Goal: Task Accomplishment & Management: Use online tool/utility

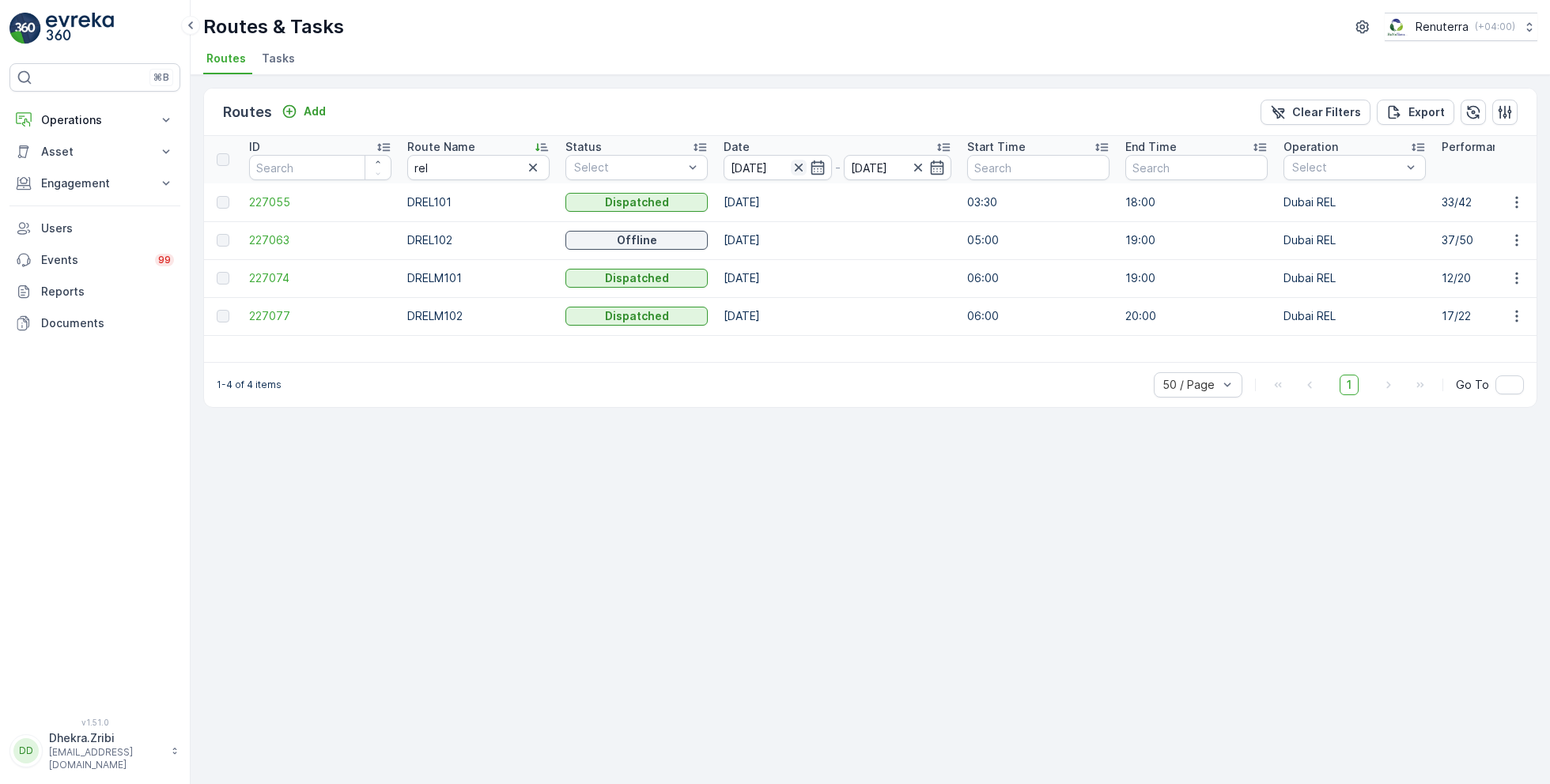
click at [797, 166] on icon "button" at bounding box center [797, 167] width 8 height 8
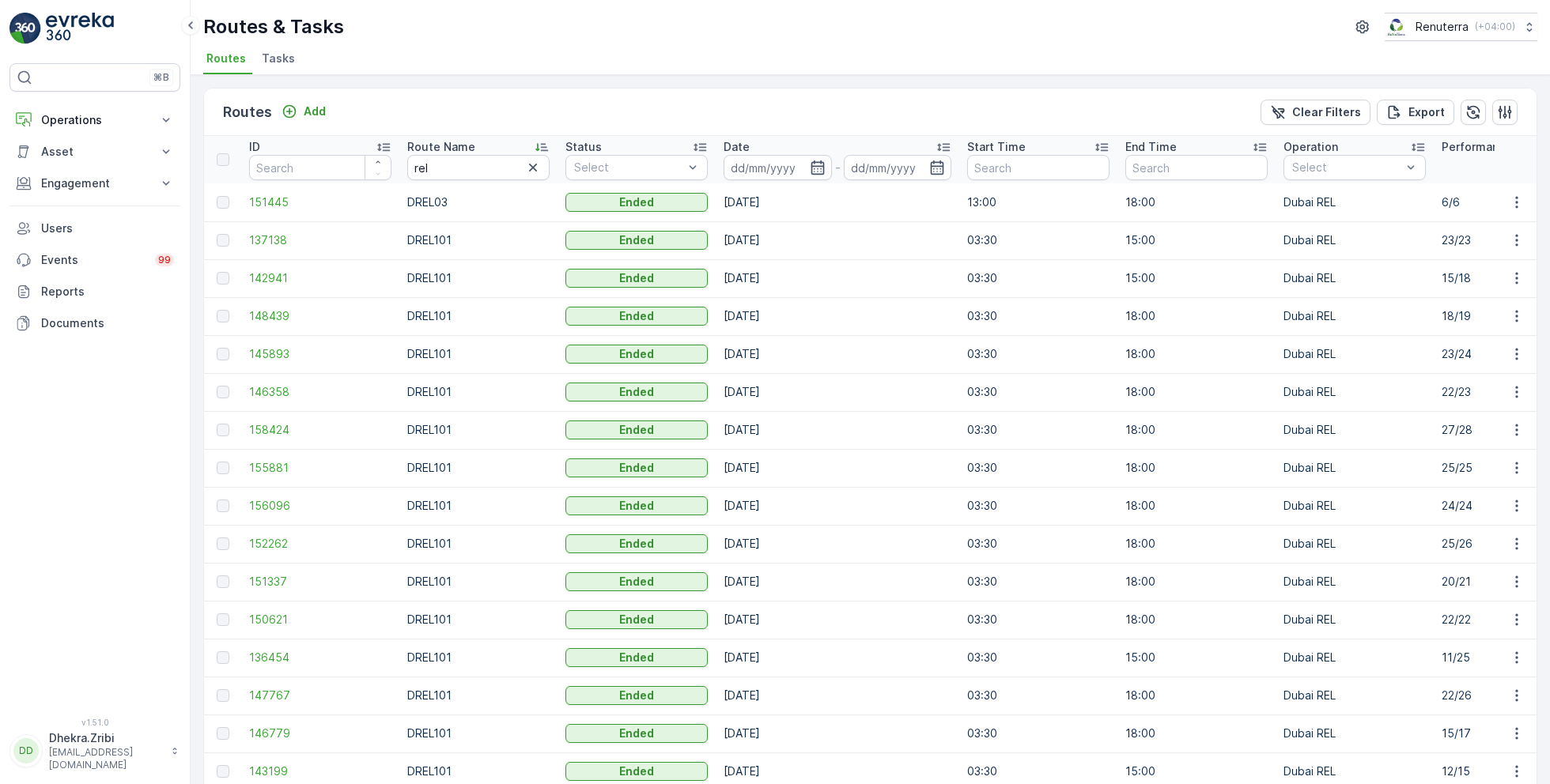
click at [797, 166] on input at bounding box center [777, 167] width 108 height 25
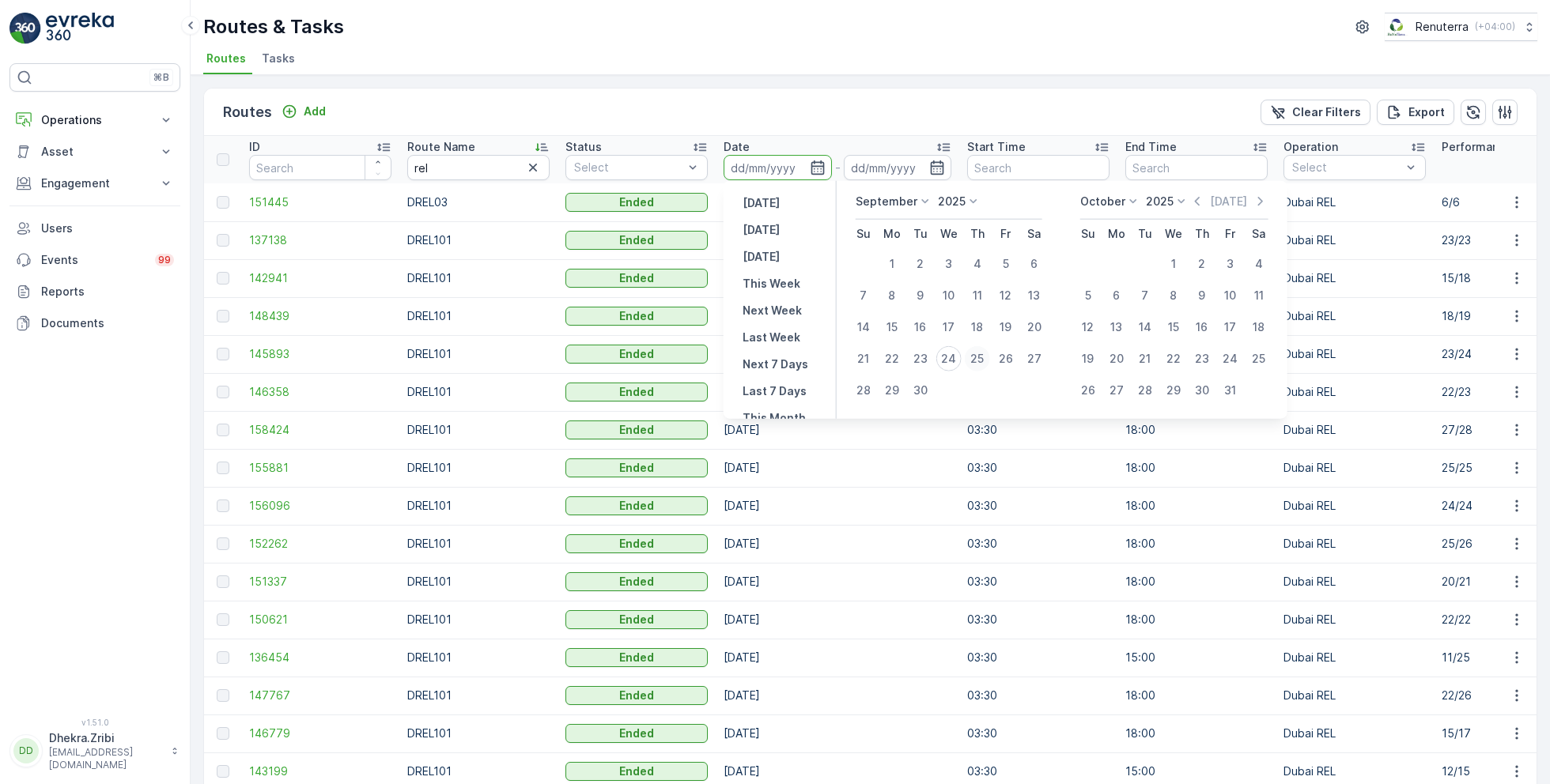
click at [976, 357] on div "25" at bounding box center [977, 358] width 25 height 25
type input "[DATE]"
click at [976, 357] on div "25" at bounding box center [977, 358] width 25 height 25
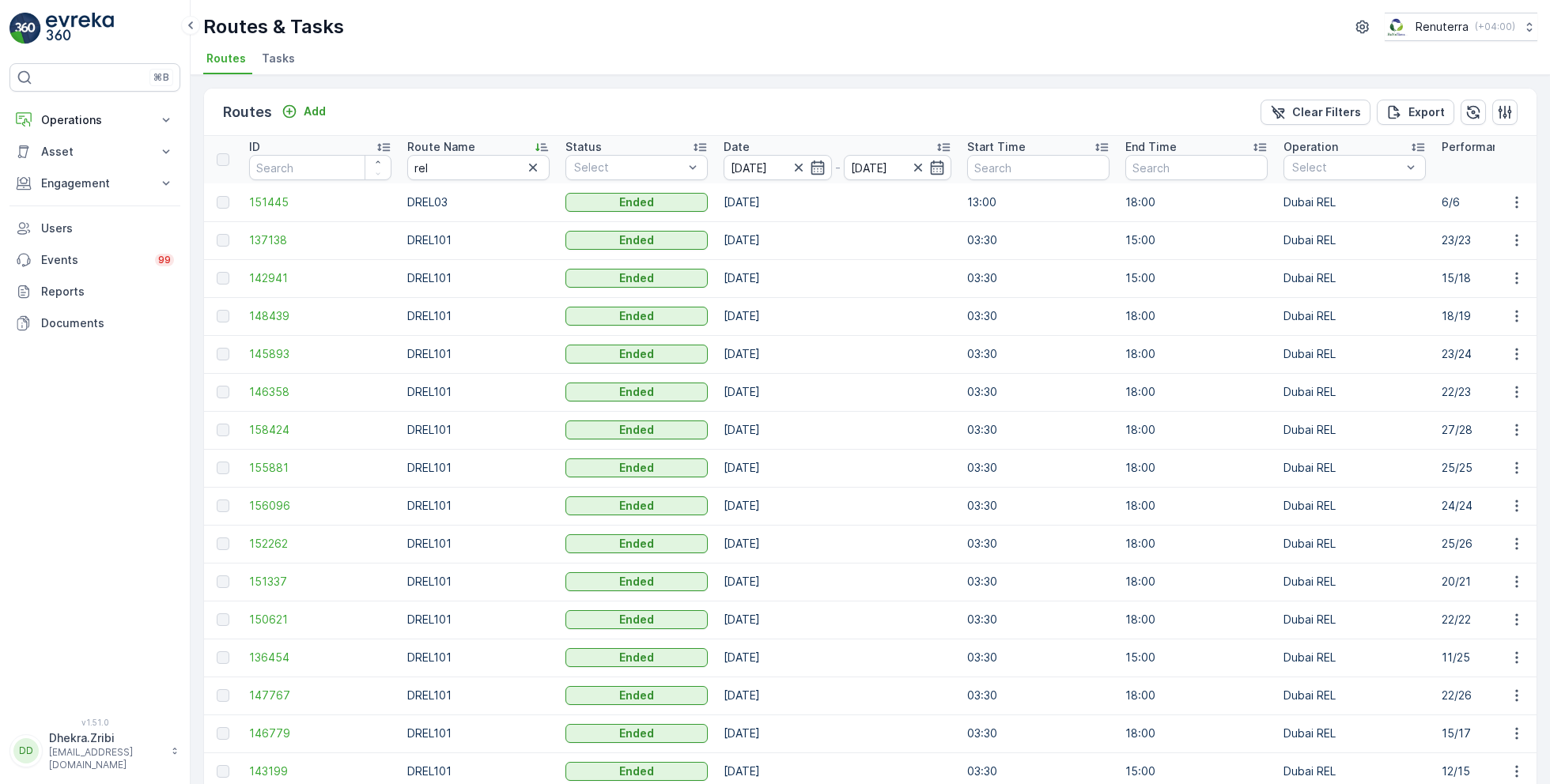
type input "[DATE]"
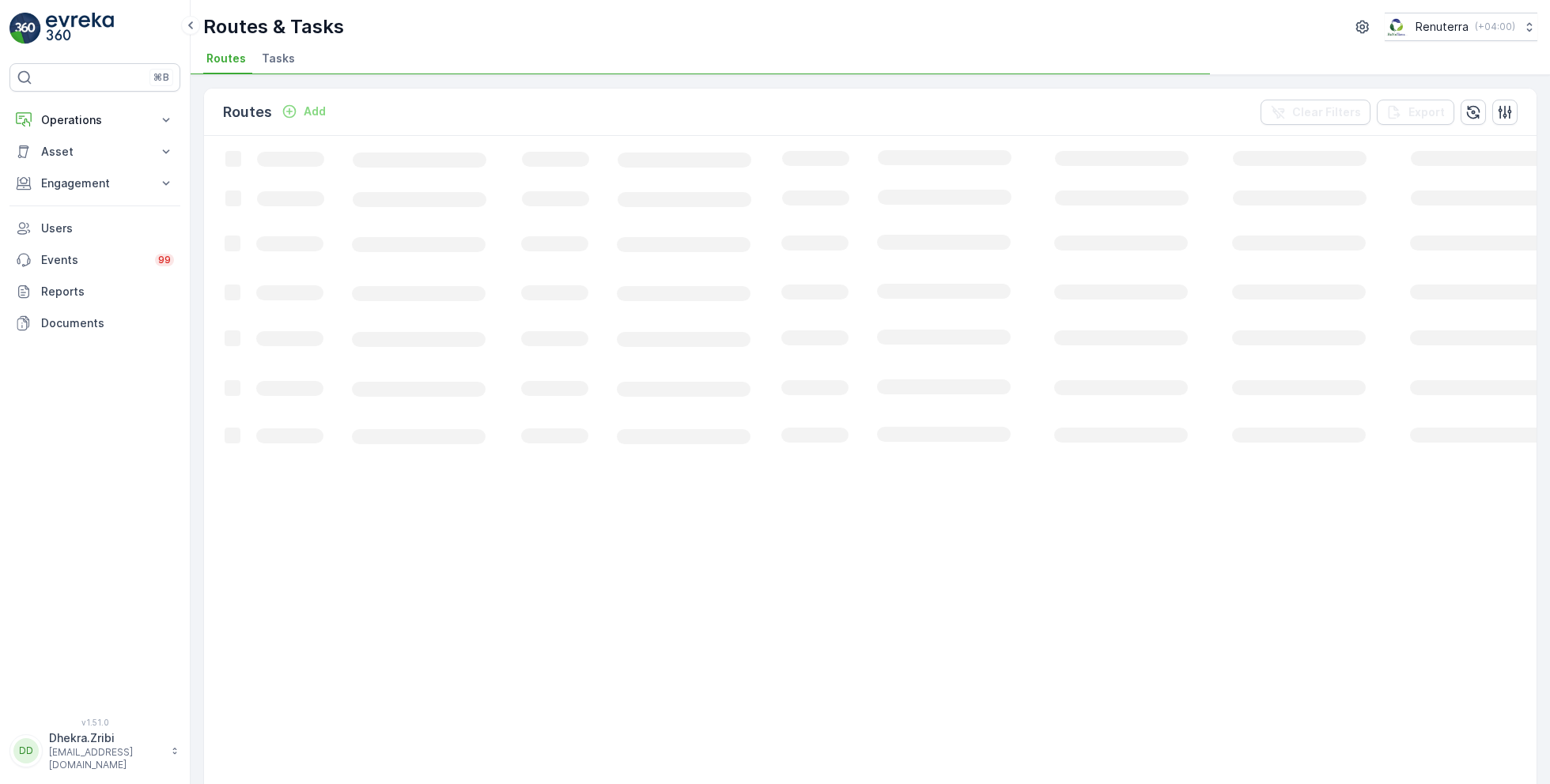
click at [795, 46] on div "Routes & Tasks Renuterra ( +04:00 ) Routes Tasks" at bounding box center [870, 37] width 1359 height 75
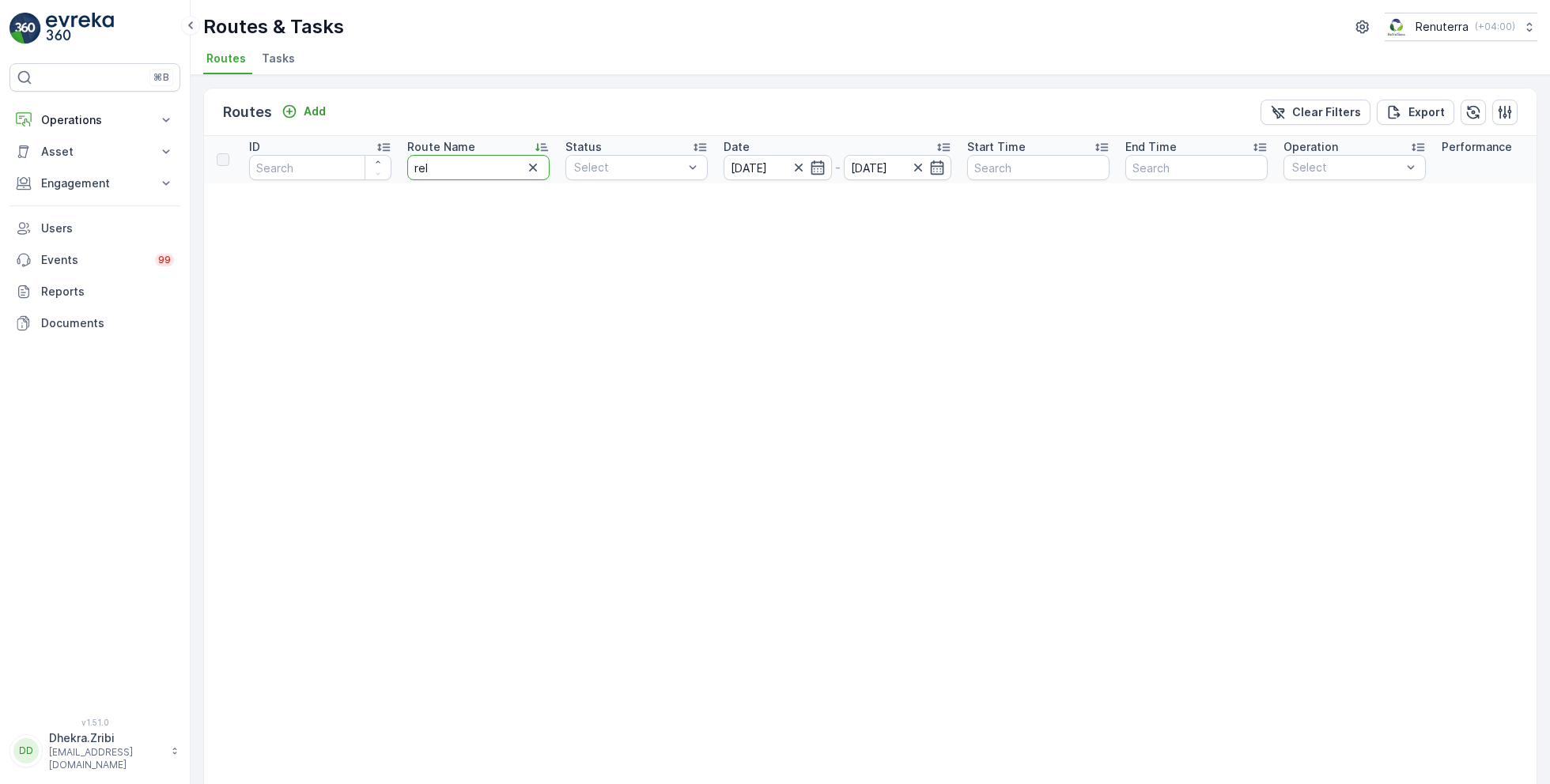
click at [263, 57] on span "Tasks" at bounding box center [278, 58] width 33 height 16
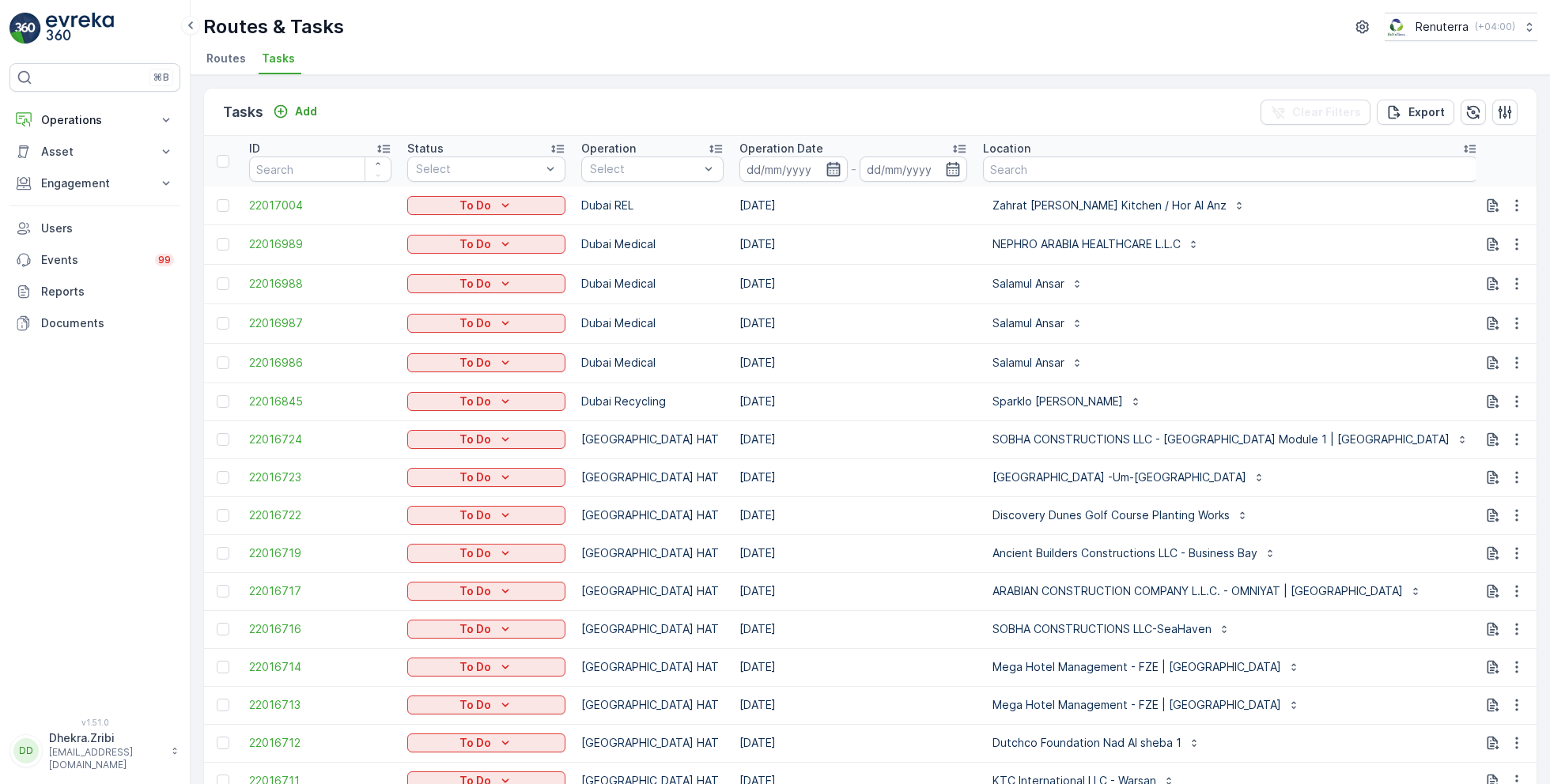
click at [826, 165] on icon "button" at bounding box center [834, 169] width 16 height 16
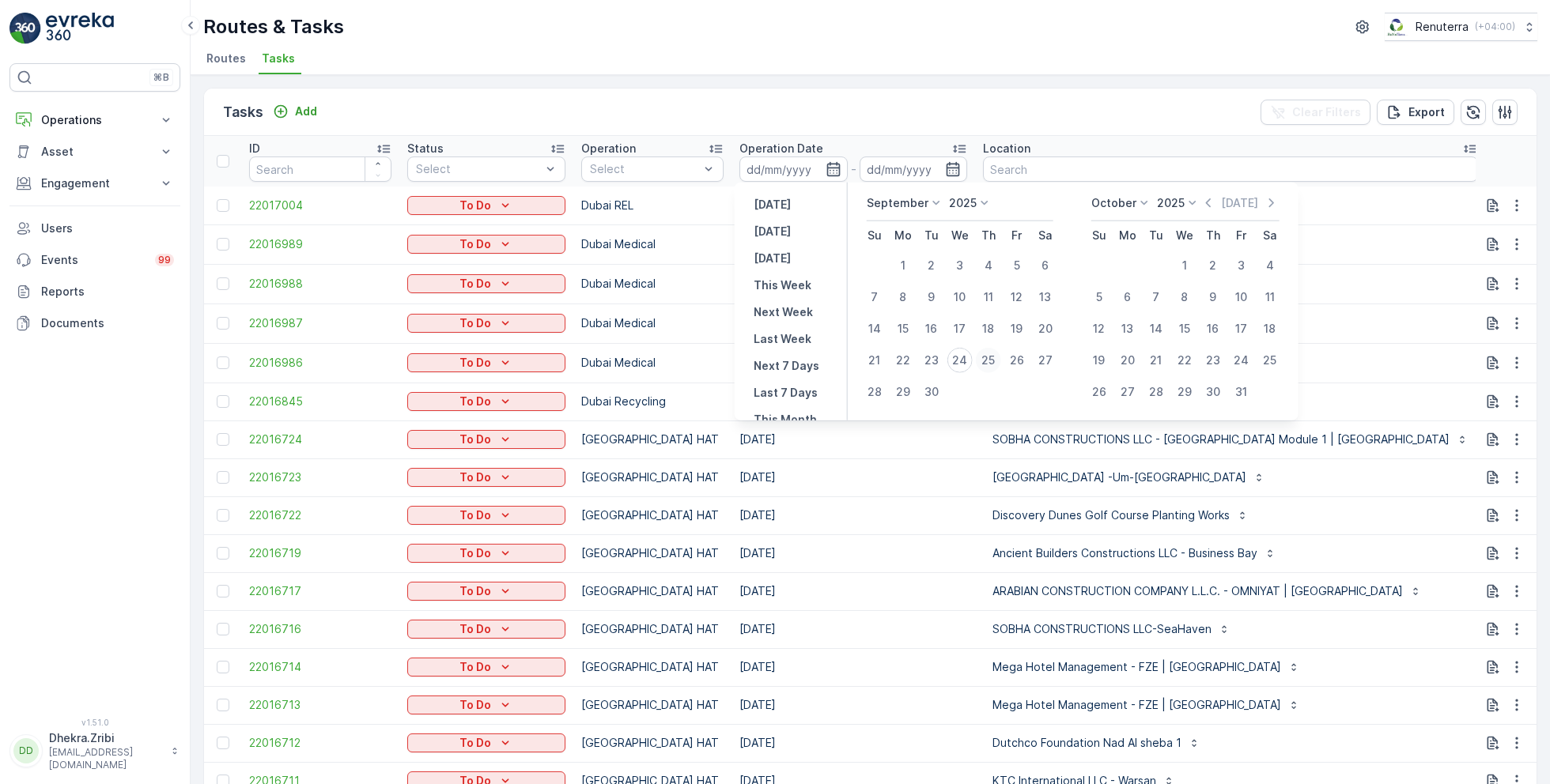
click at [991, 359] on div "25" at bounding box center [988, 360] width 25 height 25
type input "[DATE]"
click at [991, 359] on div "25" at bounding box center [988, 360] width 25 height 25
type input "[DATE]"
click at [867, 40] on div "Routes & Tasks Renuterra ( +04:00 ) Routes Tasks" at bounding box center [870, 37] width 1359 height 75
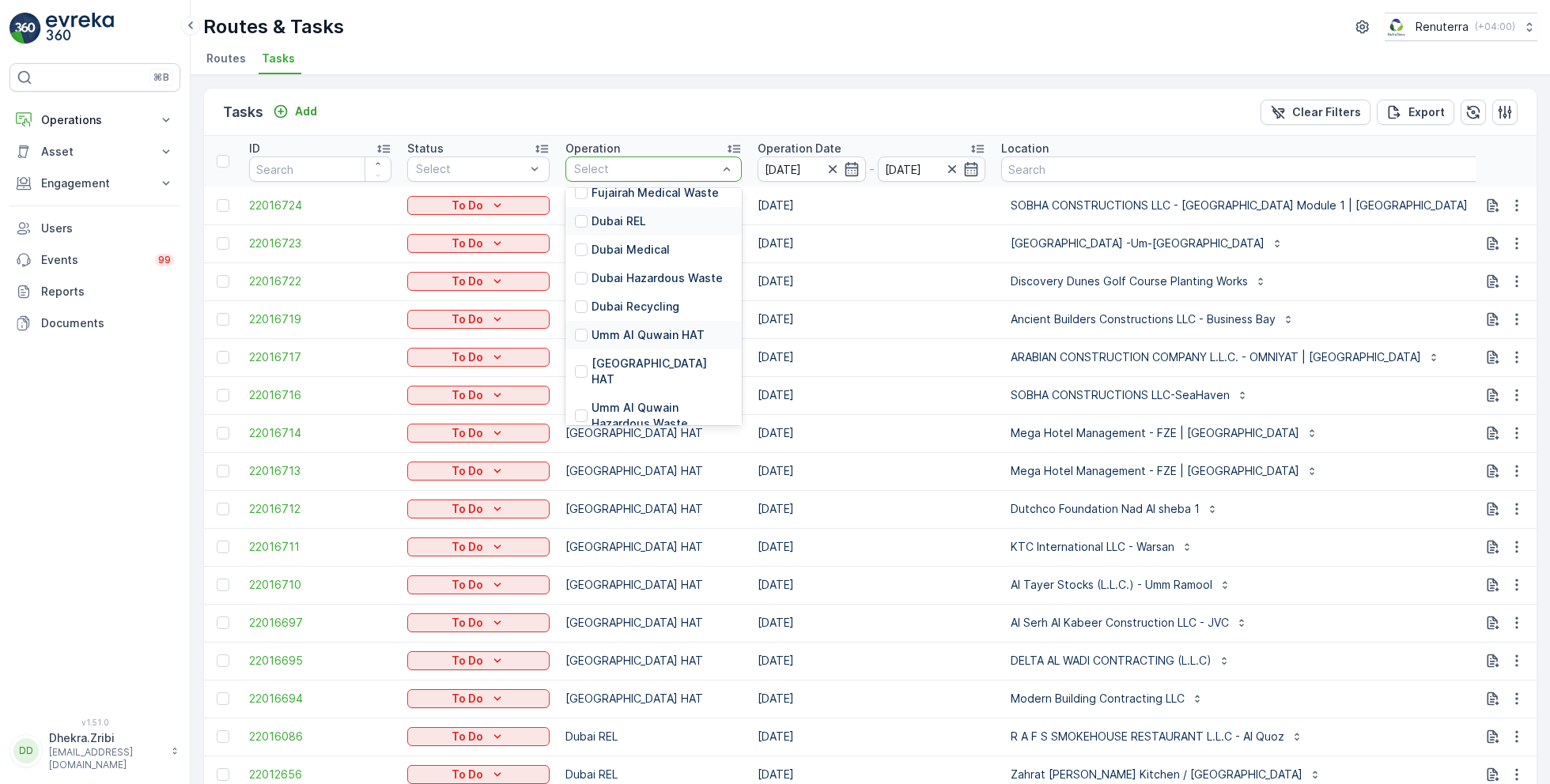
scroll to position [115, 0]
click at [619, 355] on p "[GEOGRAPHIC_DATA] HAT" at bounding box center [662, 371] width 141 height 31
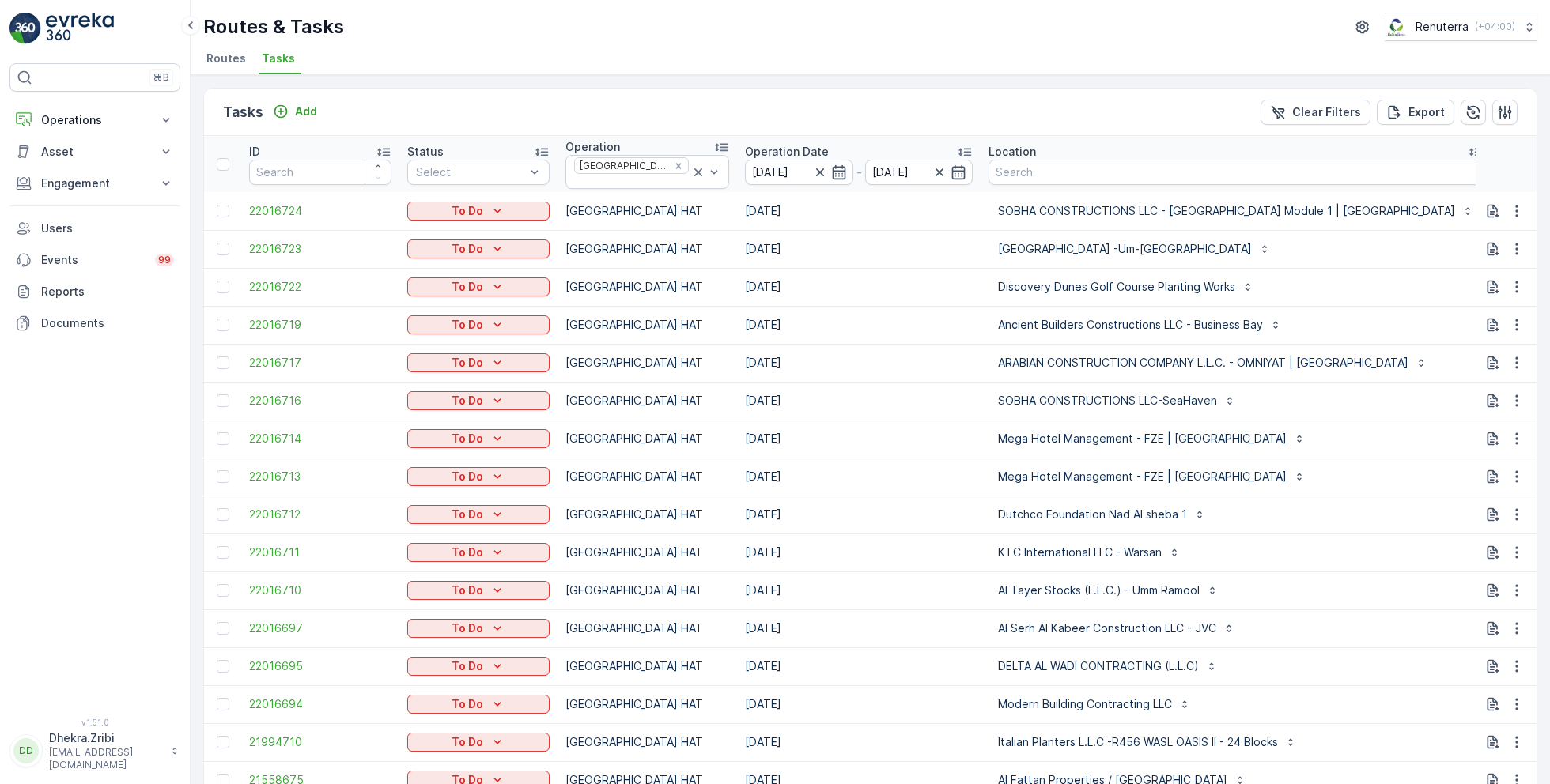
click at [1500, 168] on input "text" at bounding box center [1571, 173] width 143 height 25
type input "104"
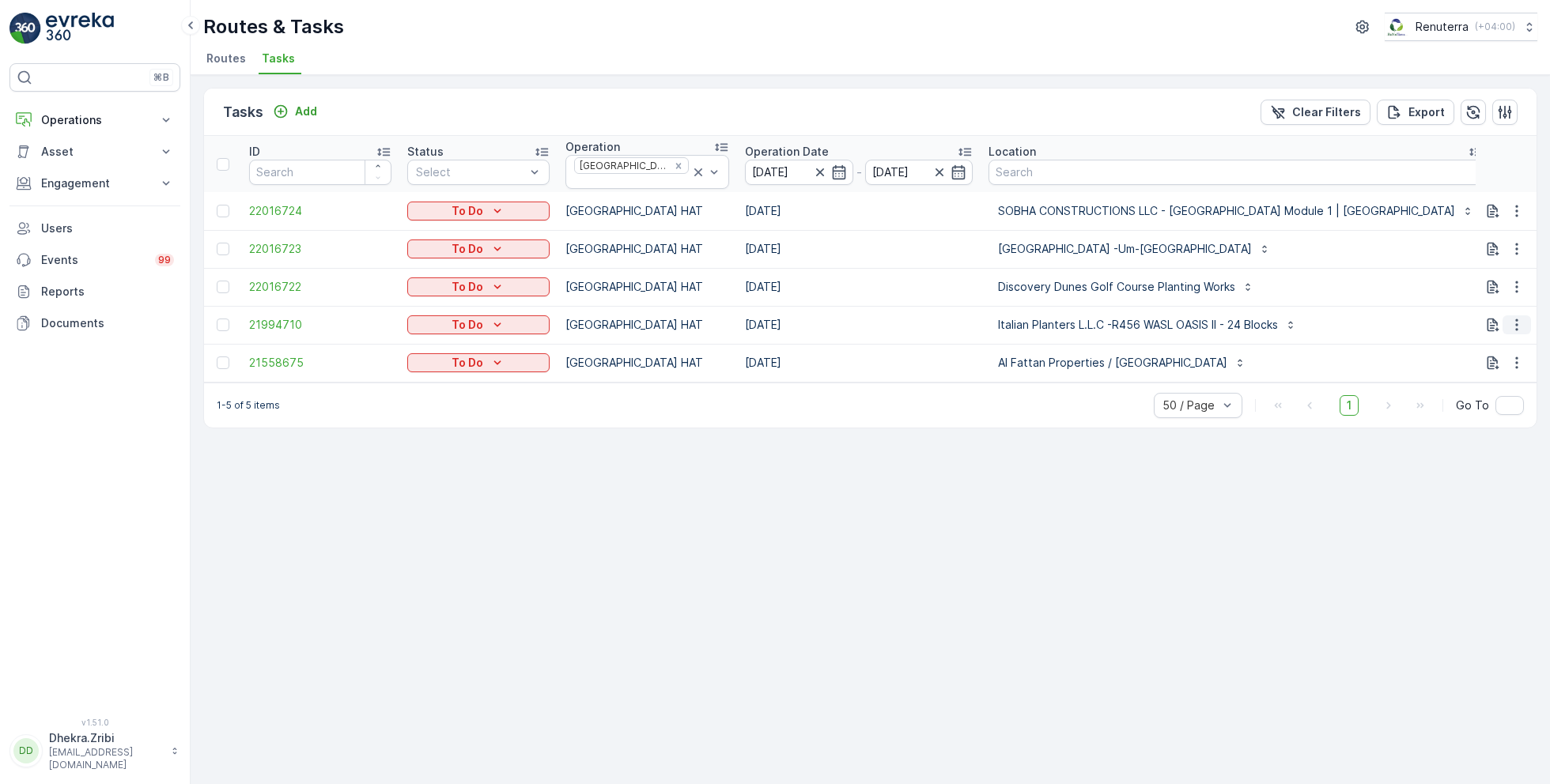
click at [1520, 319] on icon "button" at bounding box center [1517, 325] width 16 height 16
click at [1472, 405] on span "Remove from Route" at bounding box center [1491, 409] width 107 height 16
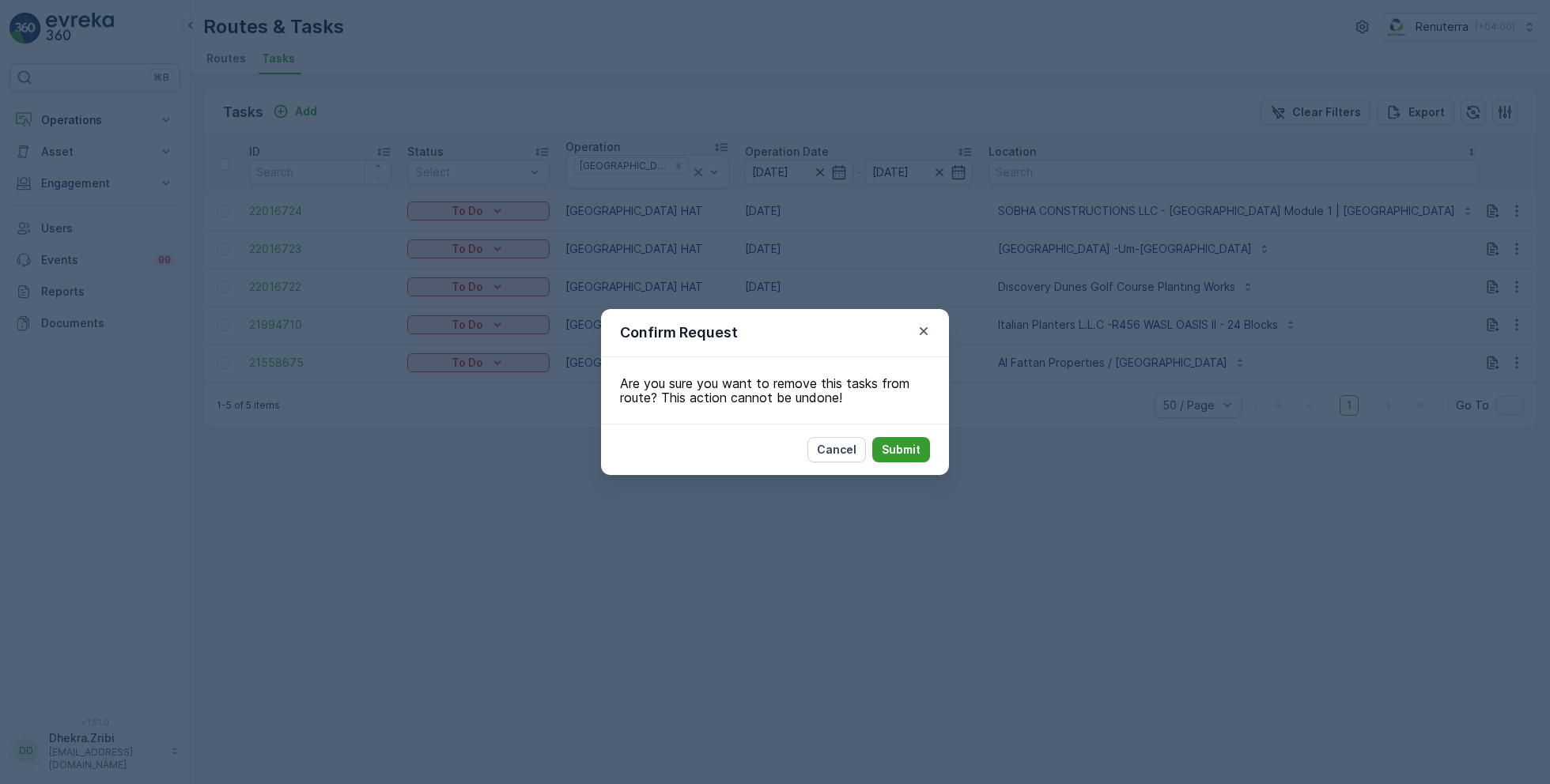
click at [902, 449] on p "Submit" at bounding box center [901, 450] width 39 height 16
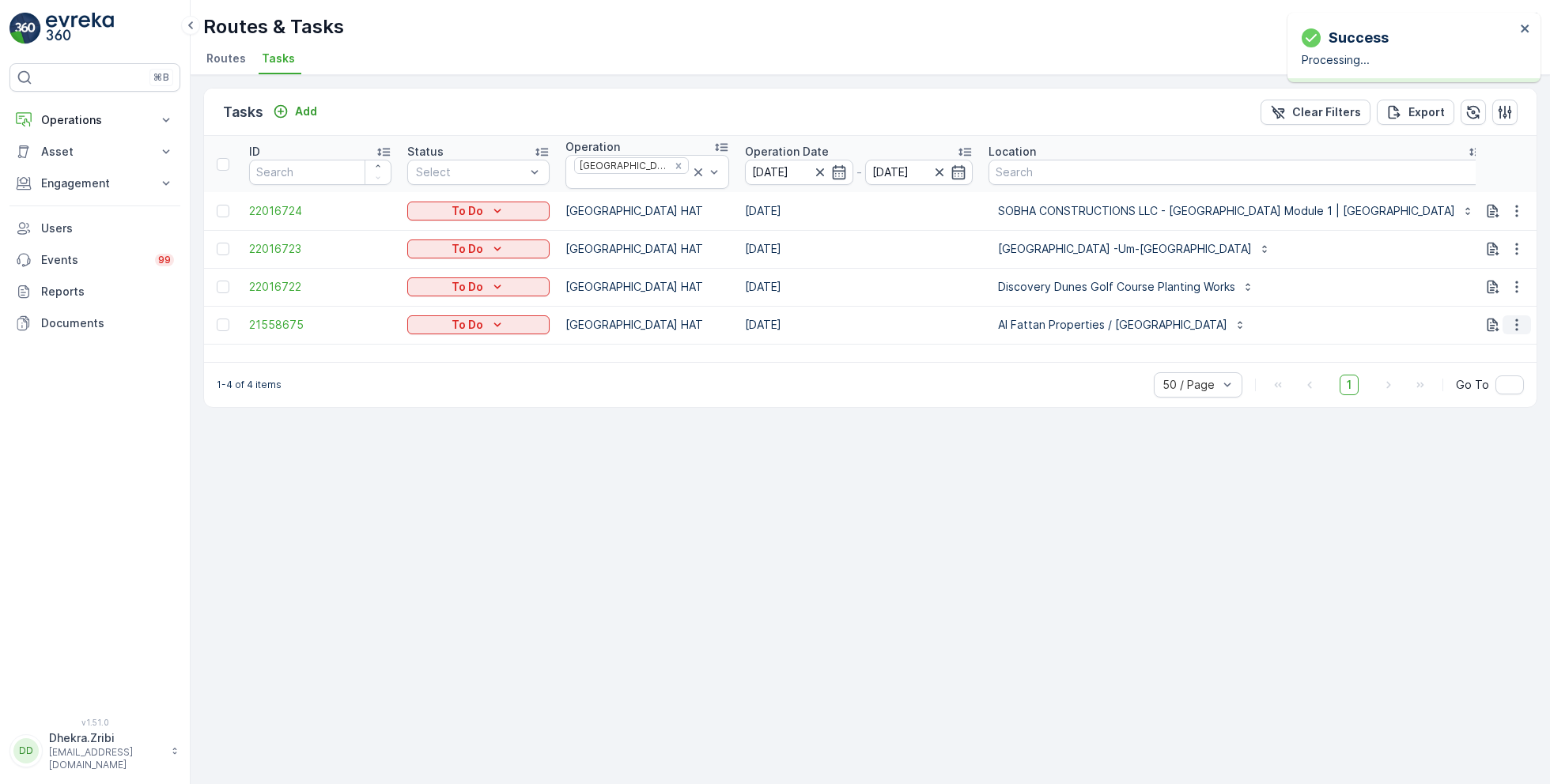
click at [1514, 318] on icon "button" at bounding box center [1517, 325] width 16 height 16
click at [1469, 410] on span "Remove from Route" at bounding box center [1491, 409] width 107 height 16
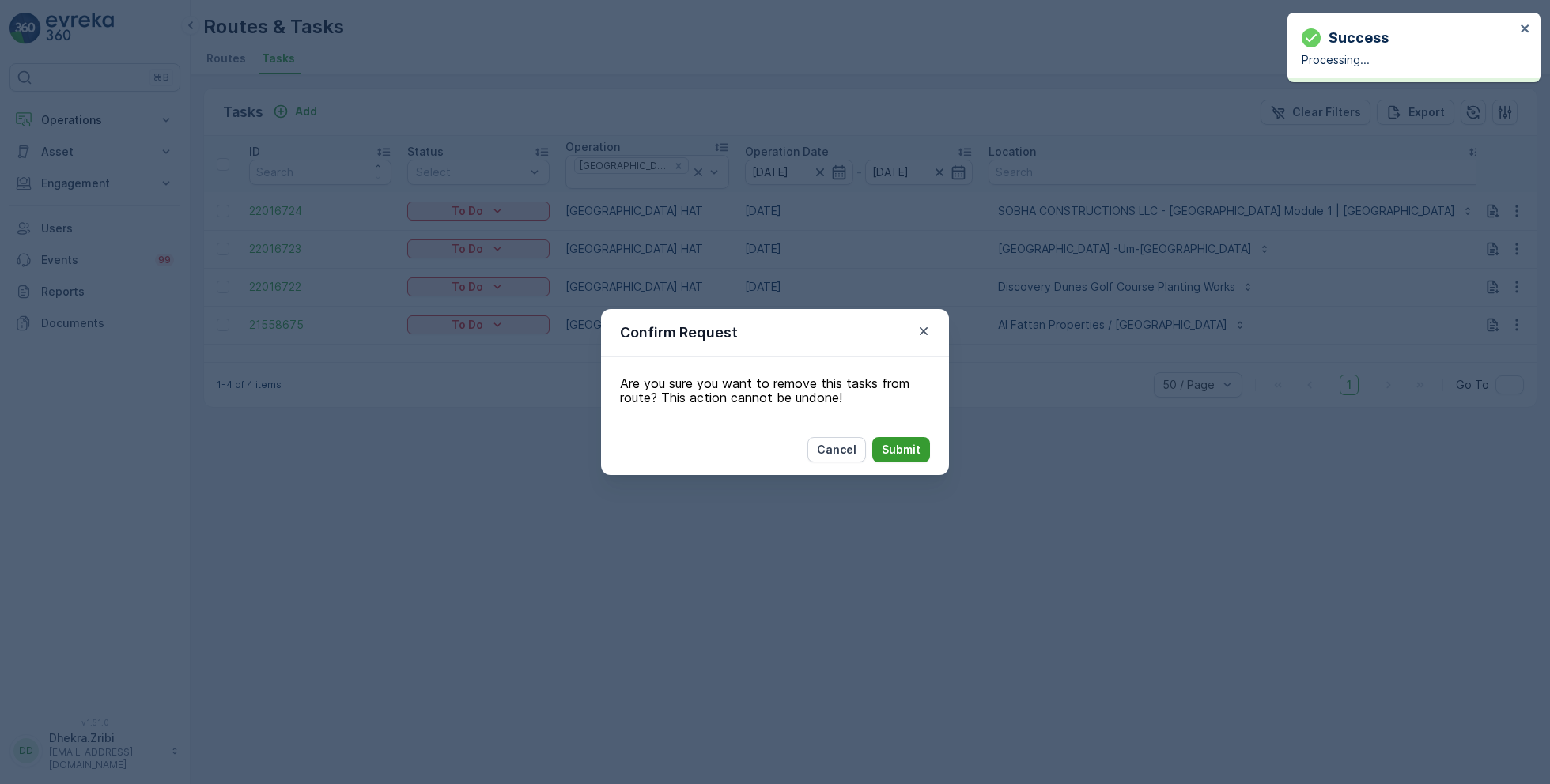
click at [906, 450] on p "Submit" at bounding box center [901, 450] width 39 height 16
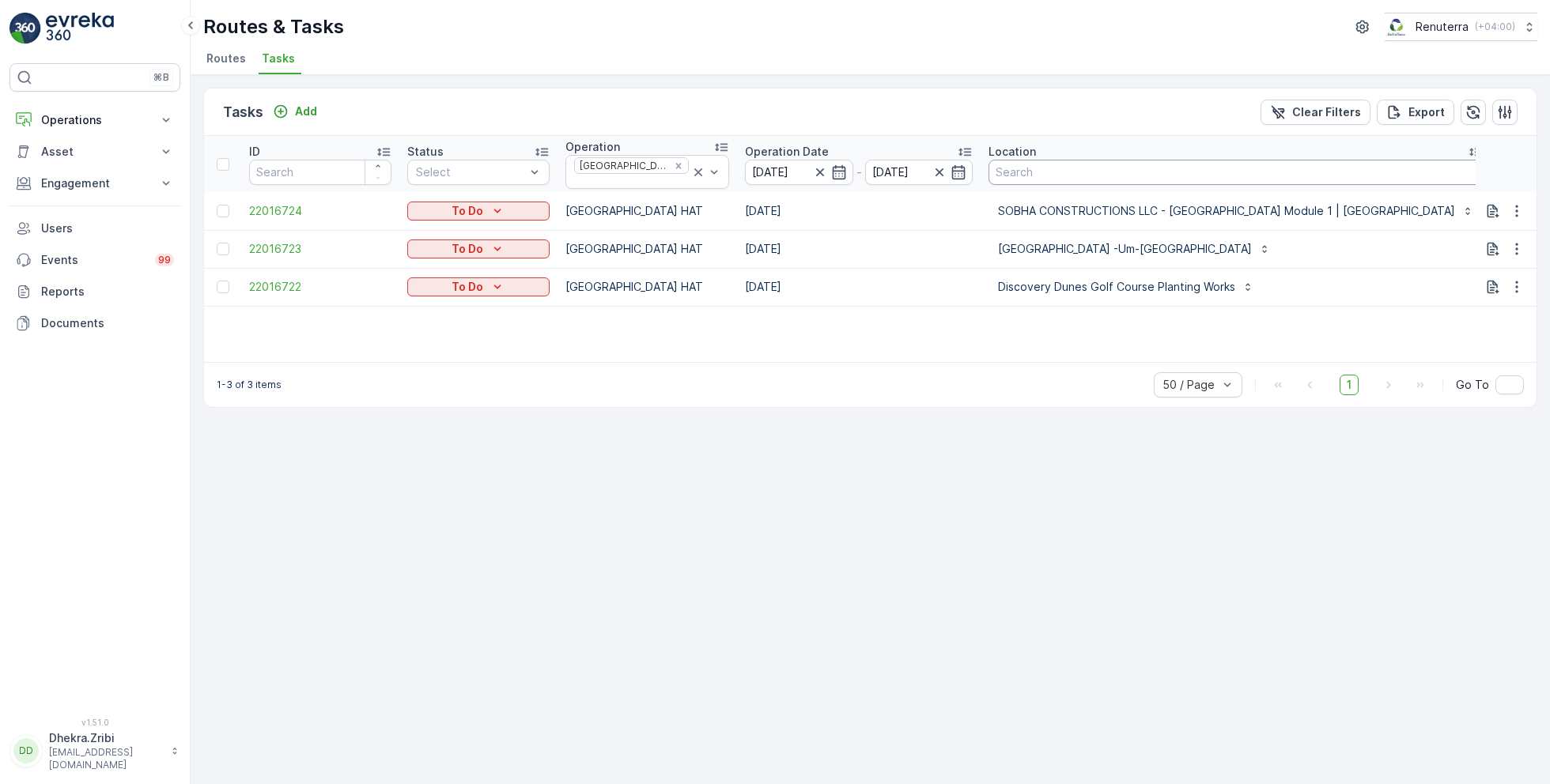
drag, startPoint x: 1474, startPoint y: 175, endPoint x: 1379, endPoint y: 165, distance: 95.5
click at [1379, 167] on tr "ID Status Select Operation [GEOGRAPHIC_DATA] HAT Operation Date [DATE] - [DATE]…" at bounding box center [1037, 164] width 1666 height 57
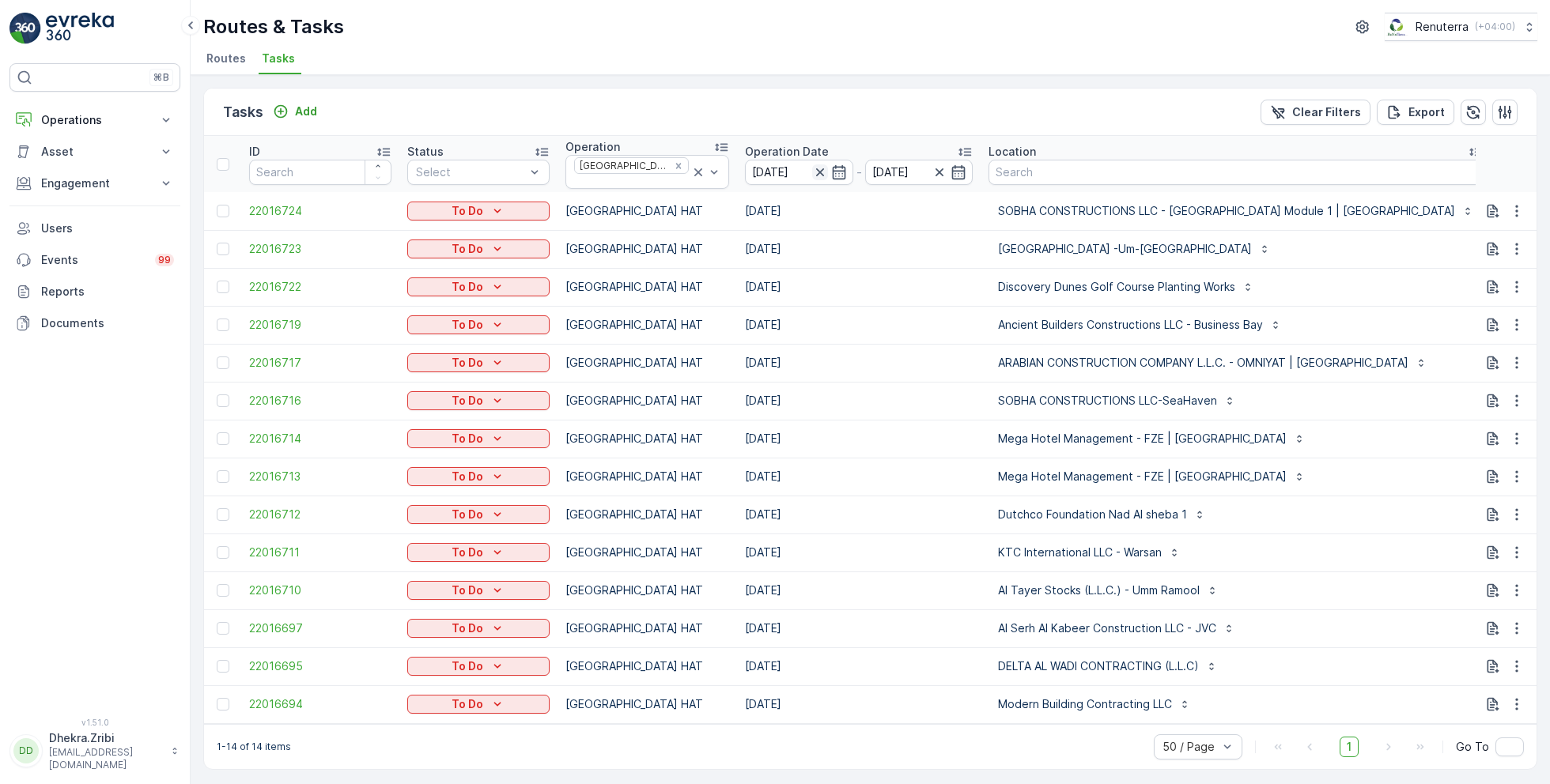
click at [816, 169] on icon "button" at bounding box center [820, 172] width 8 height 8
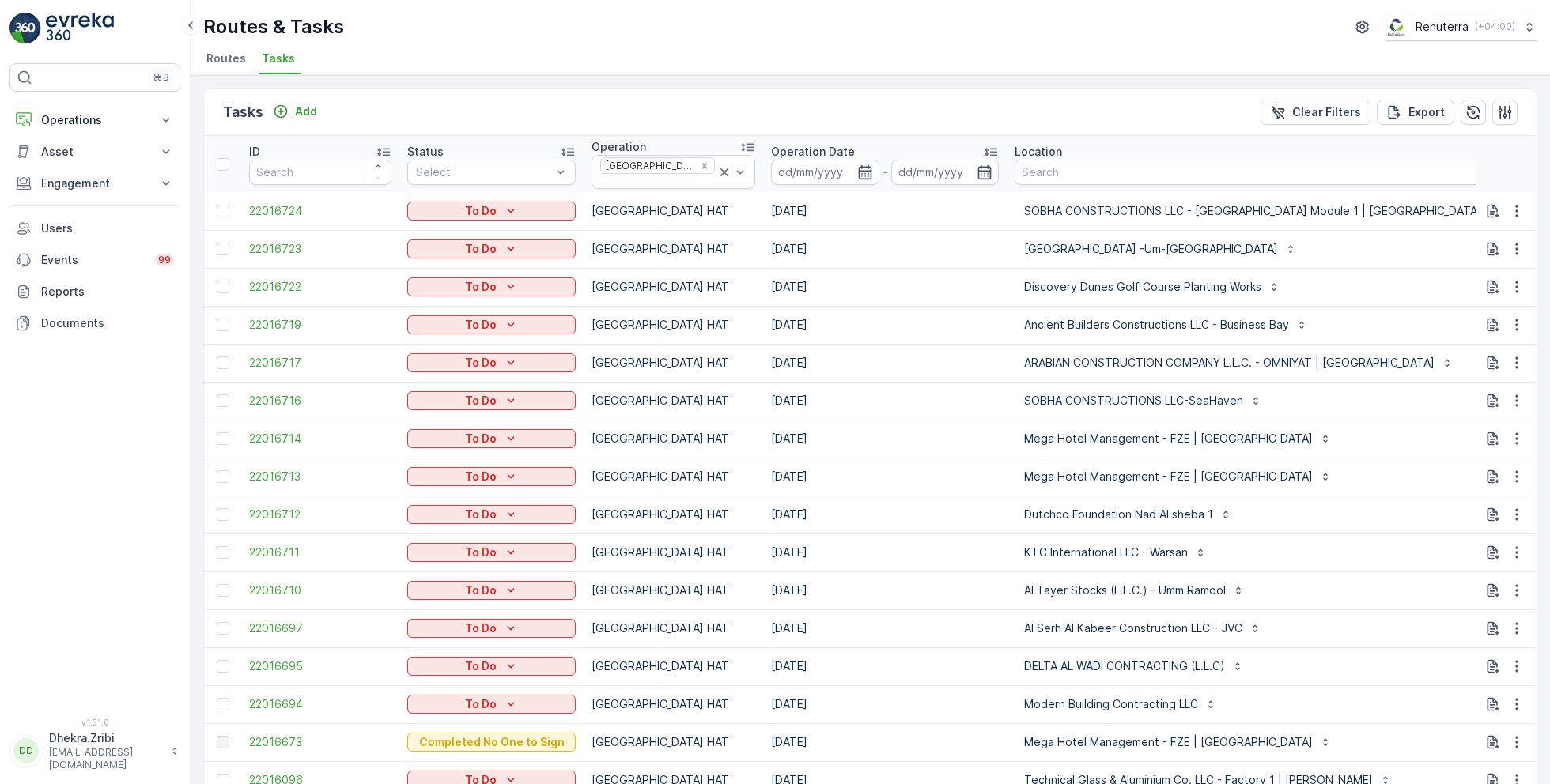
click at [231, 63] on span "Routes" at bounding box center [225, 58] width 39 height 16
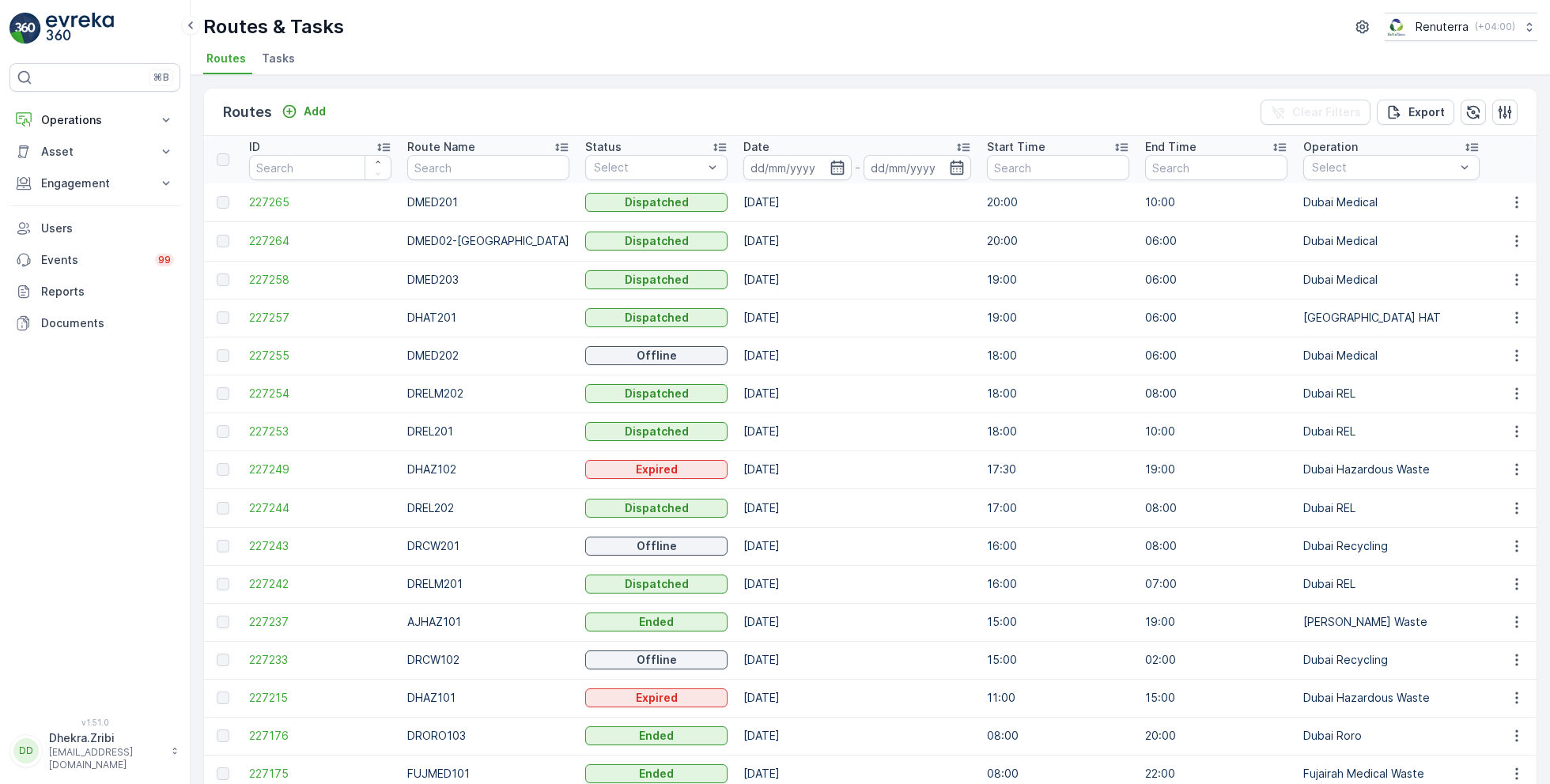
click at [281, 57] on span "Tasks" at bounding box center [278, 58] width 33 height 16
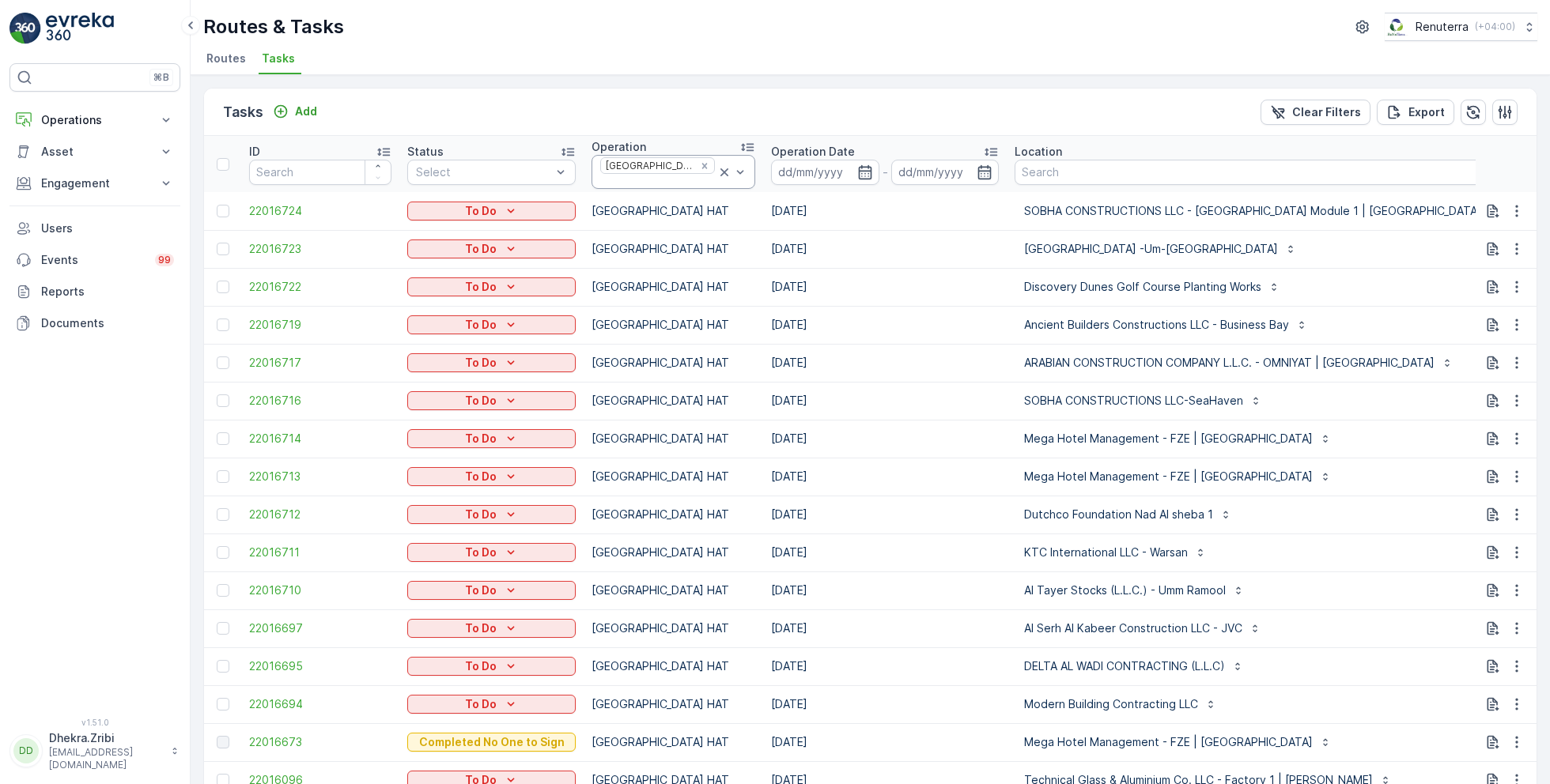
click at [721, 169] on icon at bounding box center [724, 172] width 8 height 8
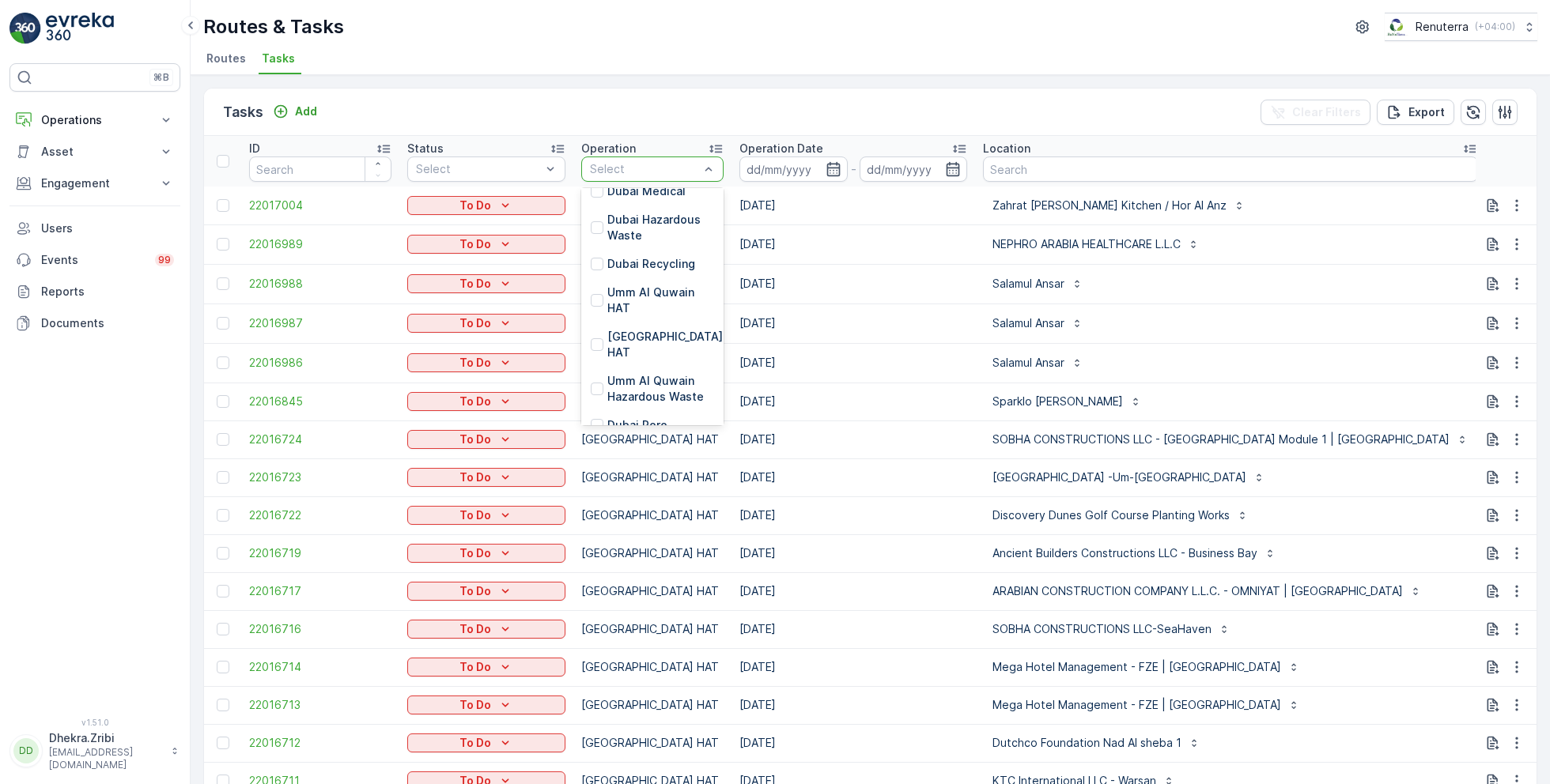
scroll to position [206, 0]
click at [641, 415] on p "Dubai Roro" at bounding box center [637, 423] width 60 height 16
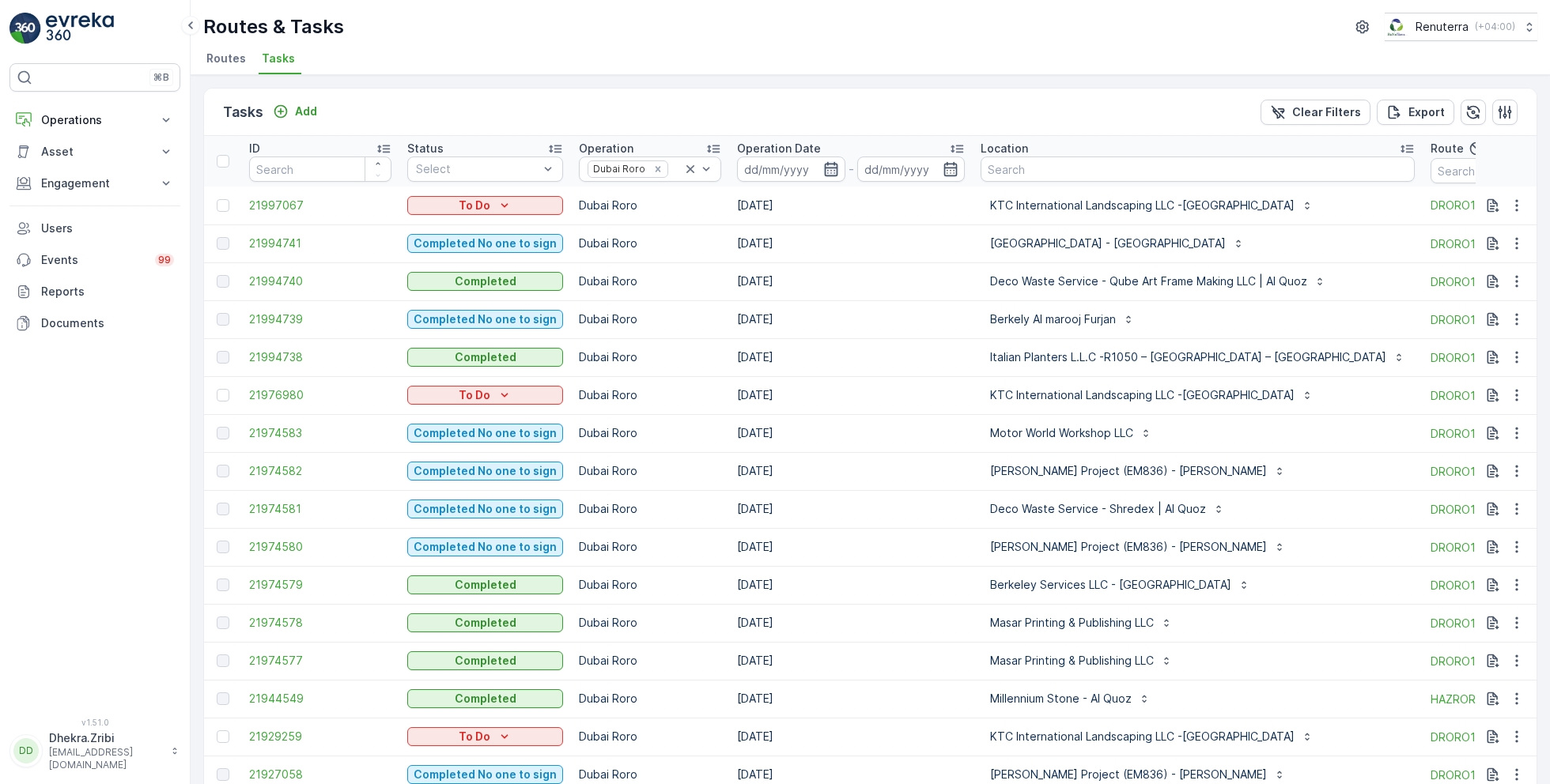
click at [824, 167] on icon "button" at bounding box center [830, 169] width 13 height 14
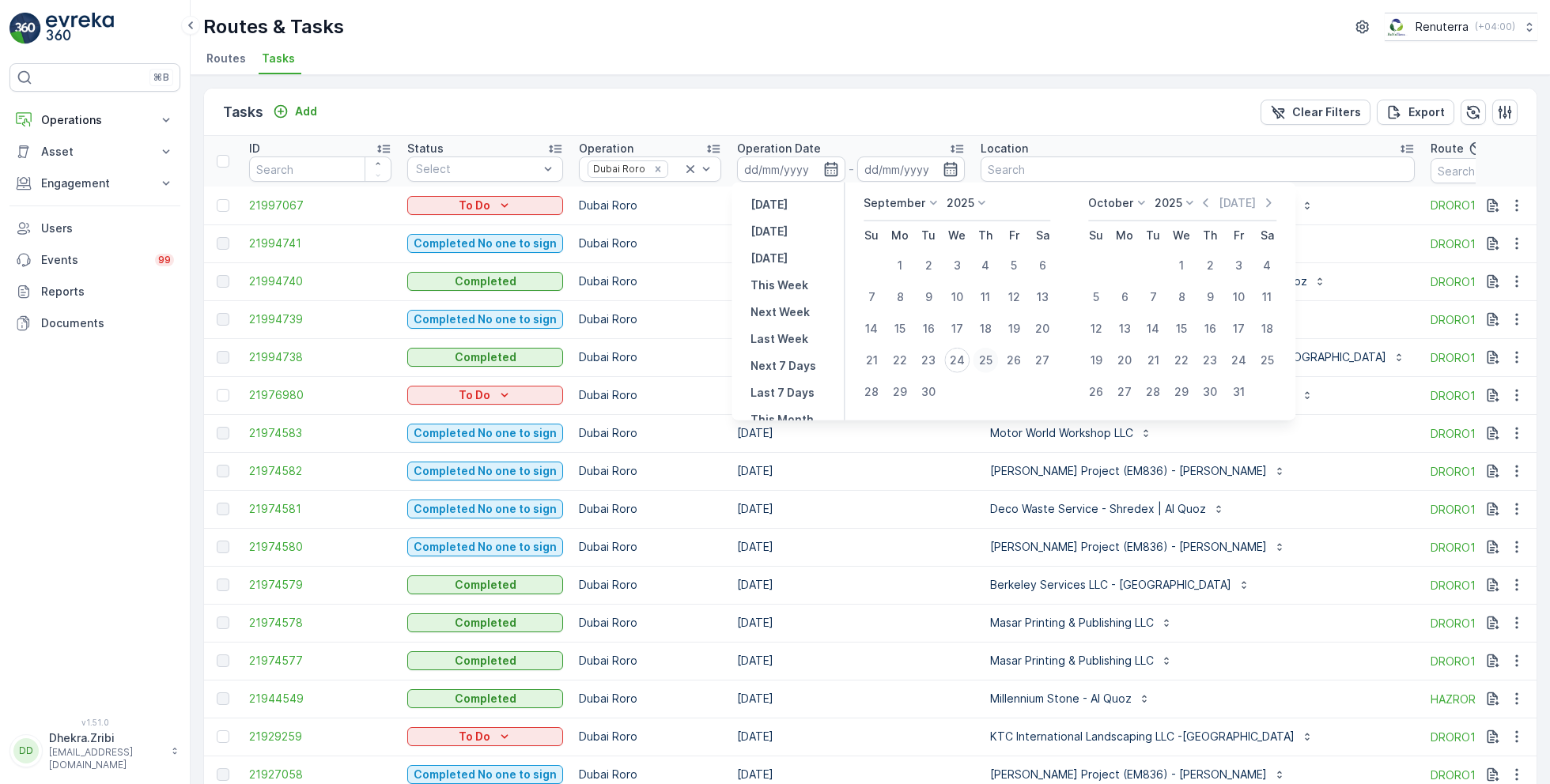
click at [983, 358] on div "25" at bounding box center [985, 360] width 25 height 25
type input "[DATE]"
click at [983, 358] on div "25" at bounding box center [985, 360] width 25 height 25
type input "[DATE]"
click at [828, 27] on div "Routes & Tasks Renuterra ( +04:00 )" at bounding box center [870, 27] width 1334 height 29
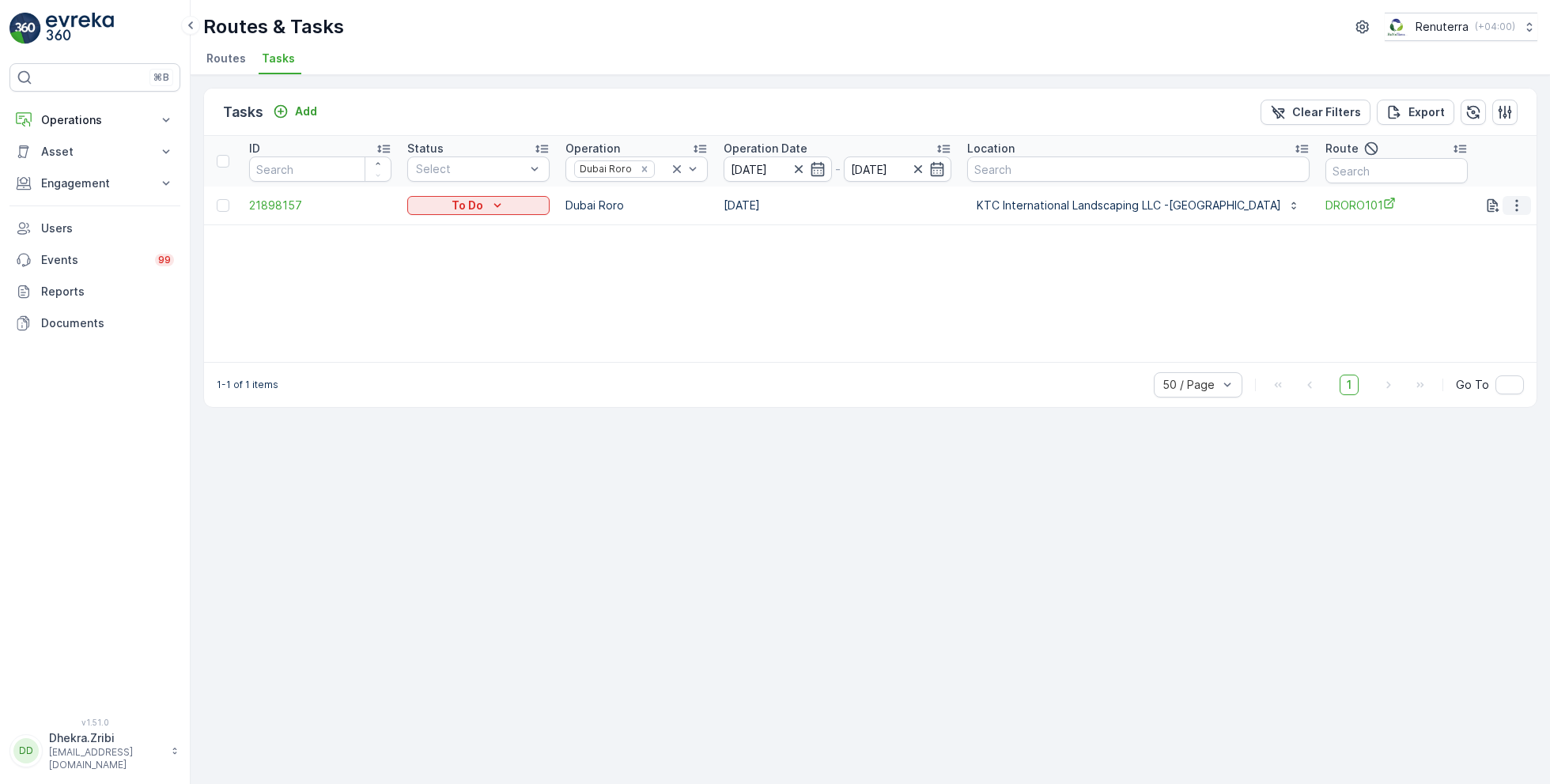
click at [1514, 204] on icon "button" at bounding box center [1517, 205] width 16 height 16
click at [1469, 300] on span "Remove from Route" at bounding box center [1491, 295] width 107 height 16
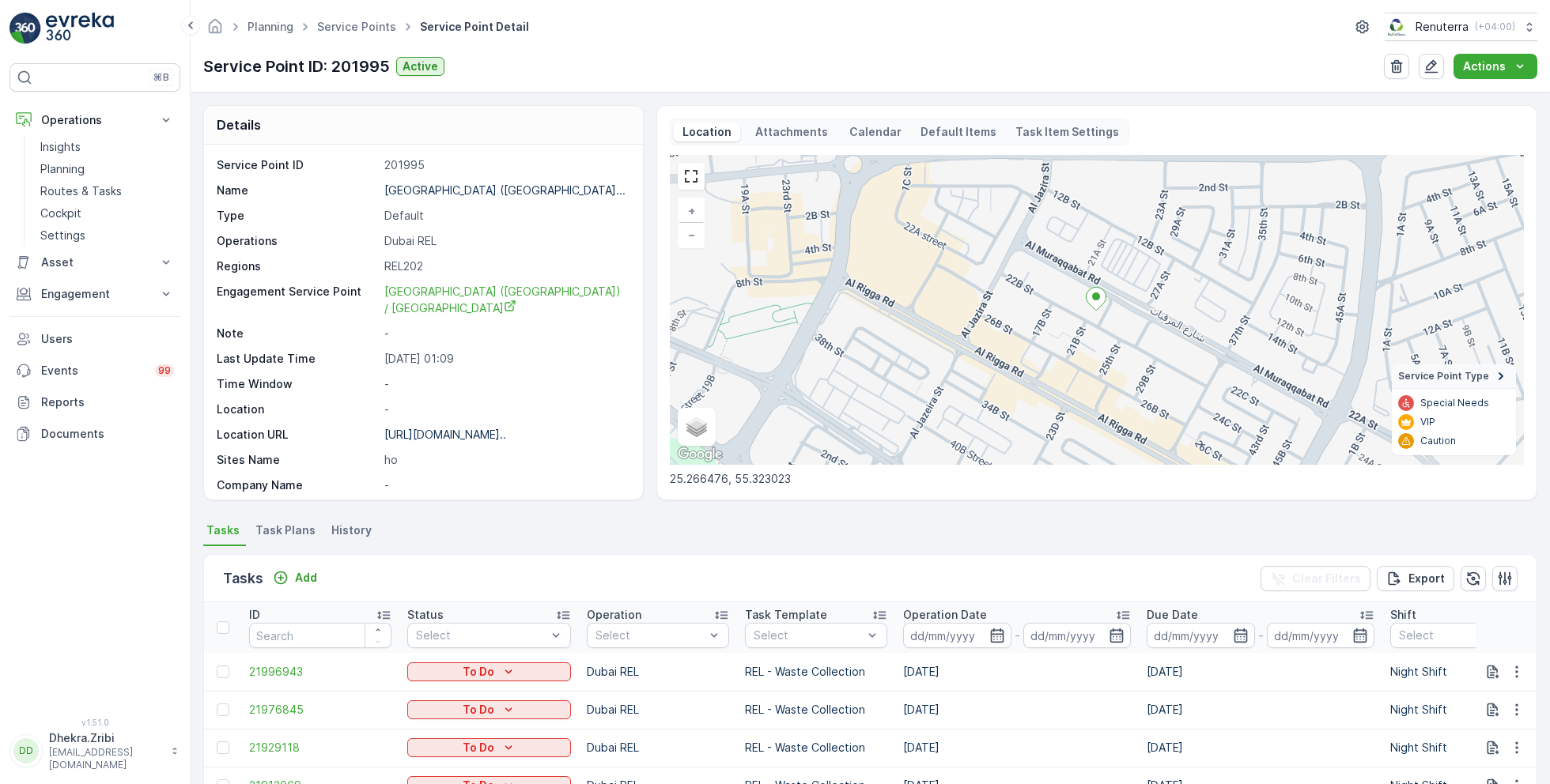
click at [366, 21] on link "Service Points" at bounding box center [356, 26] width 79 height 13
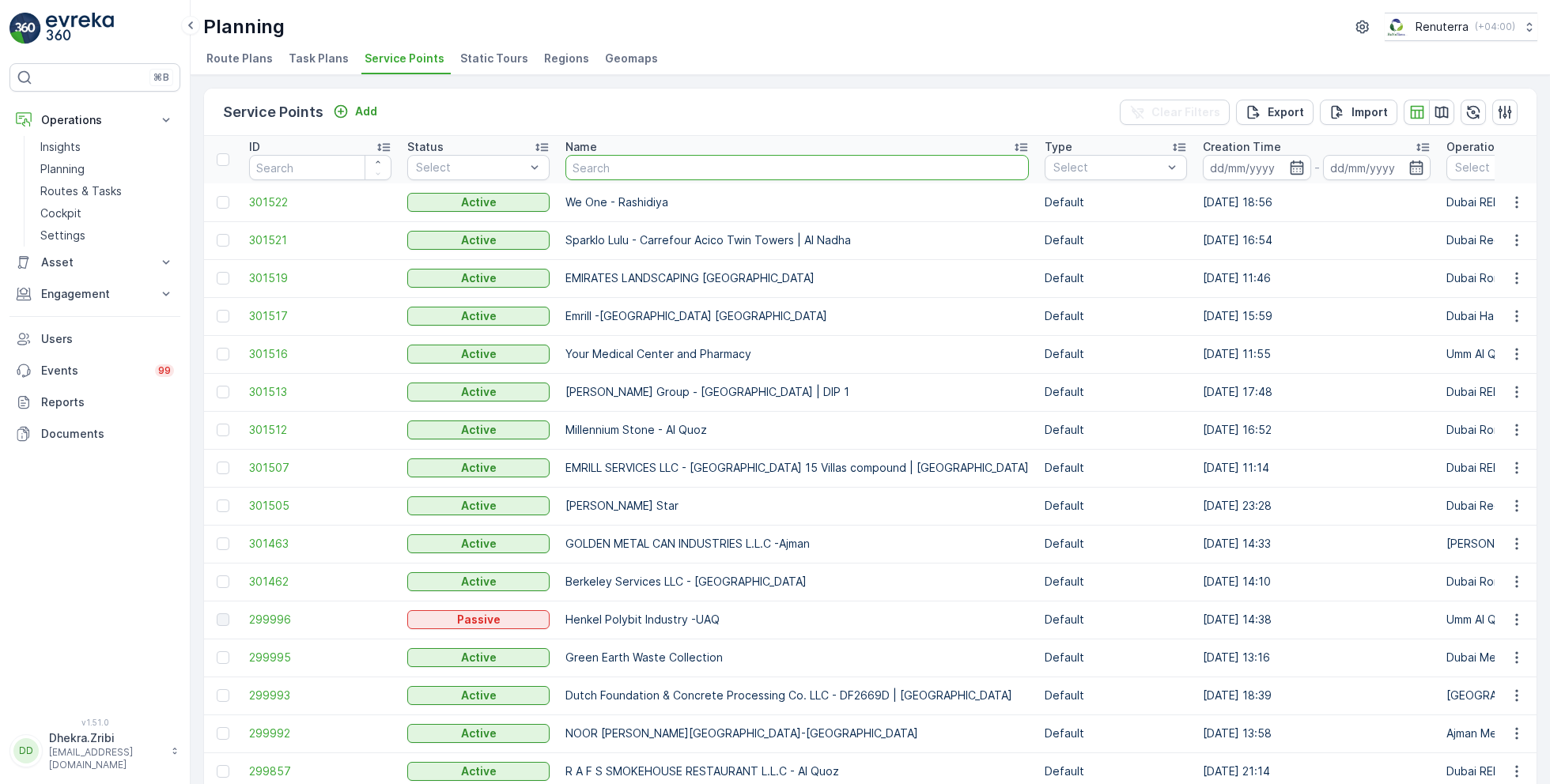
click at [606, 164] on input "text" at bounding box center [797, 167] width 464 height 25
type input "we one"
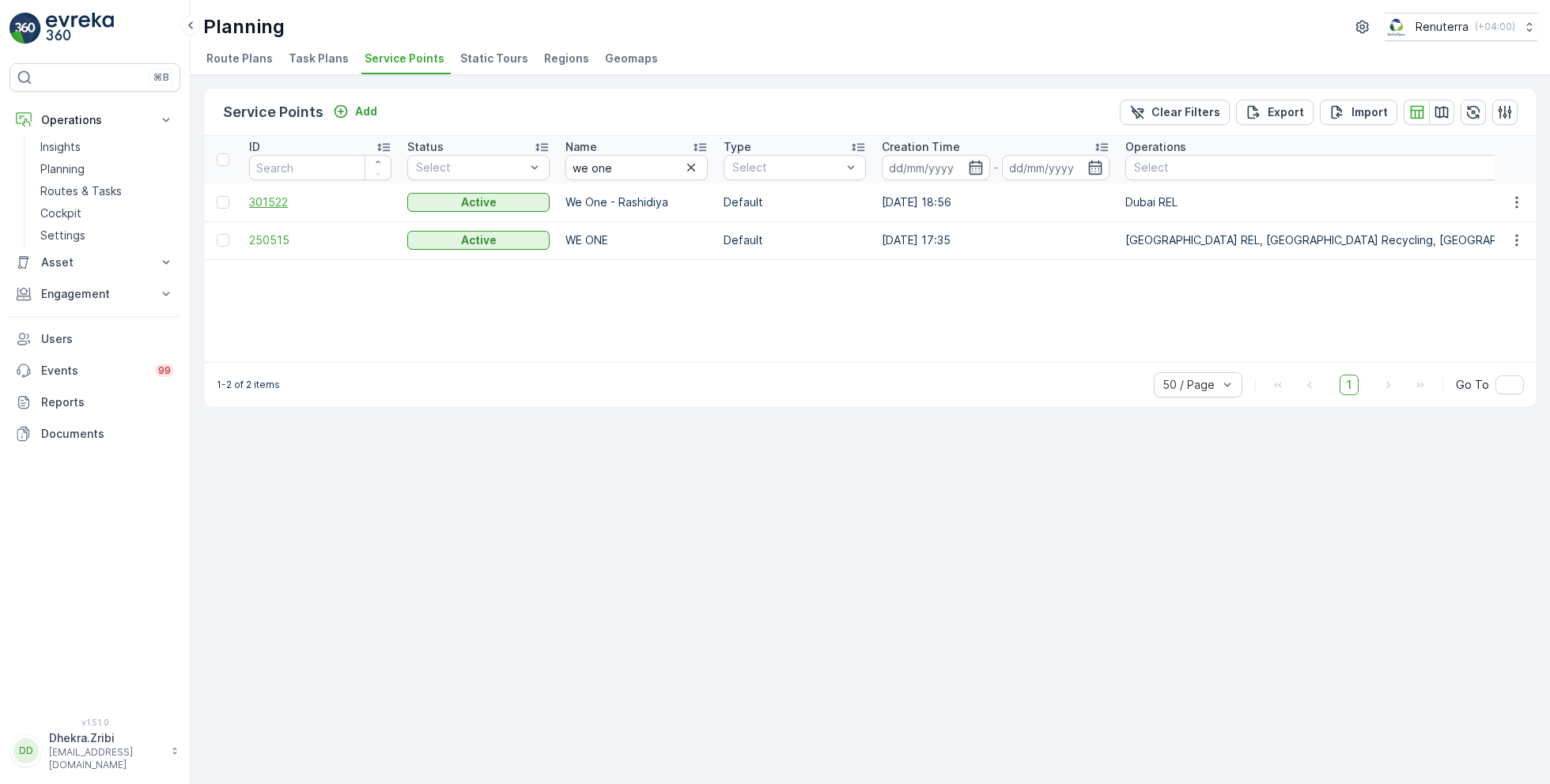
click at [276, 201] on span "301522" at bounding box center [320, 203] width 143 height 16
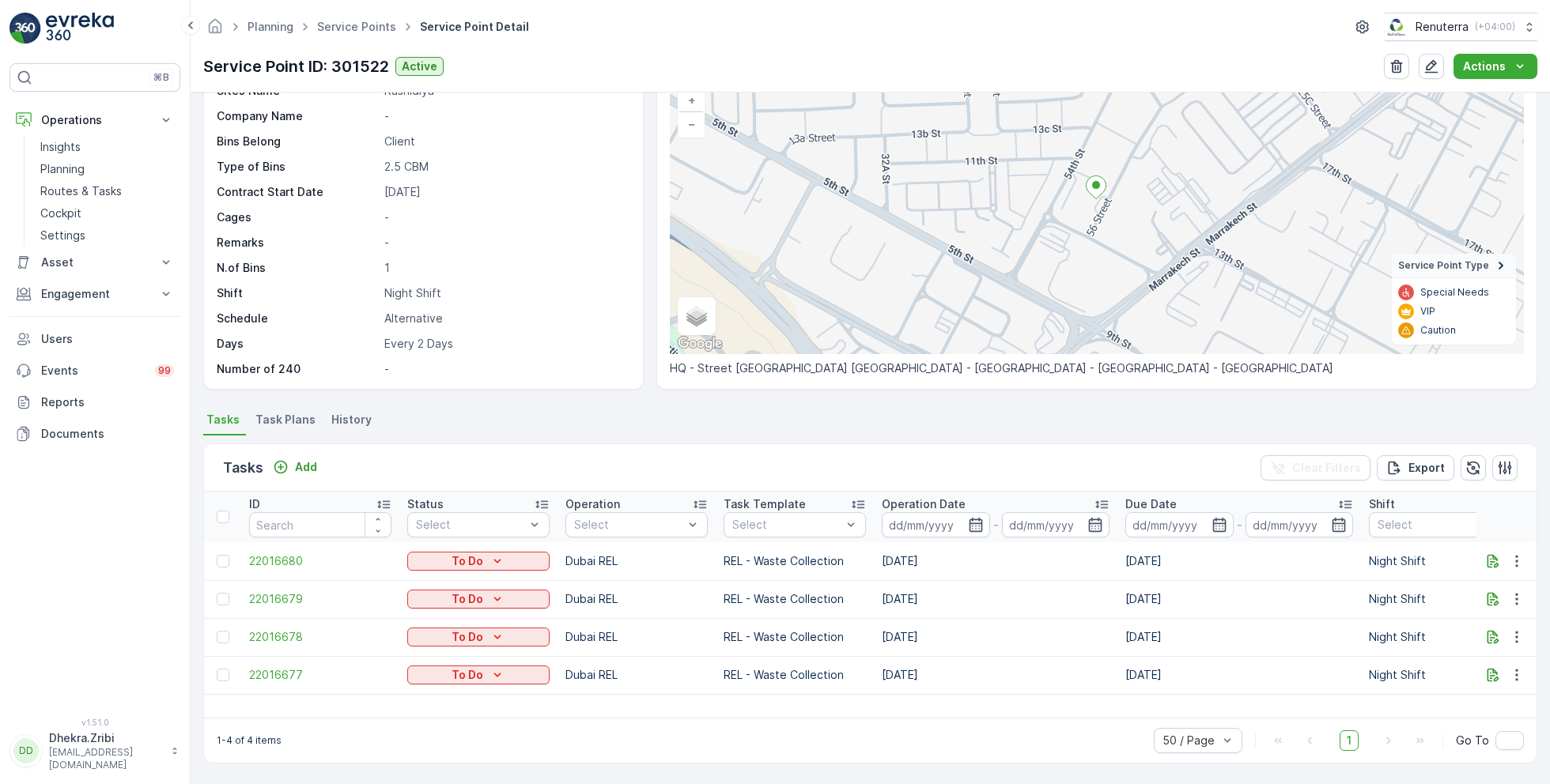
scroll to position [109, 0]
click at [364, 22] on link "Service Points" at bounding box center [356, 26] width 79 height 13
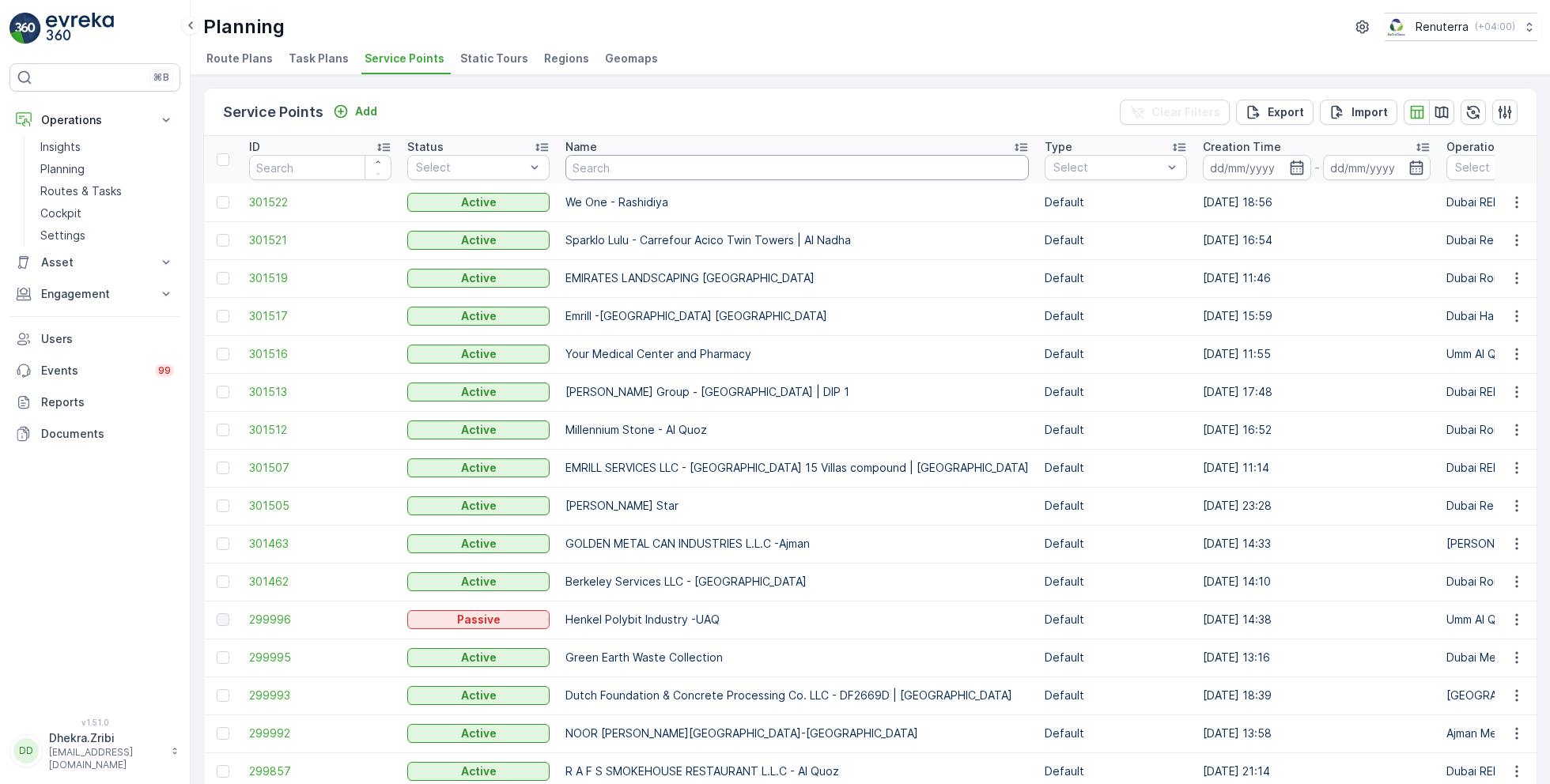
click at [605, 169] on input "text" at bounding box center [797, 167] width 464 height 25
paste input "Deco Waste Service - Shredex | Al Quoz"
type input "Deco Waste Service - Shredex | Al Quoz"
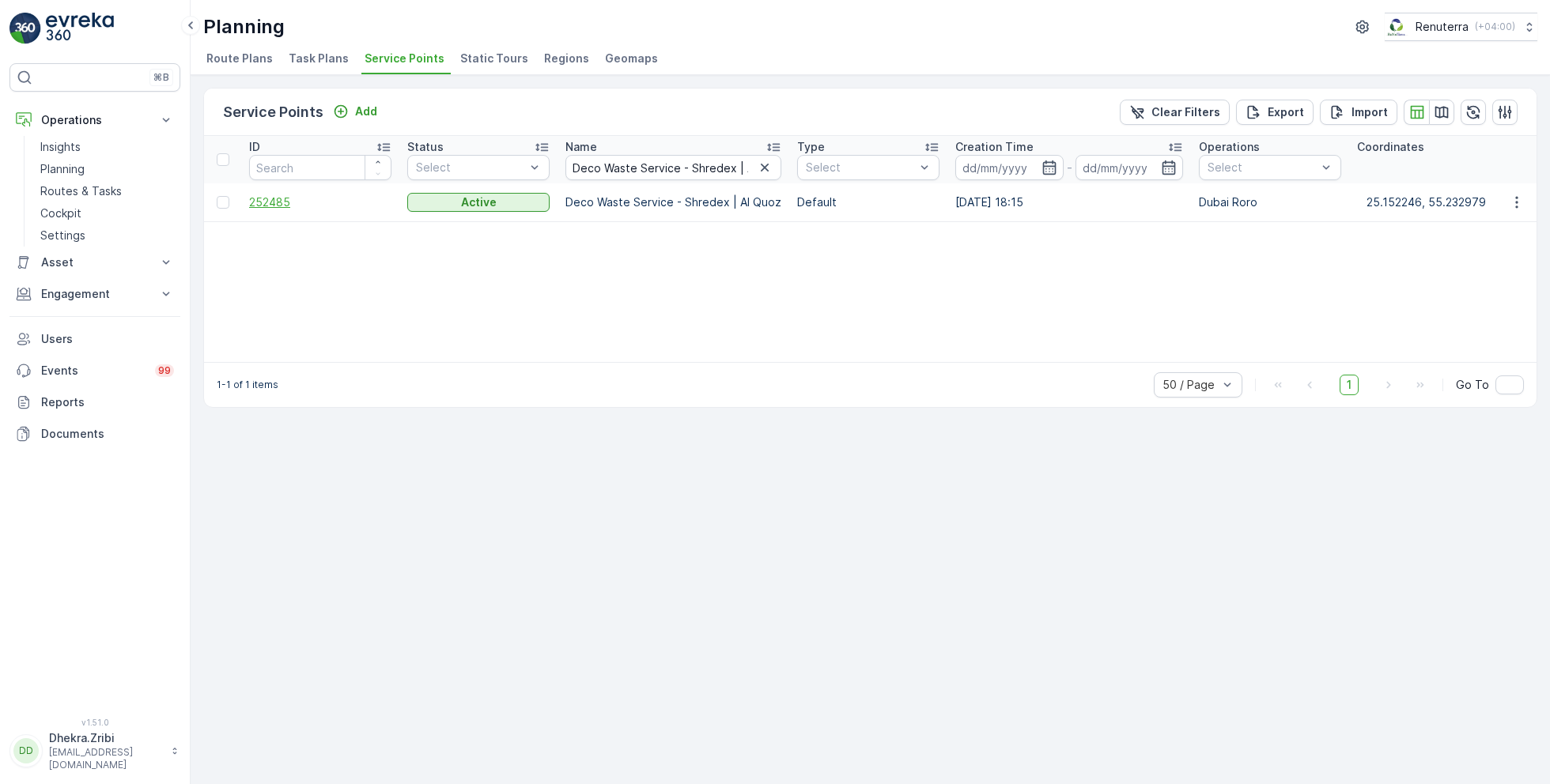
click at [273, 197] on span "252485" at bounding box center [320, 203] width 143 height 16
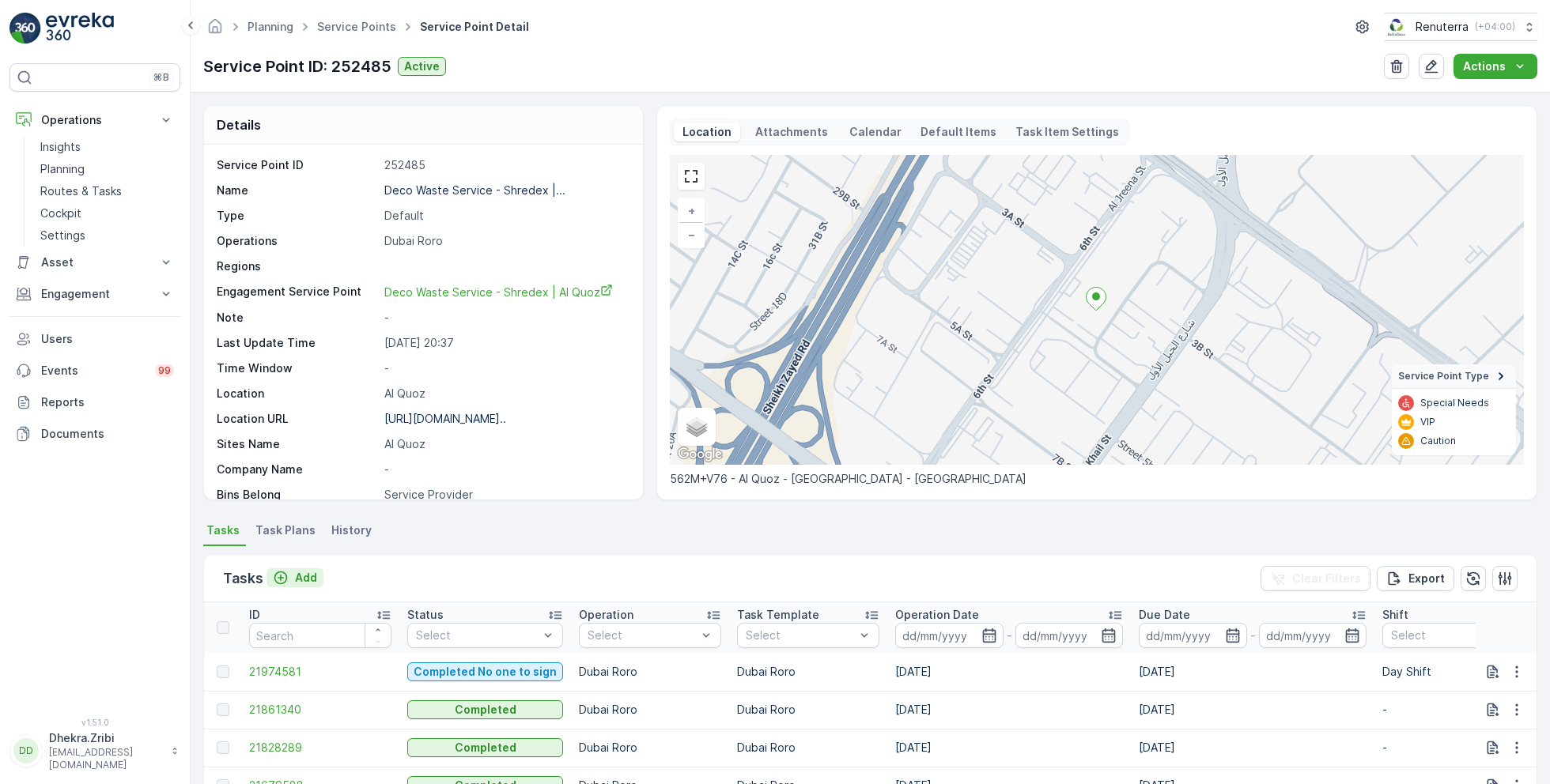
click at [299, 577] on p "Add" at bounding box center [305, 578] width 22 height 16
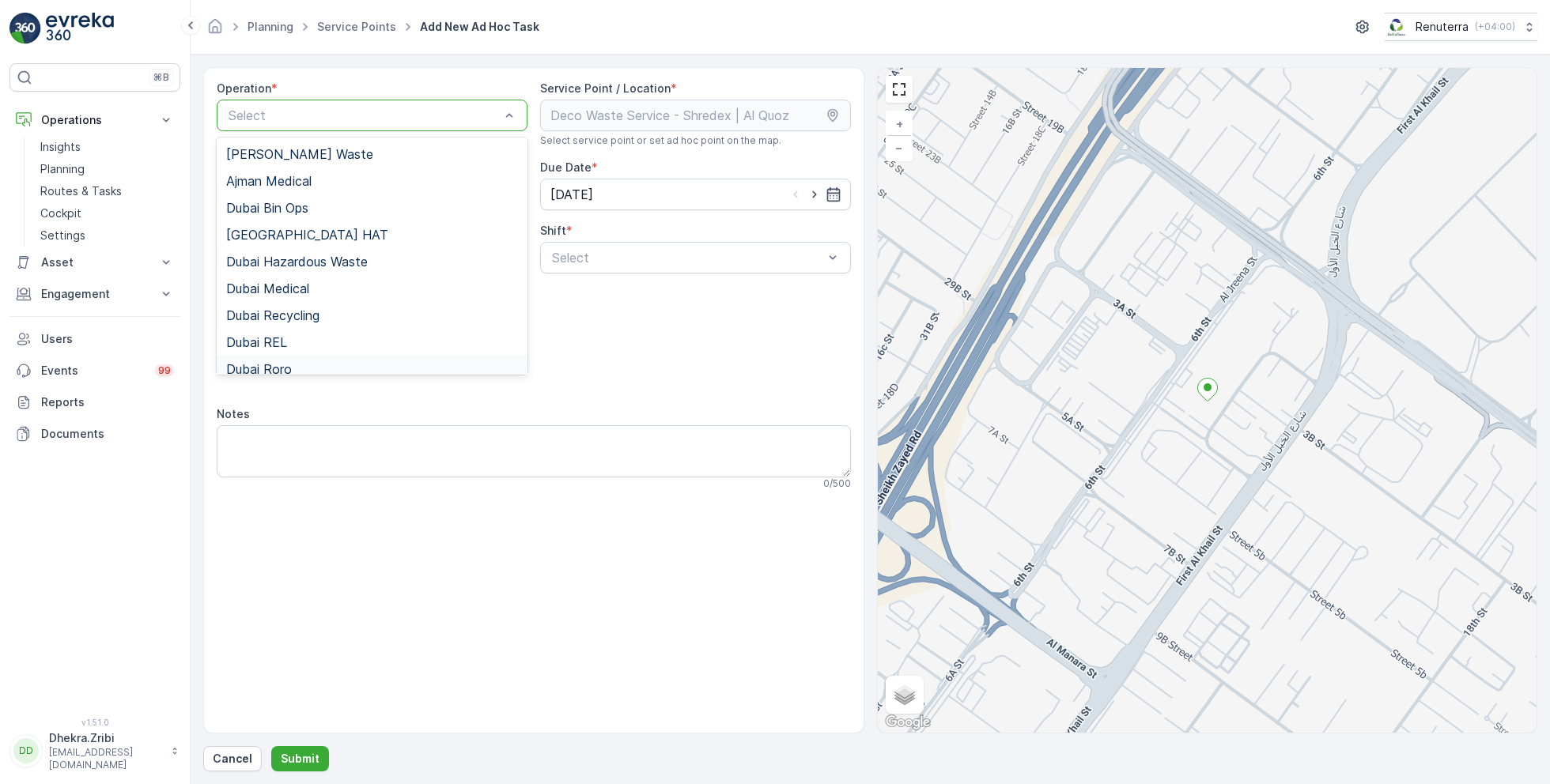
click at [290, 368] on span "Dubai Roro" at bounding box center [258, 369] width 65 height 14
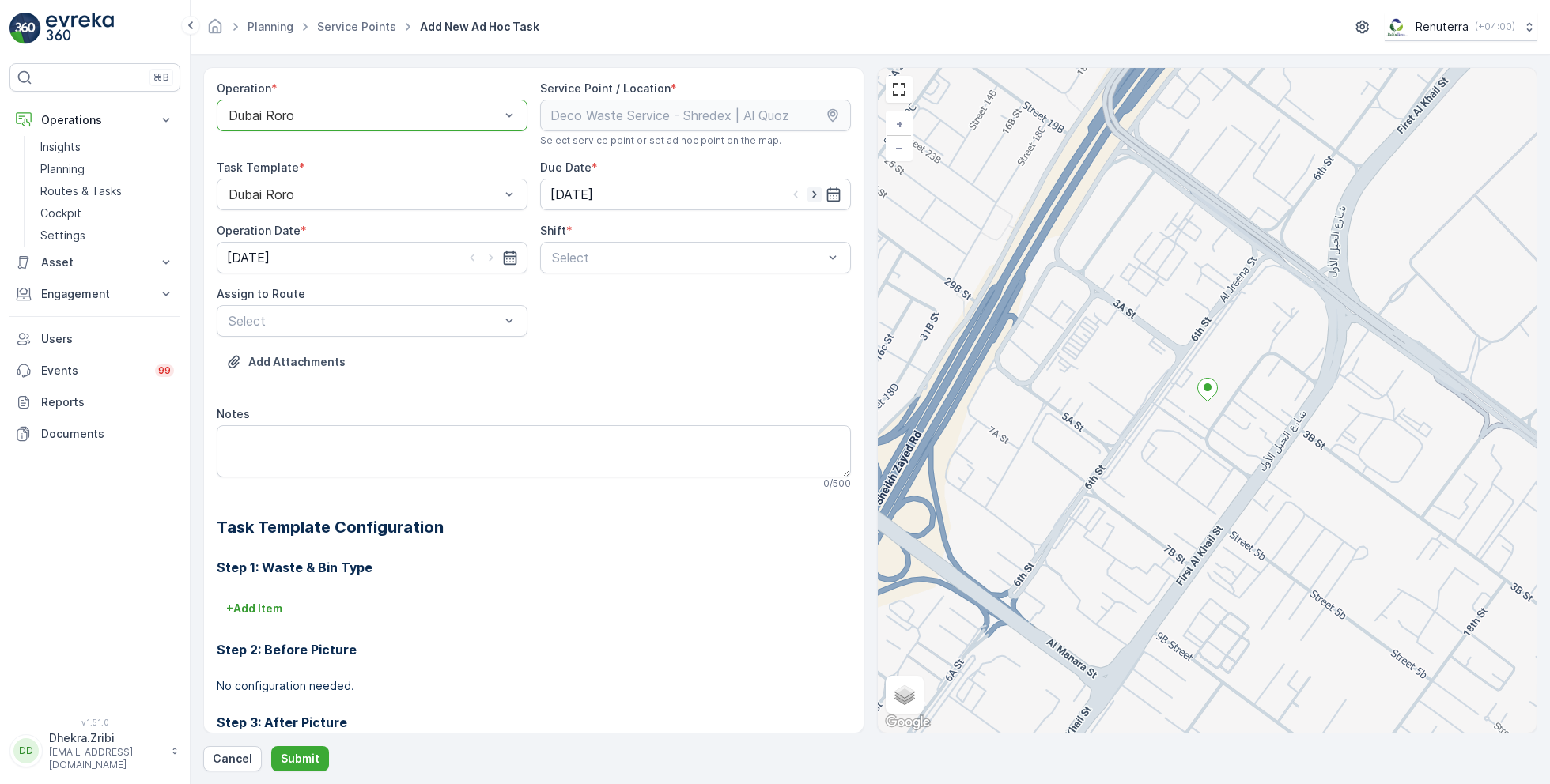
click at [817, 196] on icon "button" at bounding box center [815, 194] width 16 height 16
type input "[DATE]"
click at [486, 255] on icon "button" at bounding box center [491, 258] width 16 height 16
type input "[DATE]"
click at [605, 267] on div "Select" at bounding box center [695, 258] width 311 height 31
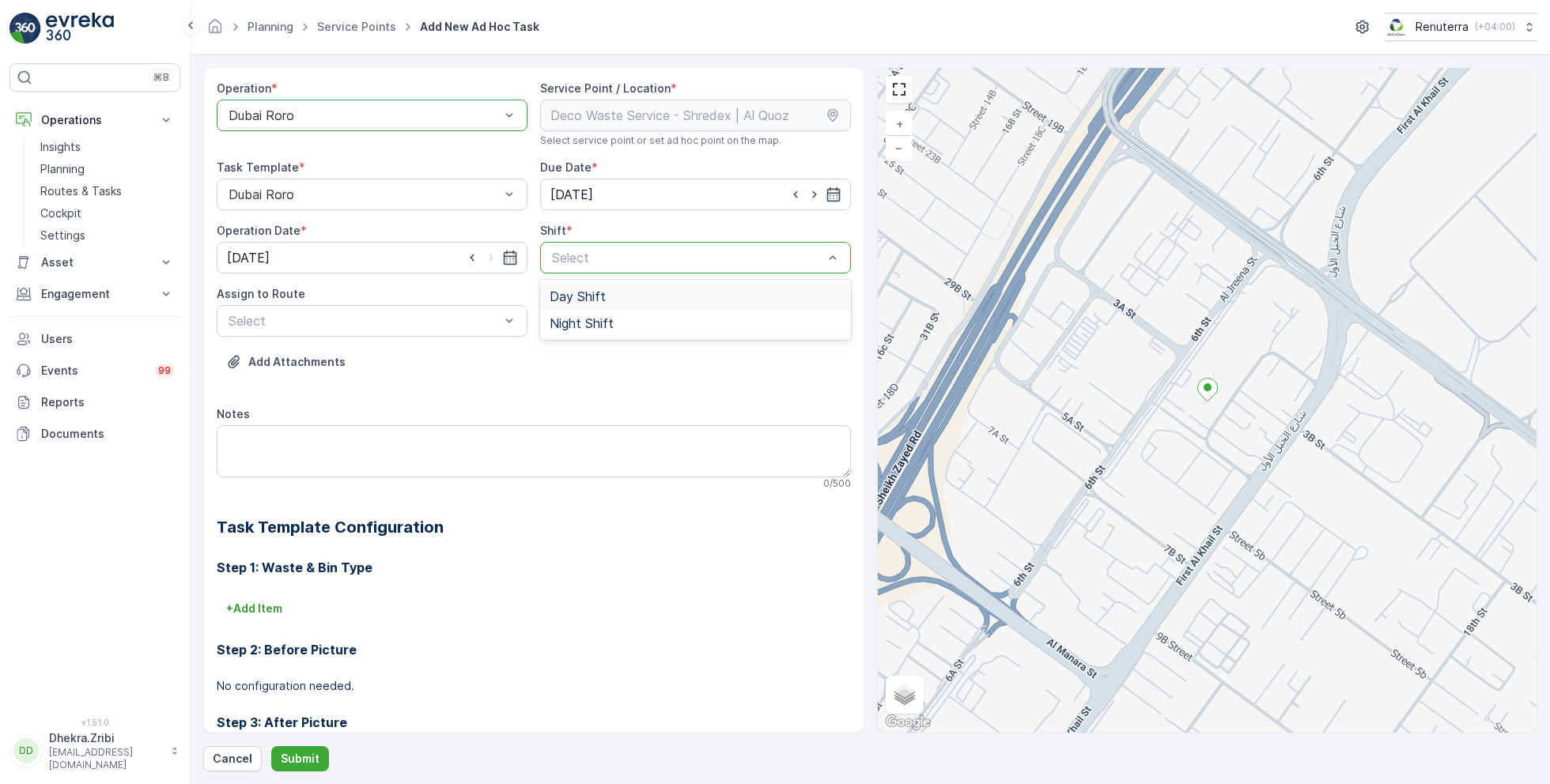
click at [580, 298] on span "Day Shift" at bounding box center [578, 297] width 57 height 14
click at [435, 305] on div "Select" at bounding box center [372, 321] width 311 height 31
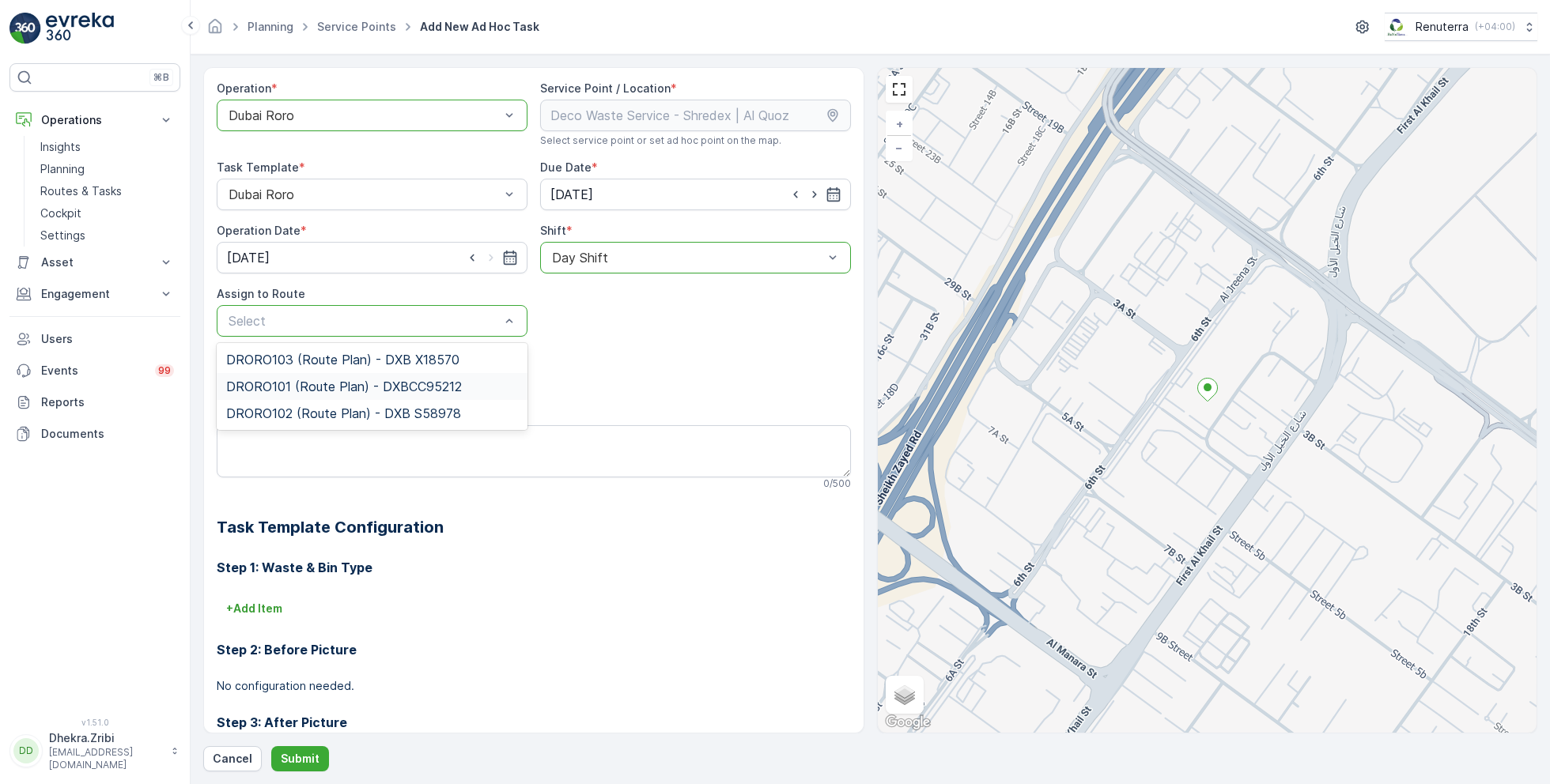
click at [309, 387] on span "DRORO101 (Route Plan) - DXBCC95212" at bounding box center [344, 386] width 236 height 14
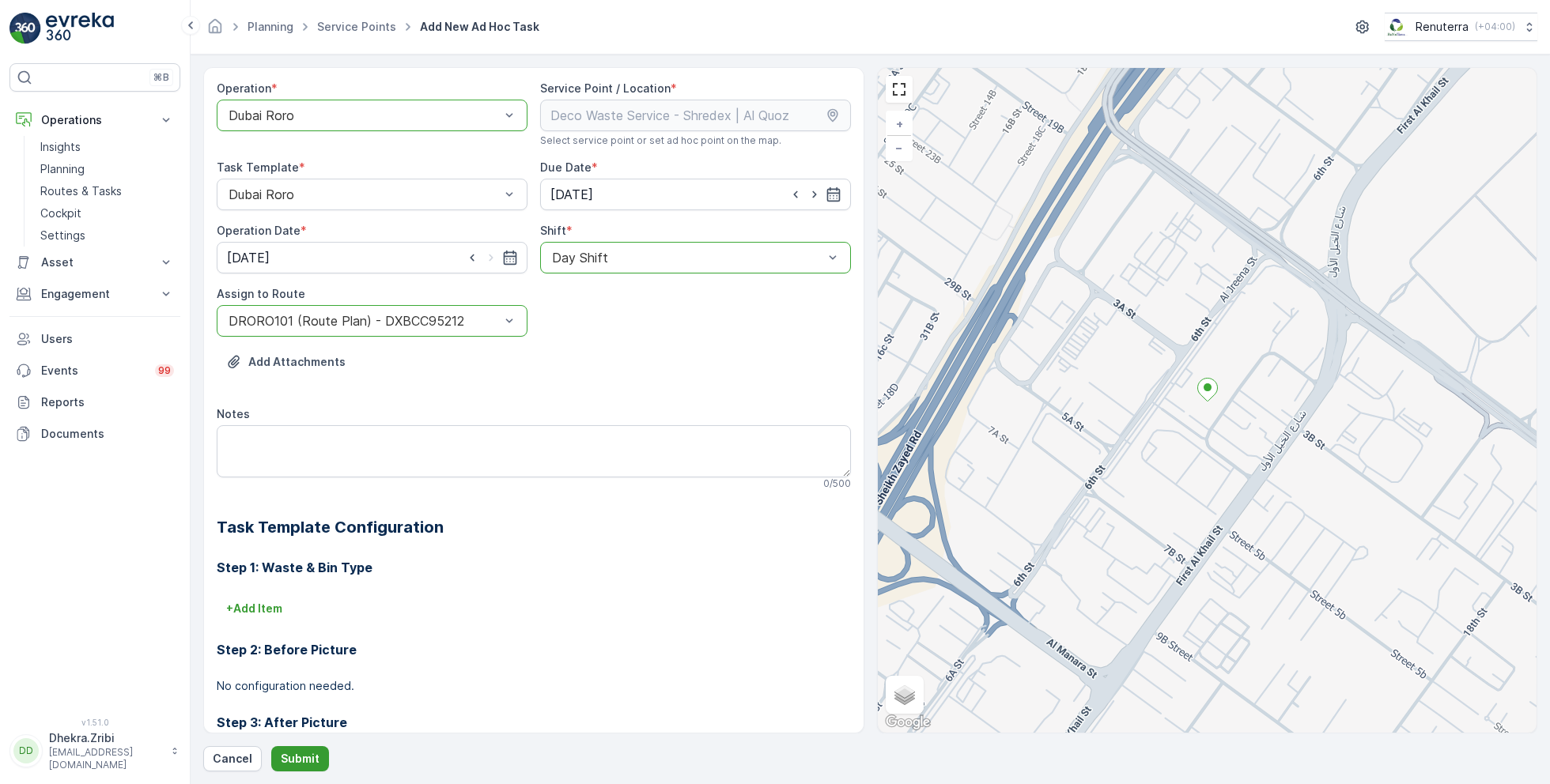
click at [289, 765] on p "Submit" at bounding box center [300, 759] width 39 height 16
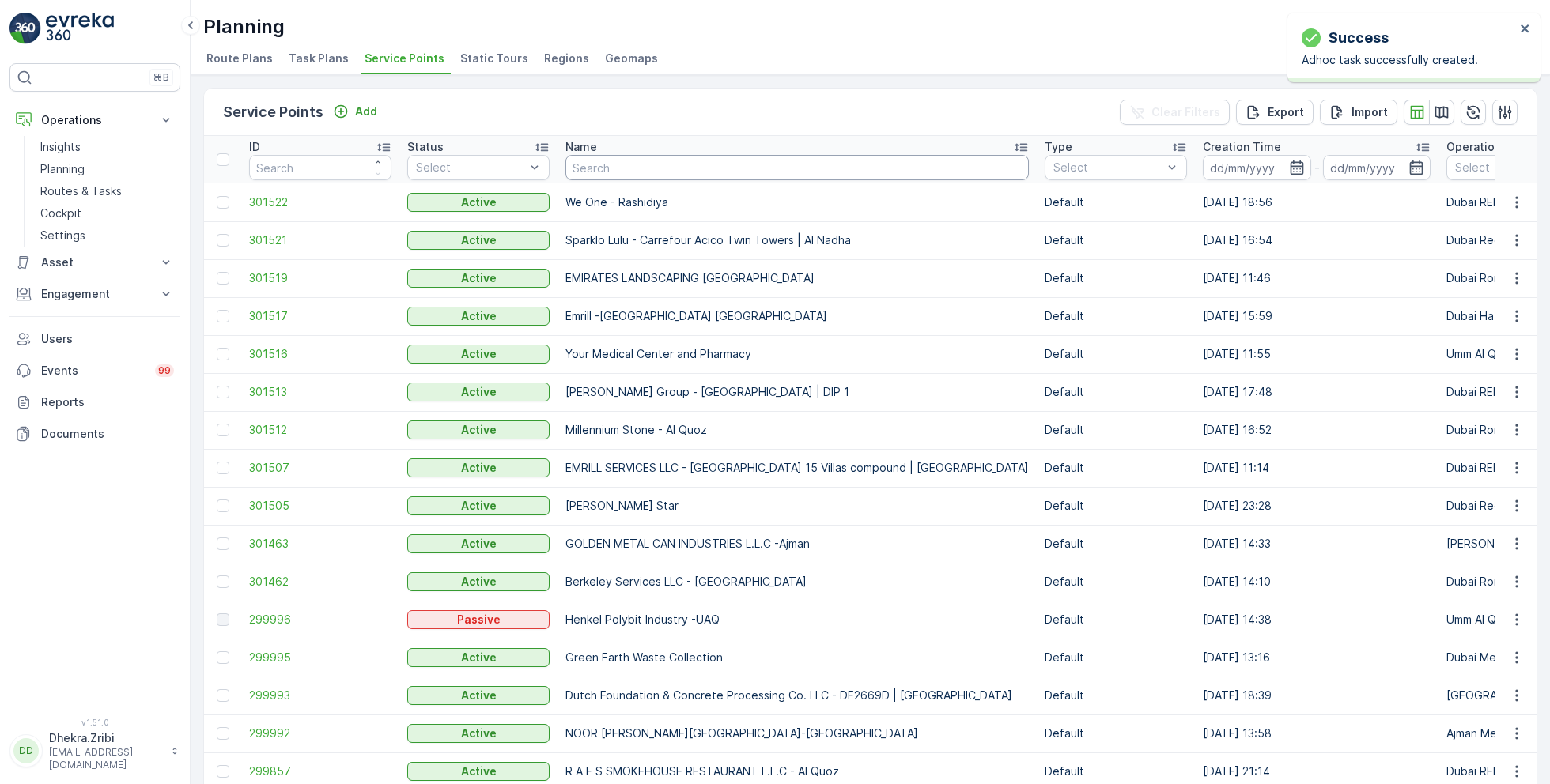
click at [608, 158] on input "text" at bounding box center [797, 167] width 464 height 25
paste input "Berkely Al marooj Furjan"
type input "Berkely Al marooj Furjan"
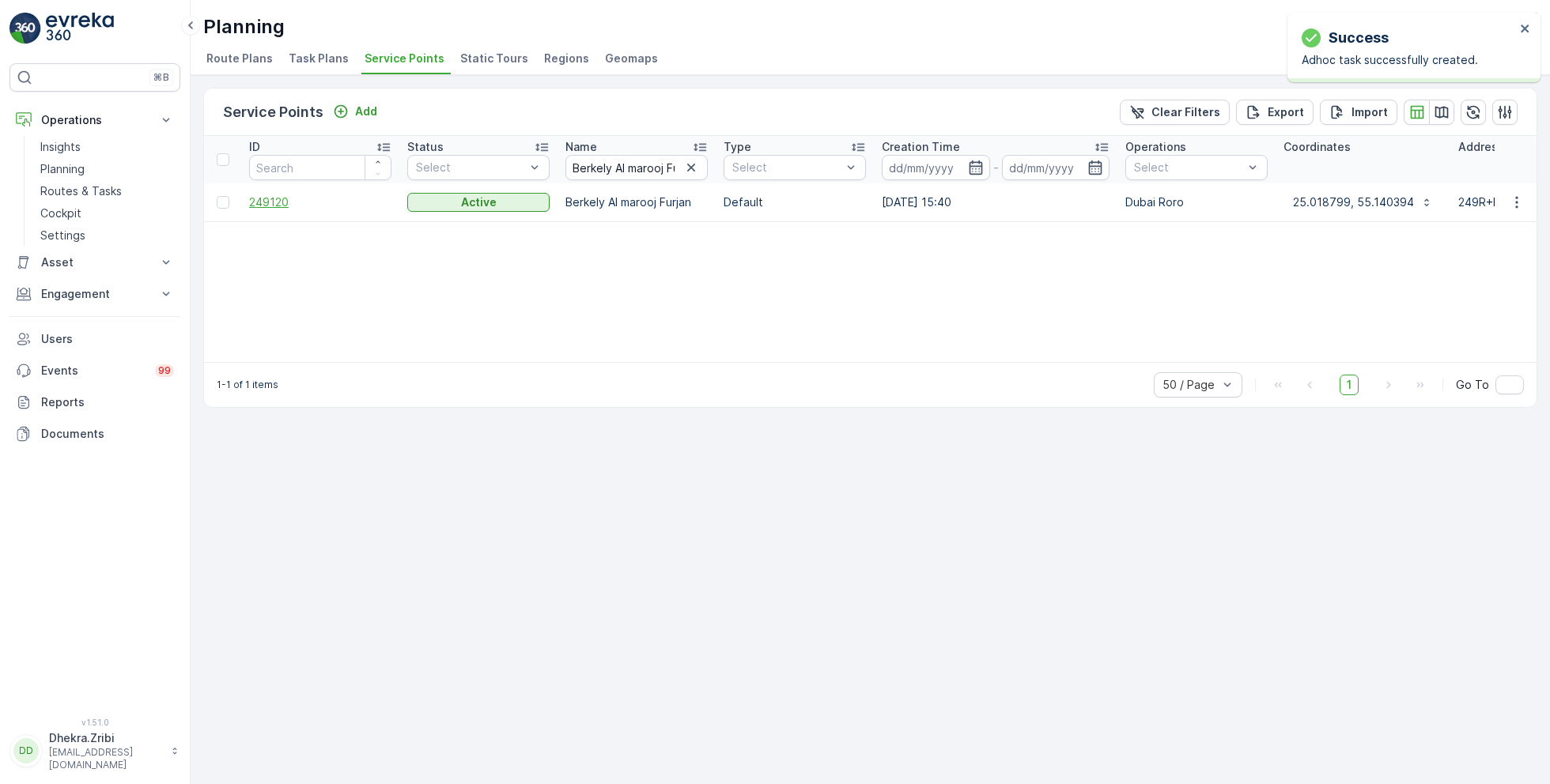
click at [276, 201] on span "249120" at bounding box center [320, 203] width 143 height 16
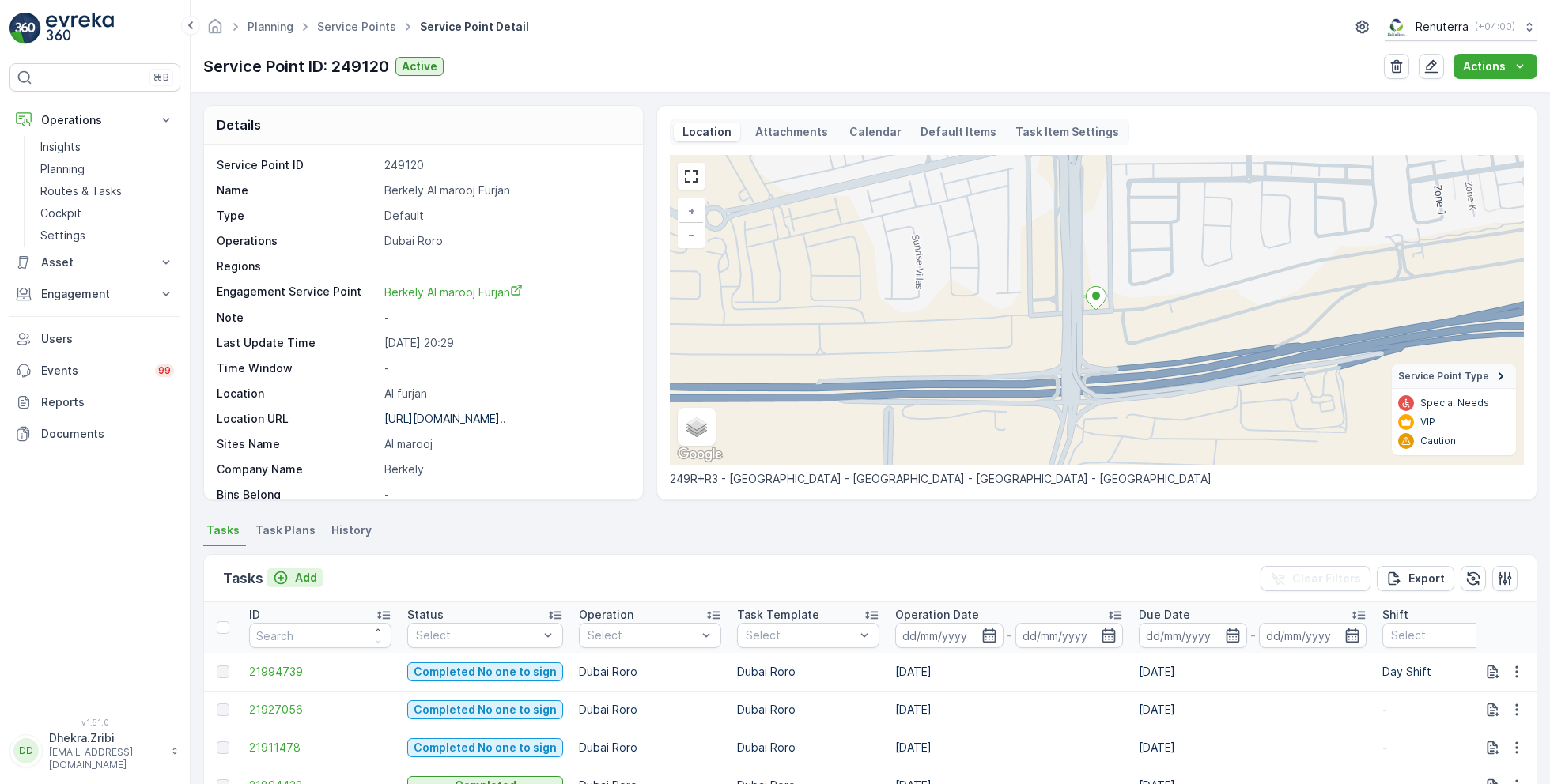
click at [303, 571] on p "Add" at bounding box center [305, 578] width 22 height 16
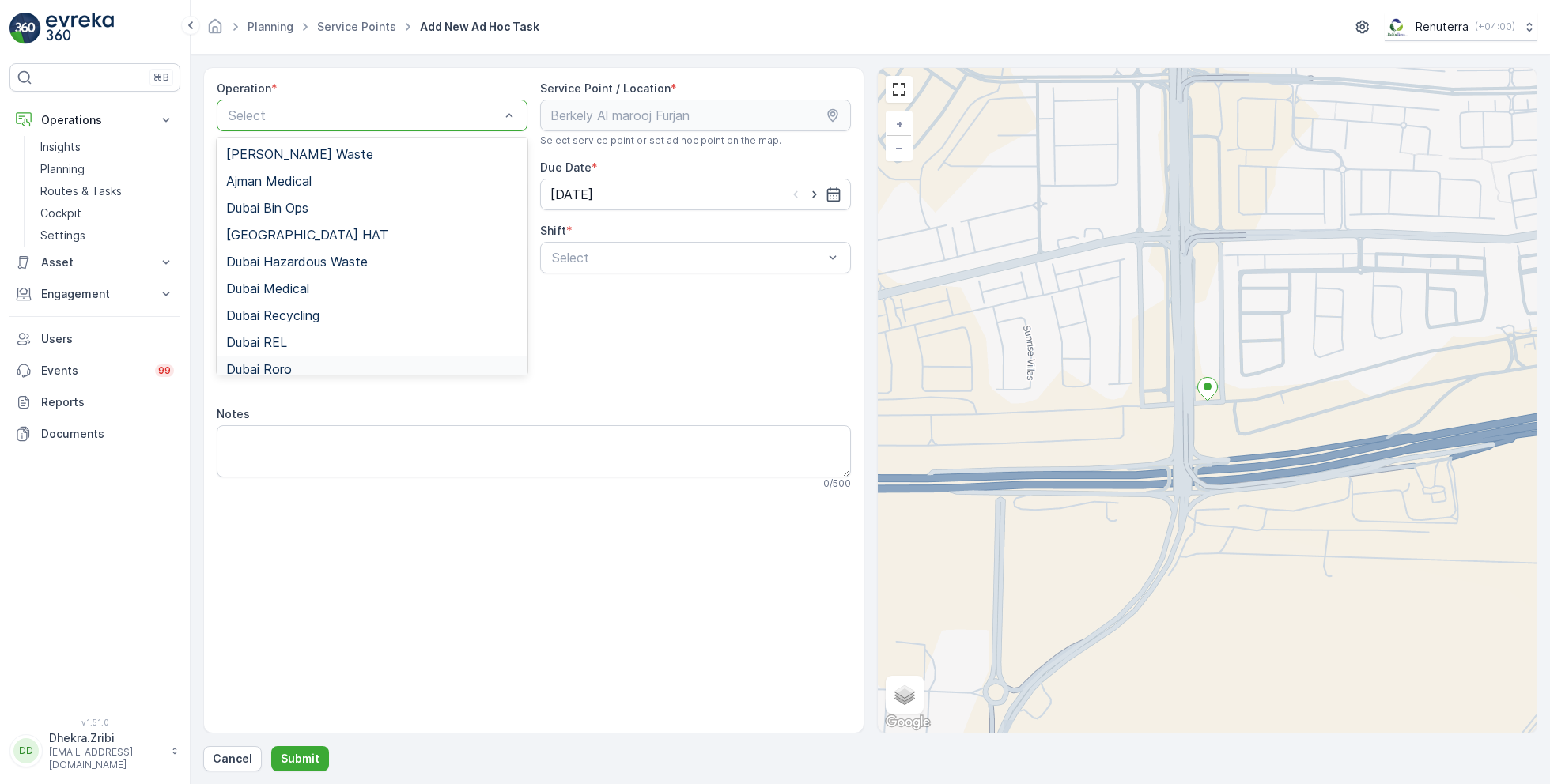
click at [308, 359] on div "Dubai Roro" at bounding box center [372, 369] width 311 height 27
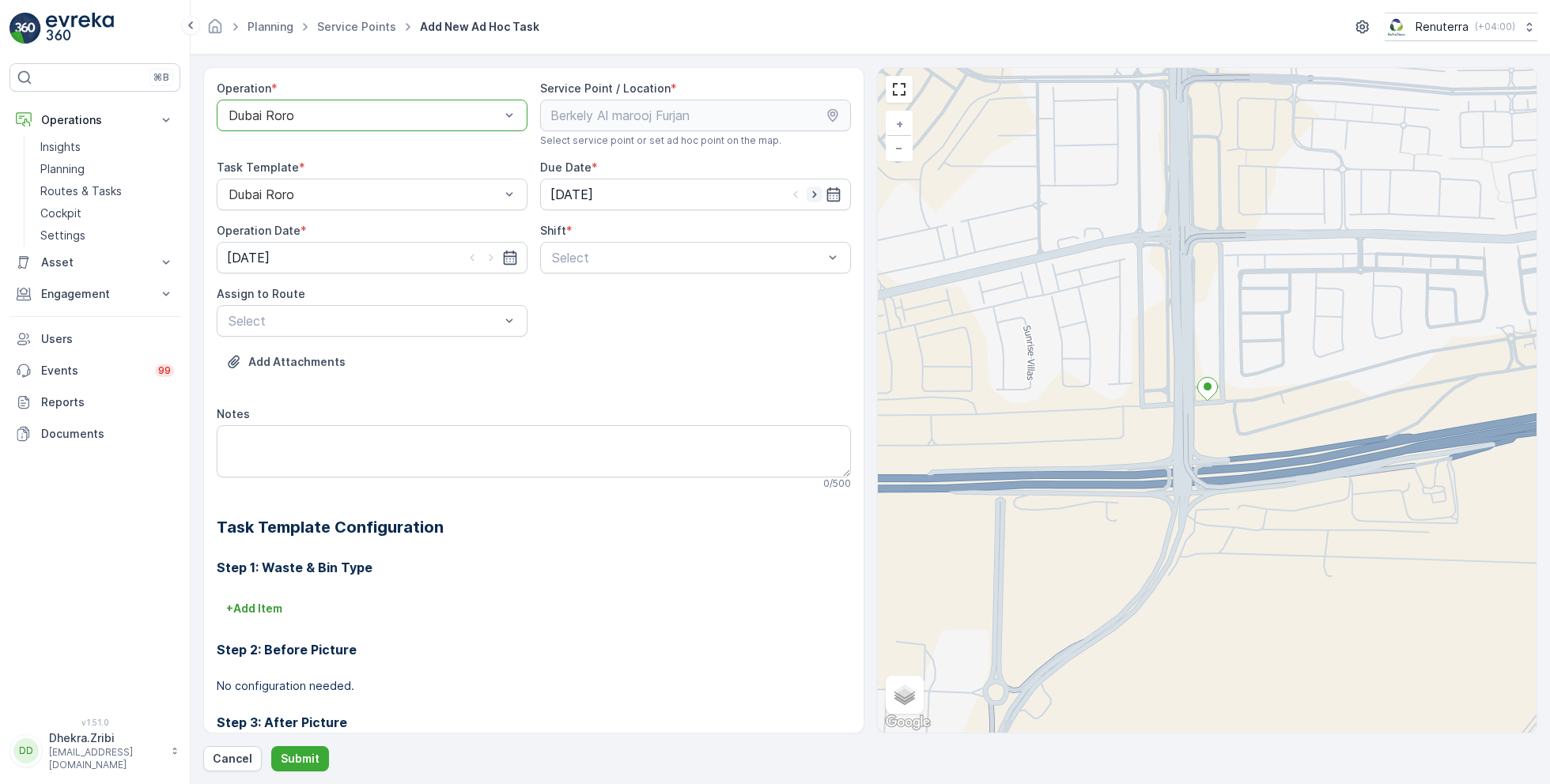
click at [808, 195] on icon "button" at bounding box center [815, 194] width 16 height 16
type input "[DATE]"
click at [485, 253] on icon "button" at bounding box center [491, 258] width 16 height 16
type input "[DATE]"
click at [576, 299] on span "Day Shift" at bounding box center [578, 297] width 57 height 14
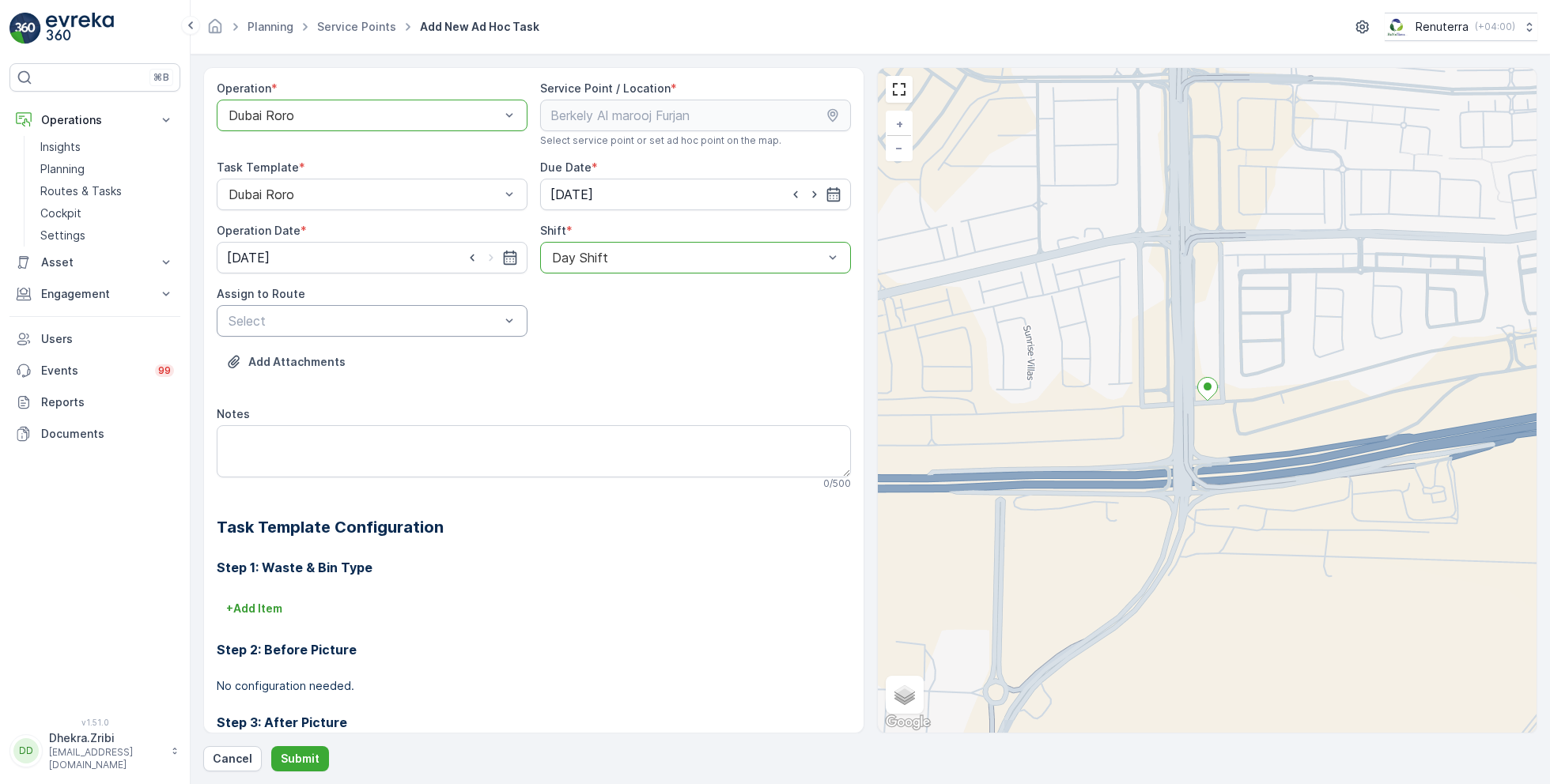
click at [455, 309] on div "Select" at bounding box center [372, 321] width 311 height 31
click at [302, 384] on span "DRORO101 (Route Plan) - DXBCC95212" at bounding box center [344, 386] width 236 height 14
click at [300, 752] on p "Submit" at bounding box center [300, 759] width 39 height 16
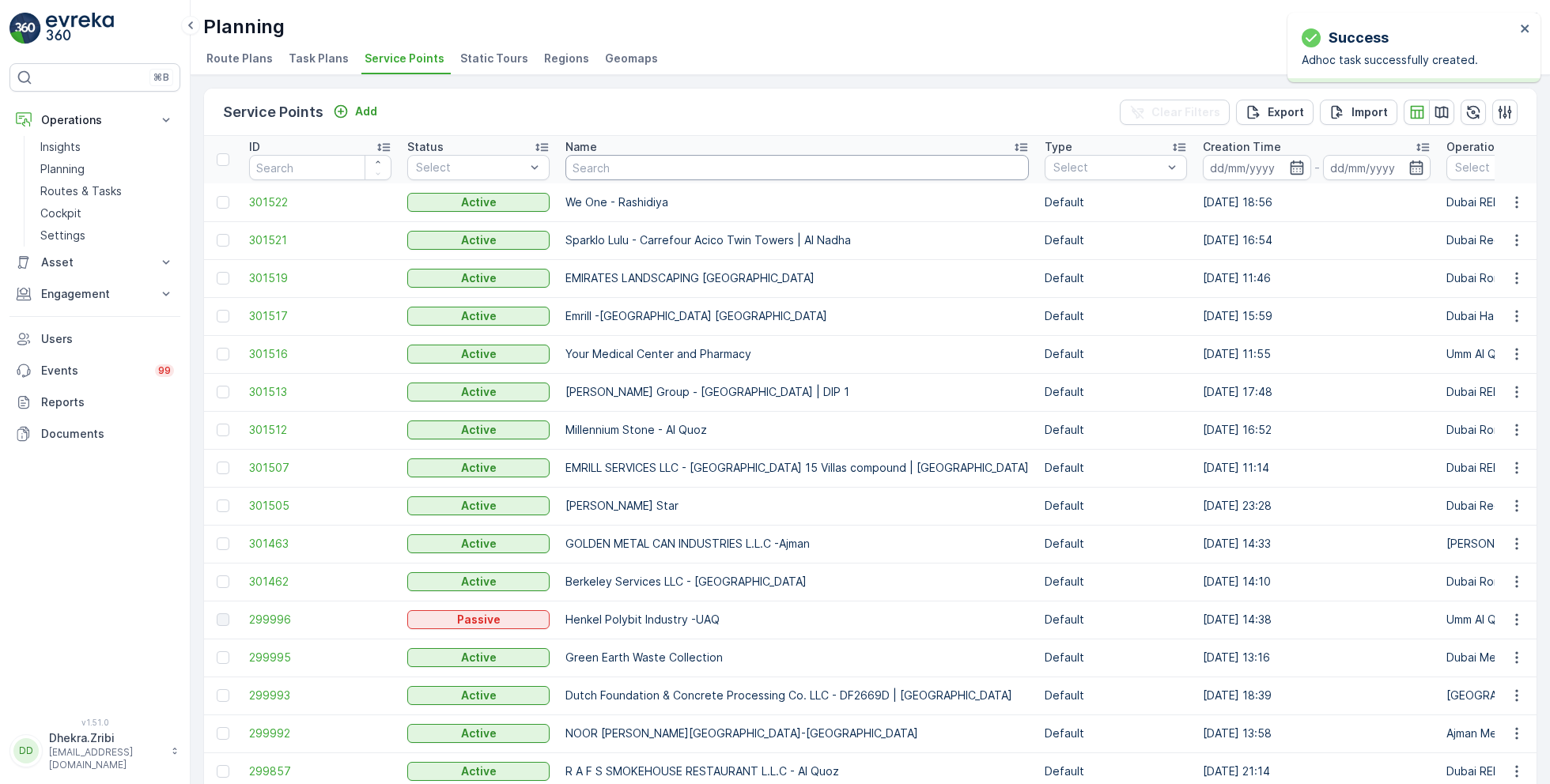
click at [635, 170] on input "text" at bounding box center [797, 167] width 464 height 25
paste input "[PERSON_NAME] Project (EM836) - [PERSON_NAME]"
type input "[PERSON_NAME] Project (EM836) - [PERSON_NAME]"
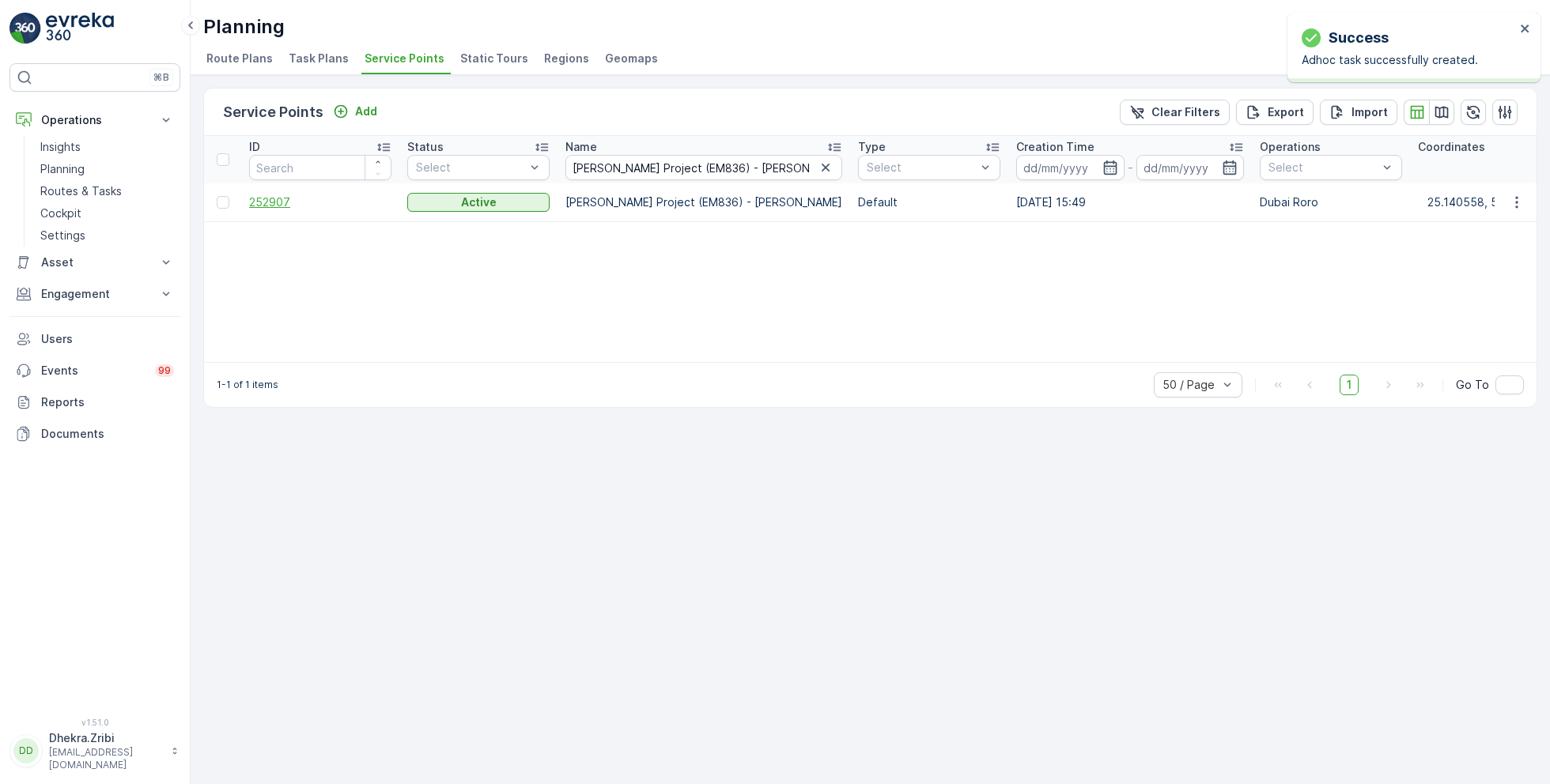
click at [282, 197] on span "252907" at bounding box center [320, 203] width 143 height 16
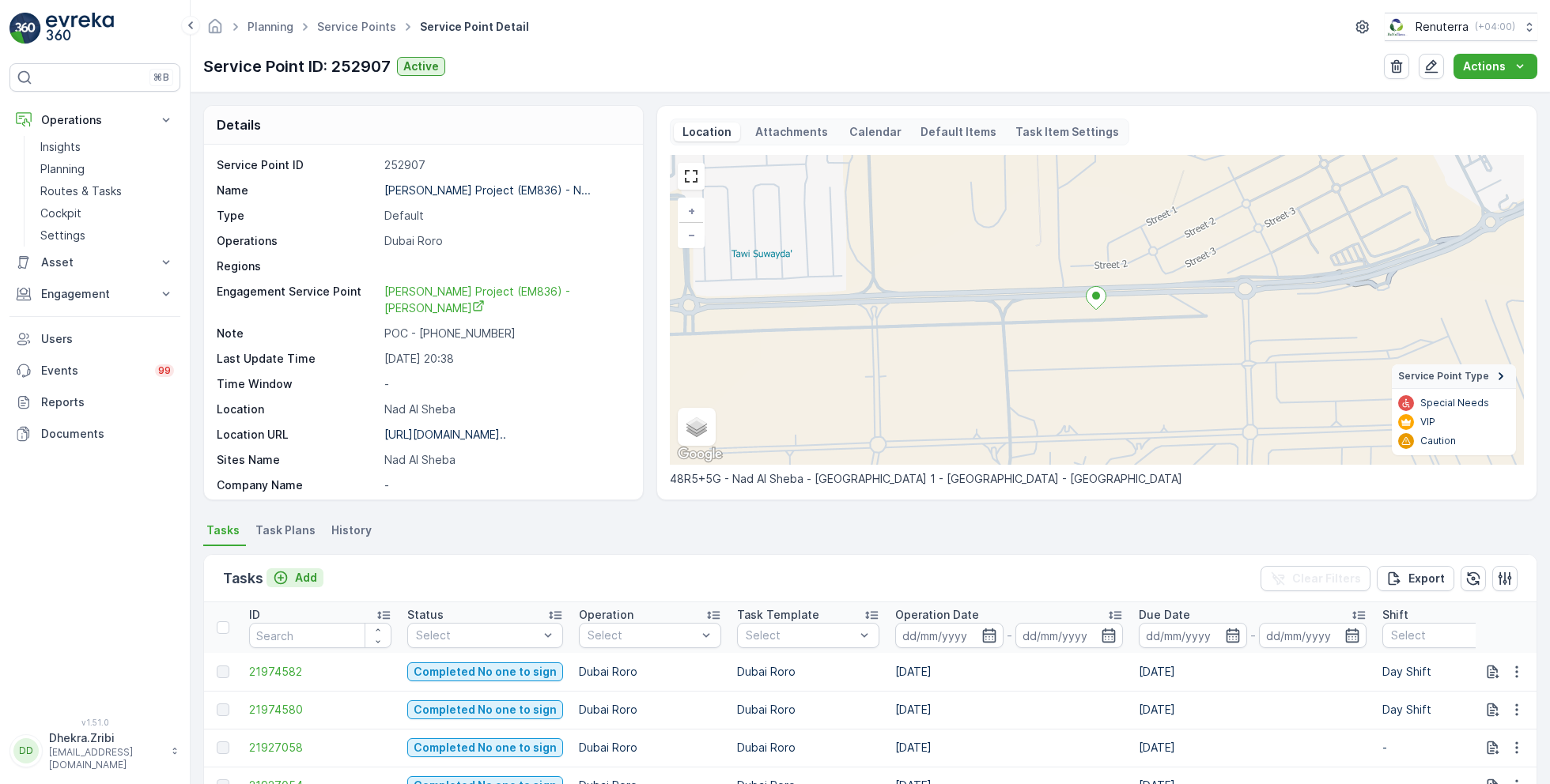
click at [303, 576] on p "Add" at bounding box center [305, 578] width 22 height 16
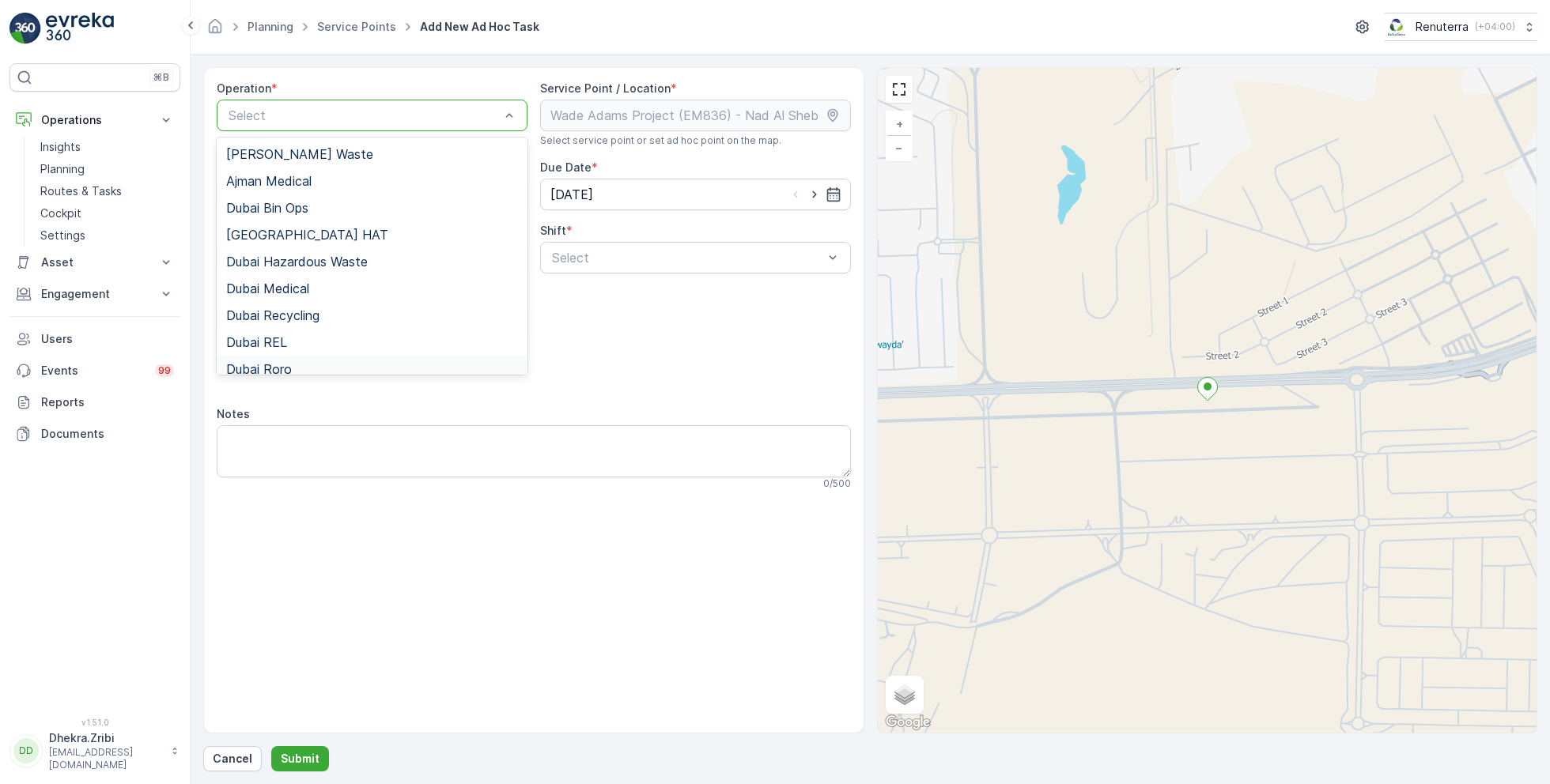
click at [284, 362] on span "Dubai Roro" at bounding box center [258, 369] width 65 height 14
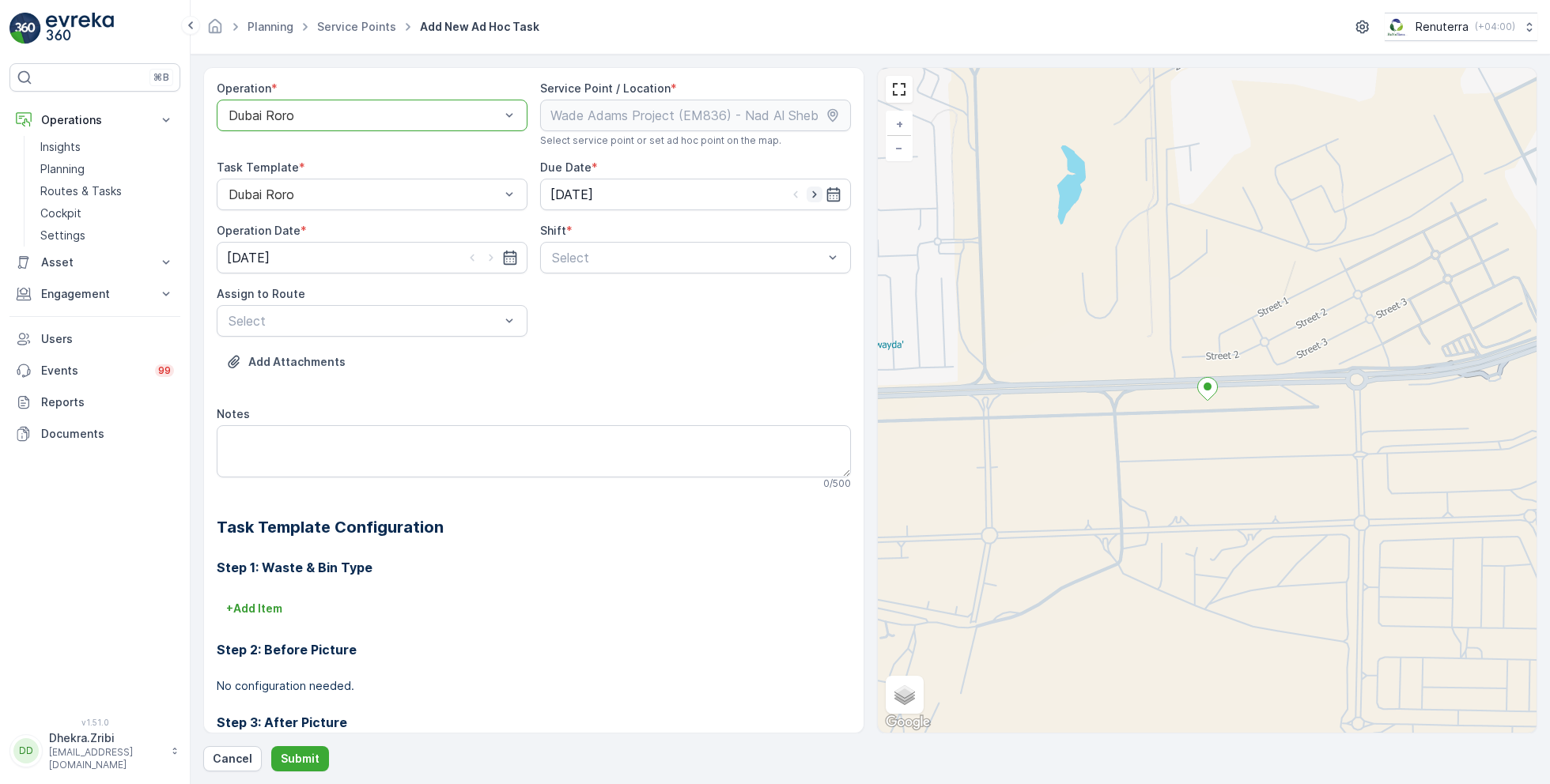
click at [812, 192] on icon "button" at bounding box center [815, 194] width 16 height 16
type input "[DATE]"
click at [490, 257] on icon "button" at bounding box center [491, 258] width 4 height 7
type input "[DATE]"
click at [576, 291] on span "Day Shift" at bounding box center [578, 297] width 57 height 14
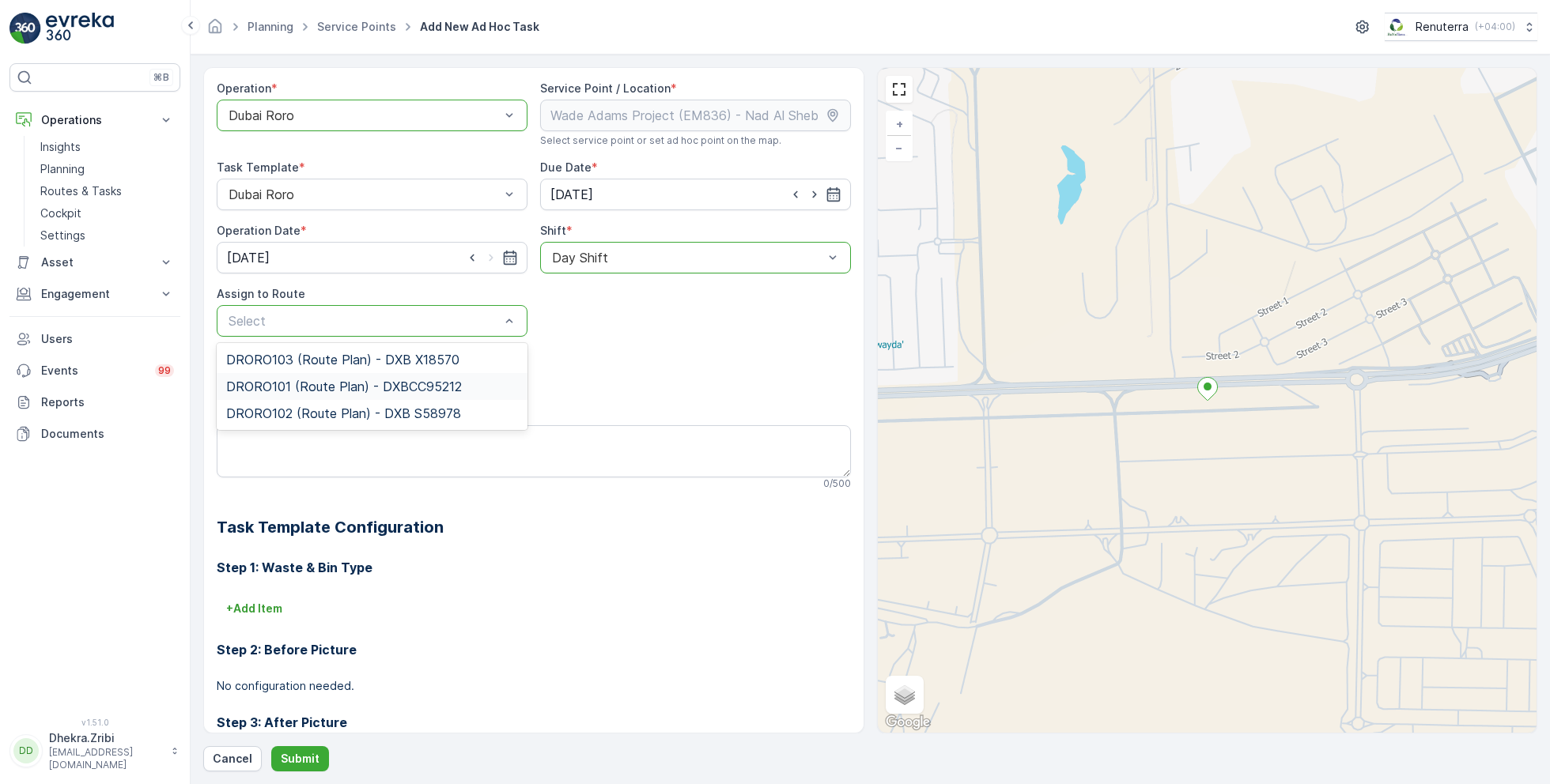
click at [303, 385] on span "DRORO101 (Route Plan) - DXBCC95212" at bounding box center [344, 386] width 236 height 14
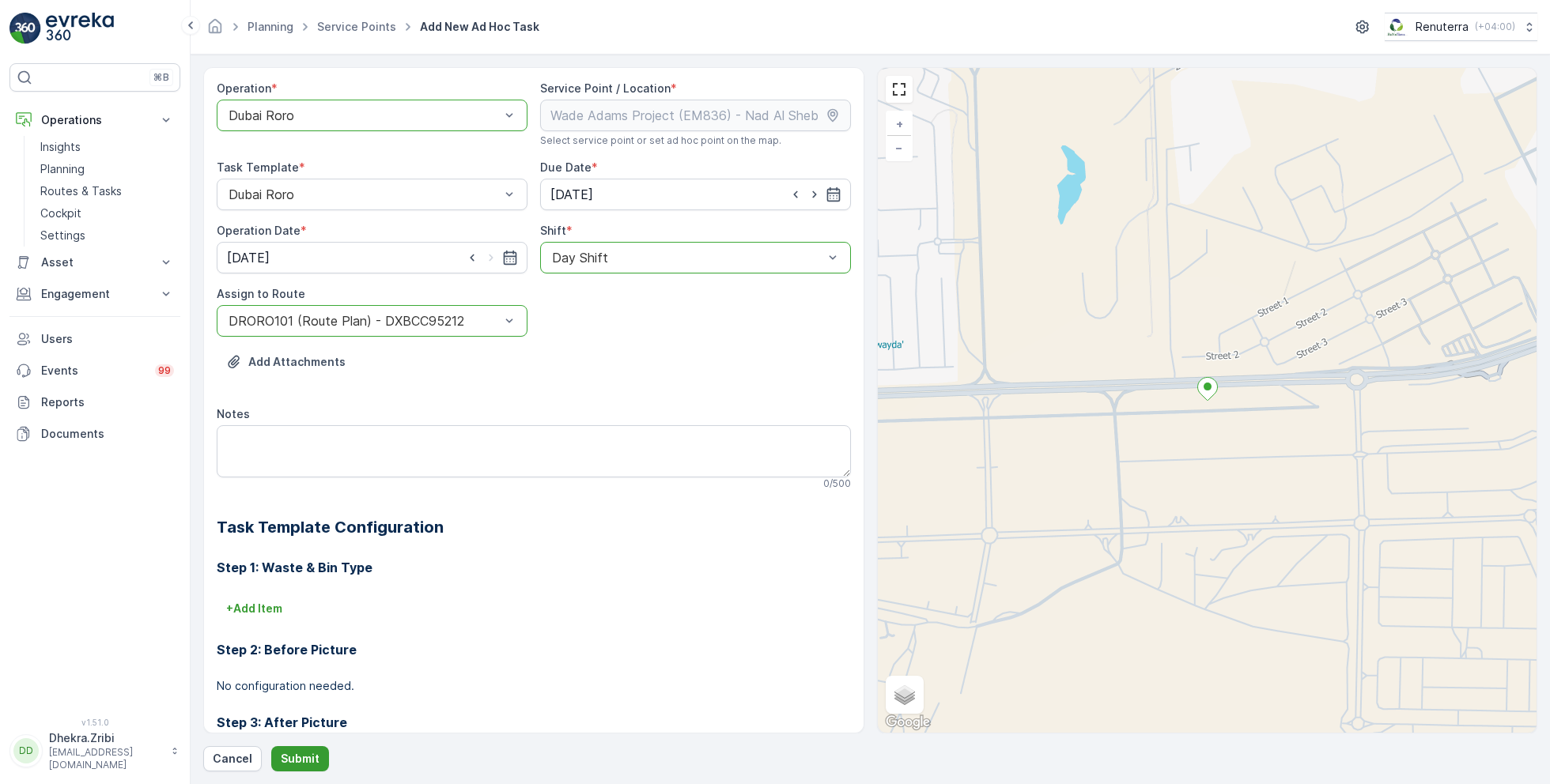
click at [296, 754] on p "Submit" at bounding box center [300, 759] width 39 height 16
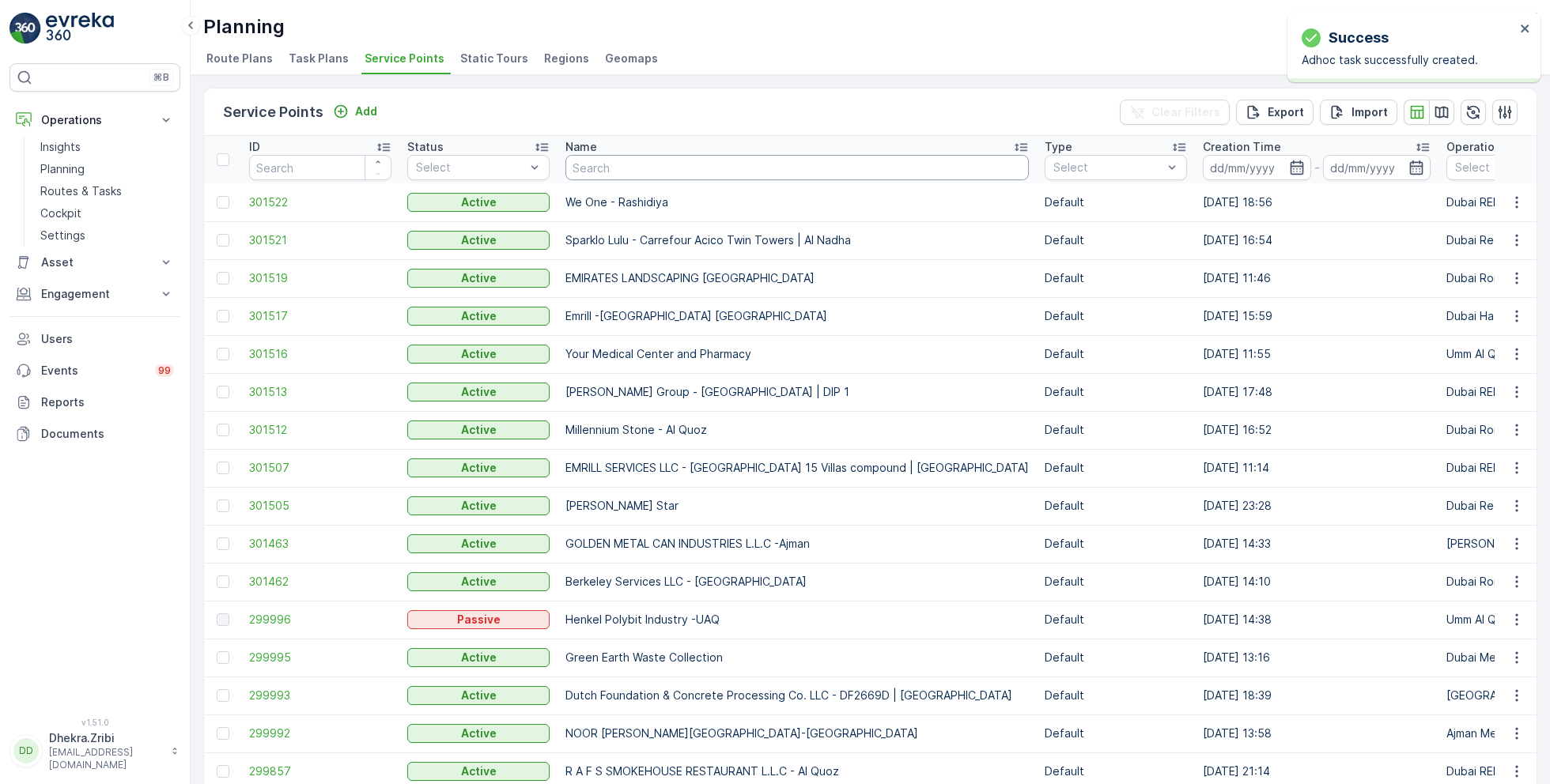
click at [636, 164] on input "text" at bounding box center [797, 167] width 464 height 25
paste input "ROTO PACKING METERIALS"
type input "ROTO PACKING METERIALS"
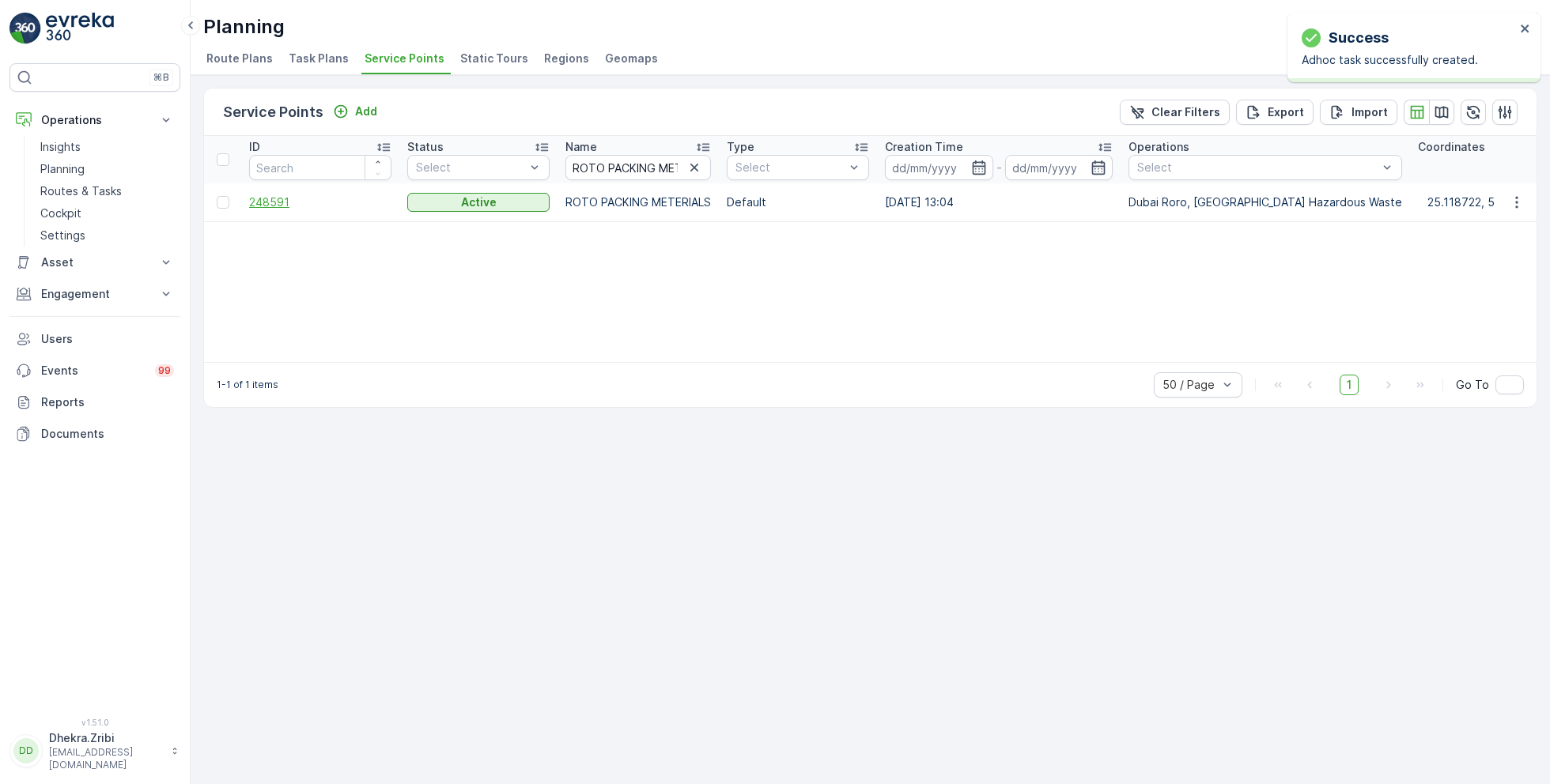
click at [280, 200] on span "248591" at bounding box center [320, 203] width 143 height 16
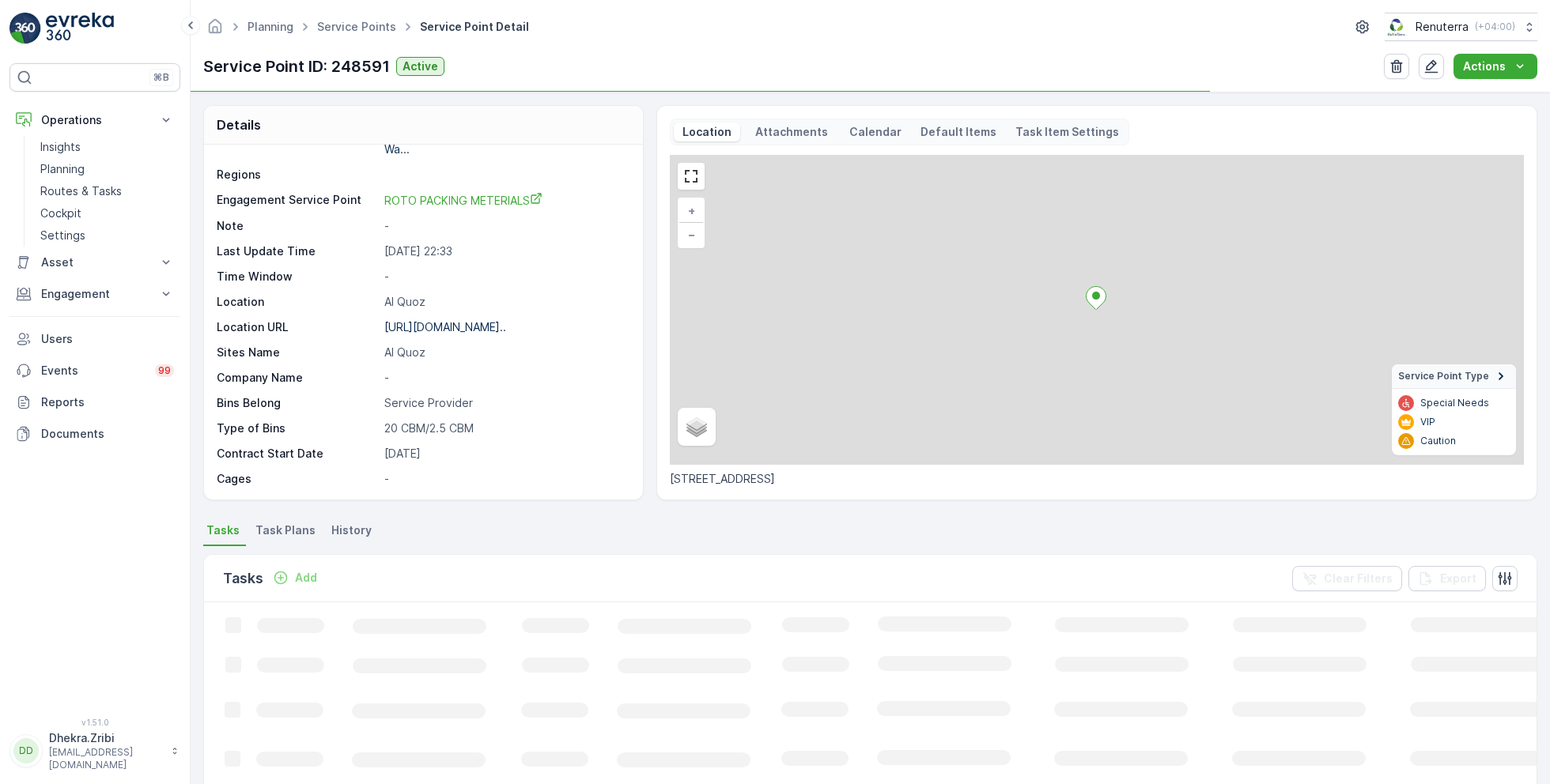
scroll to position [243, 0]
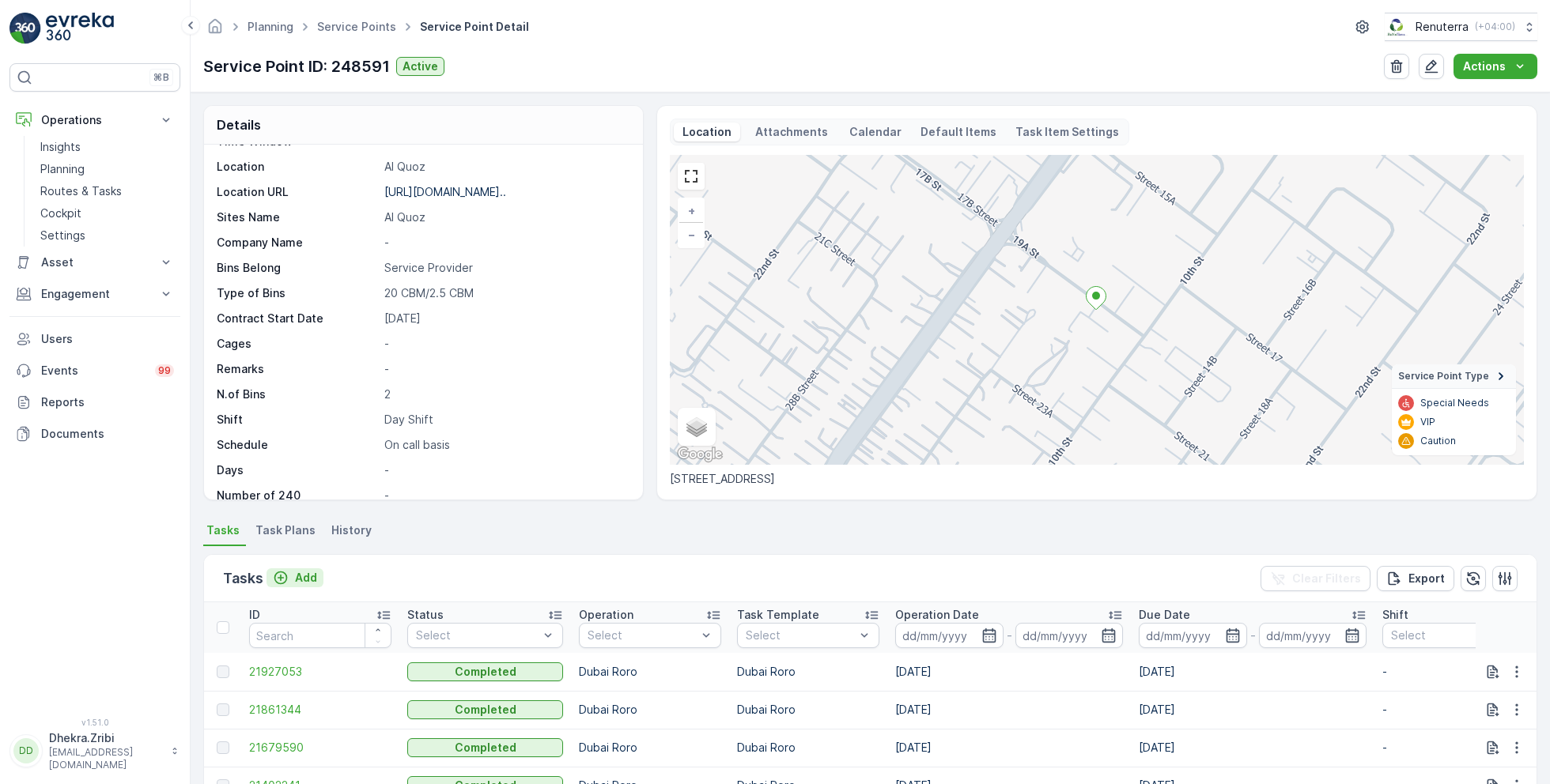
click at [304, 576] on p "Add" at bounding box center [305, 578] width 22 height 16
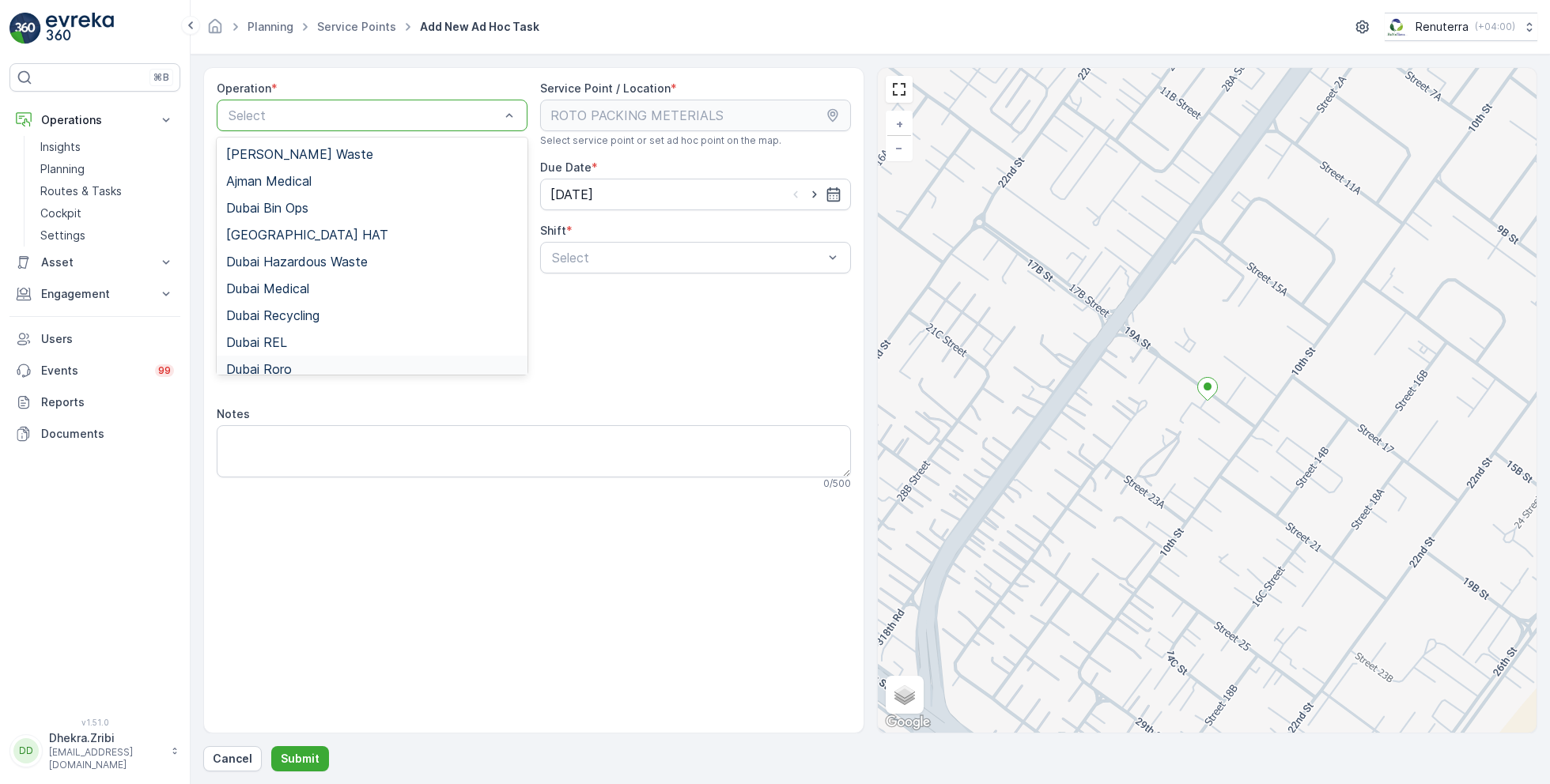
click at [319, 362] on div "Dubai Roro" at bounding box center [372, 369] width 292 height 14
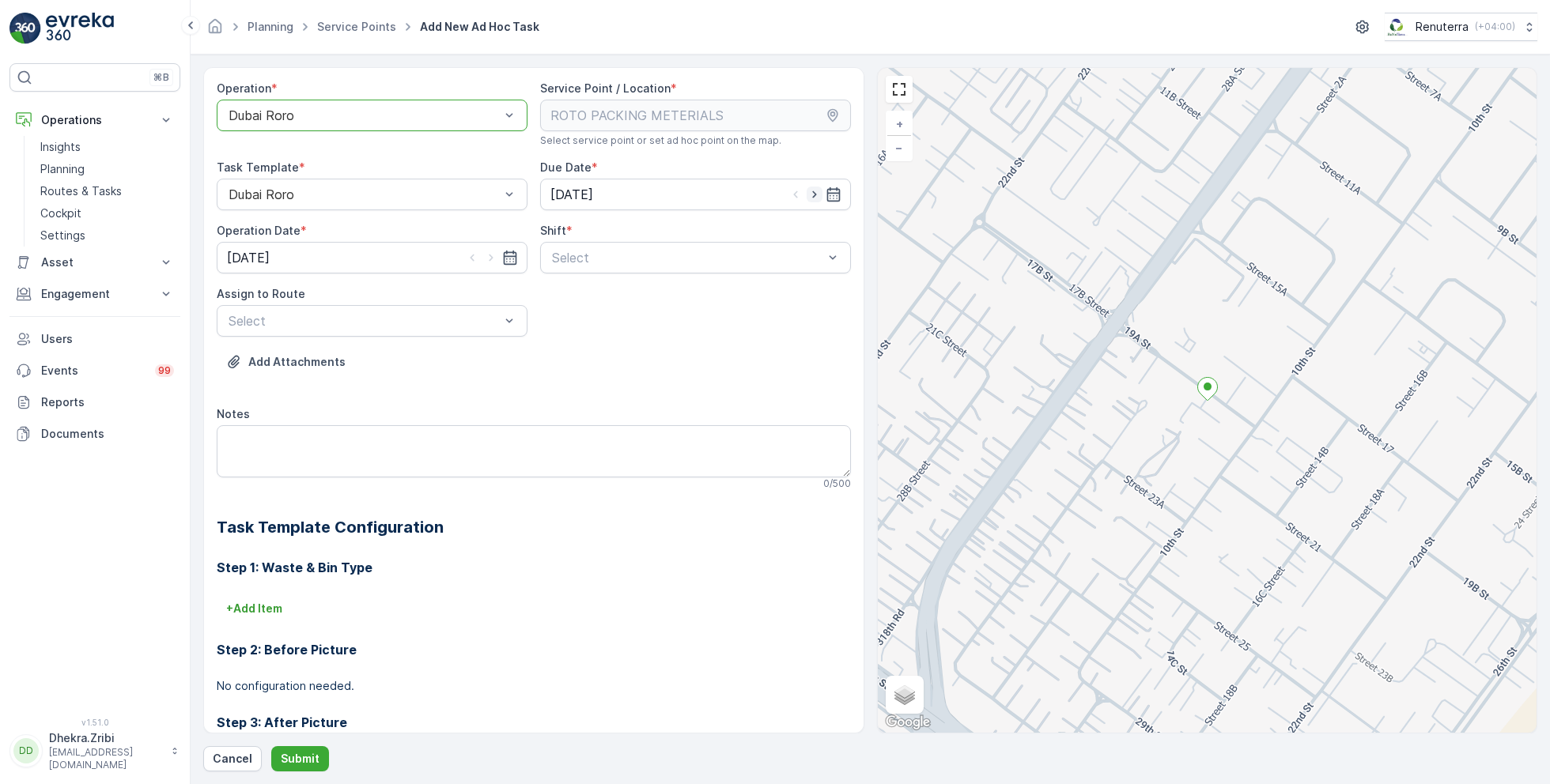
click at [810, 189] on icon "button" at bounding box center [815, 194] width 16 height 16
type input "[DATE]"
click at [486, 260] on icon "button" at bounding box center [491, 258] width 16 height 16
type input "[DATE]"
click at [580, 298] on span "Day Shift" at bounding box center [578, 297] width 57 height 14
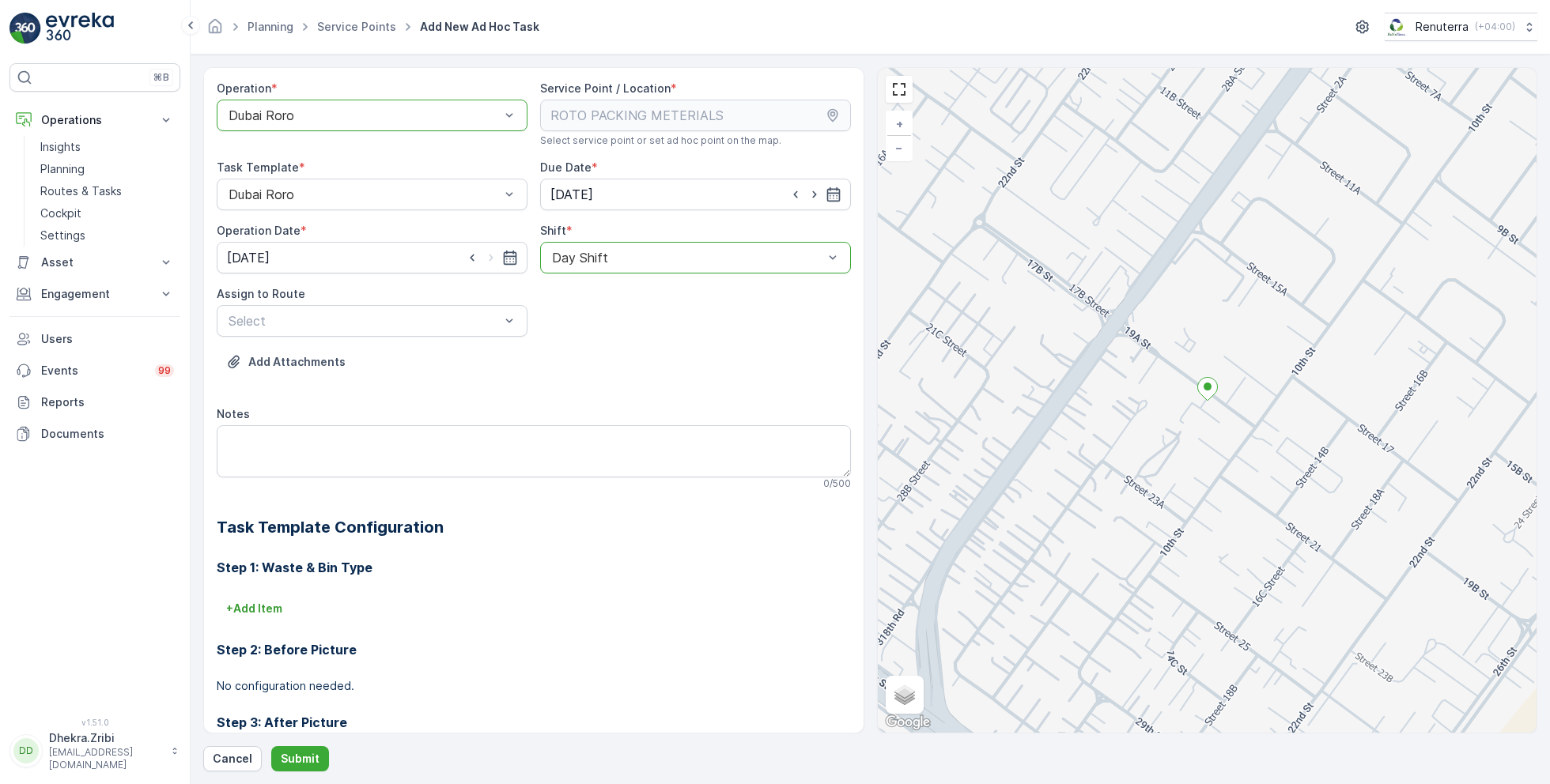
click at [419, 301] on div "Assign to Route Select" at bounding box center [372, 312] width 311 height 50
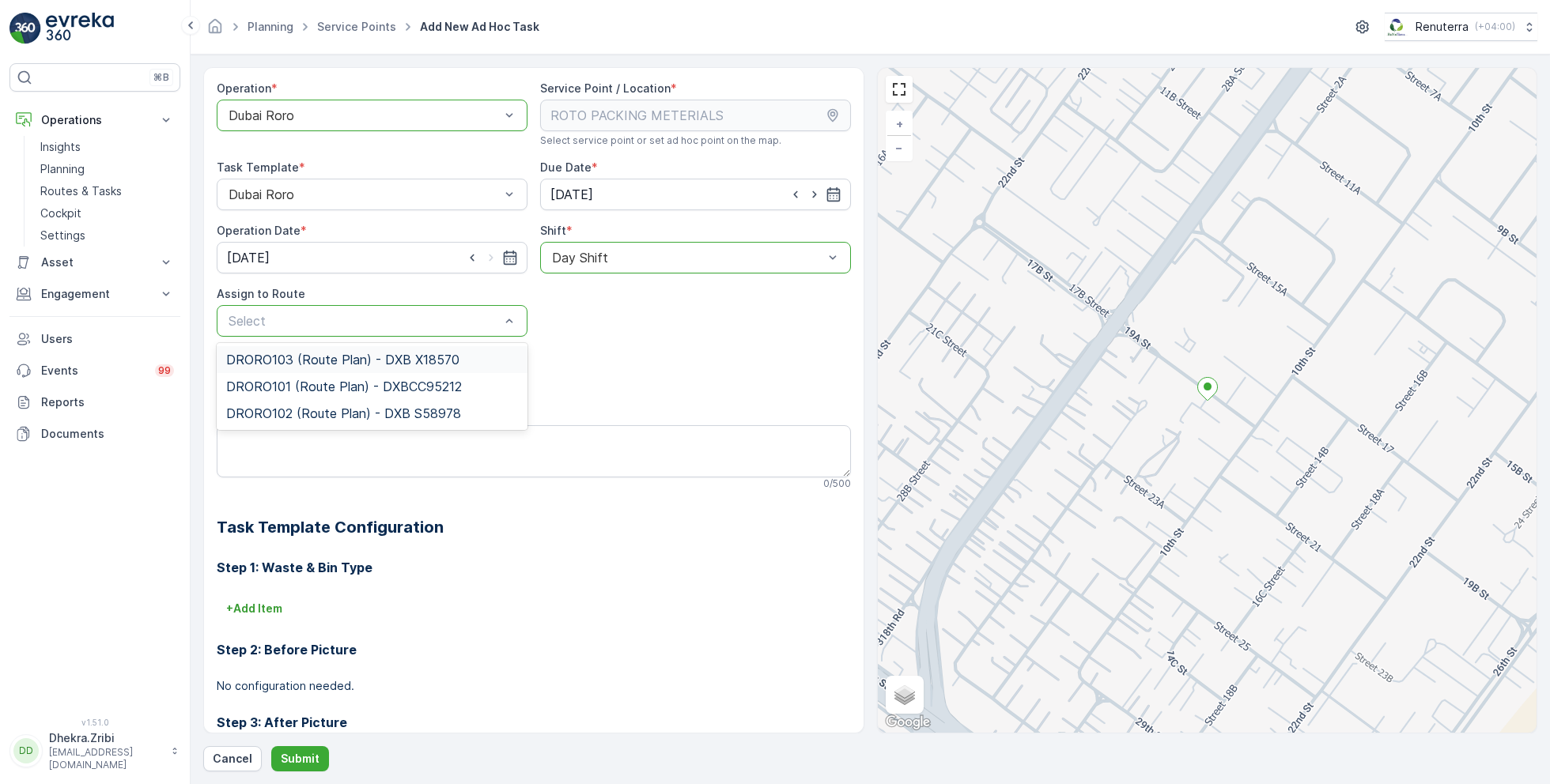
click at [314, 353] on span "DRORO103 (Route Plan) - DXB X18570" at bounding box center [343, 359] width 233 height 14
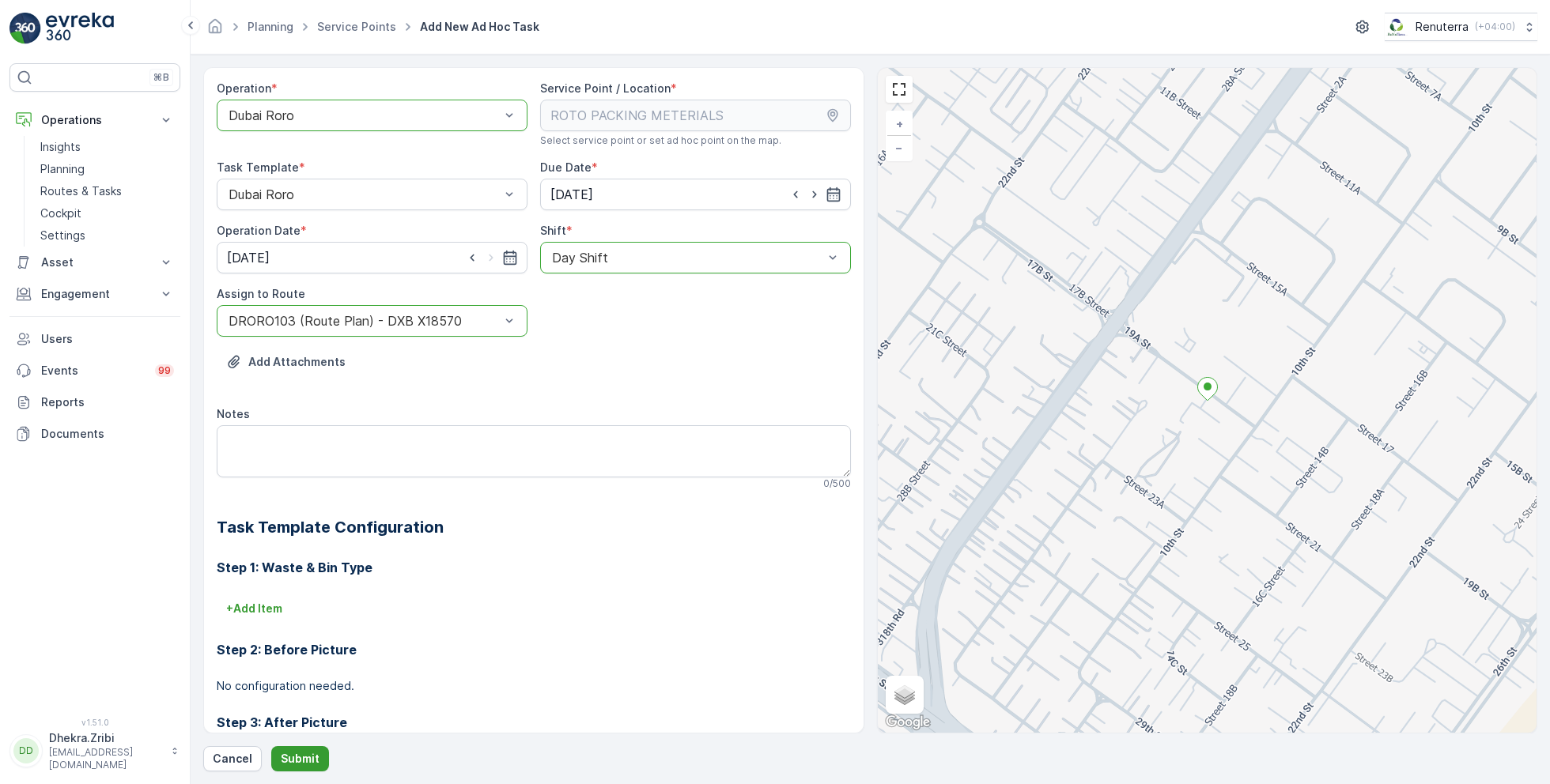
click at [296, 760] on p "Submit" at bounding box center [300, 759] width 39 height 16
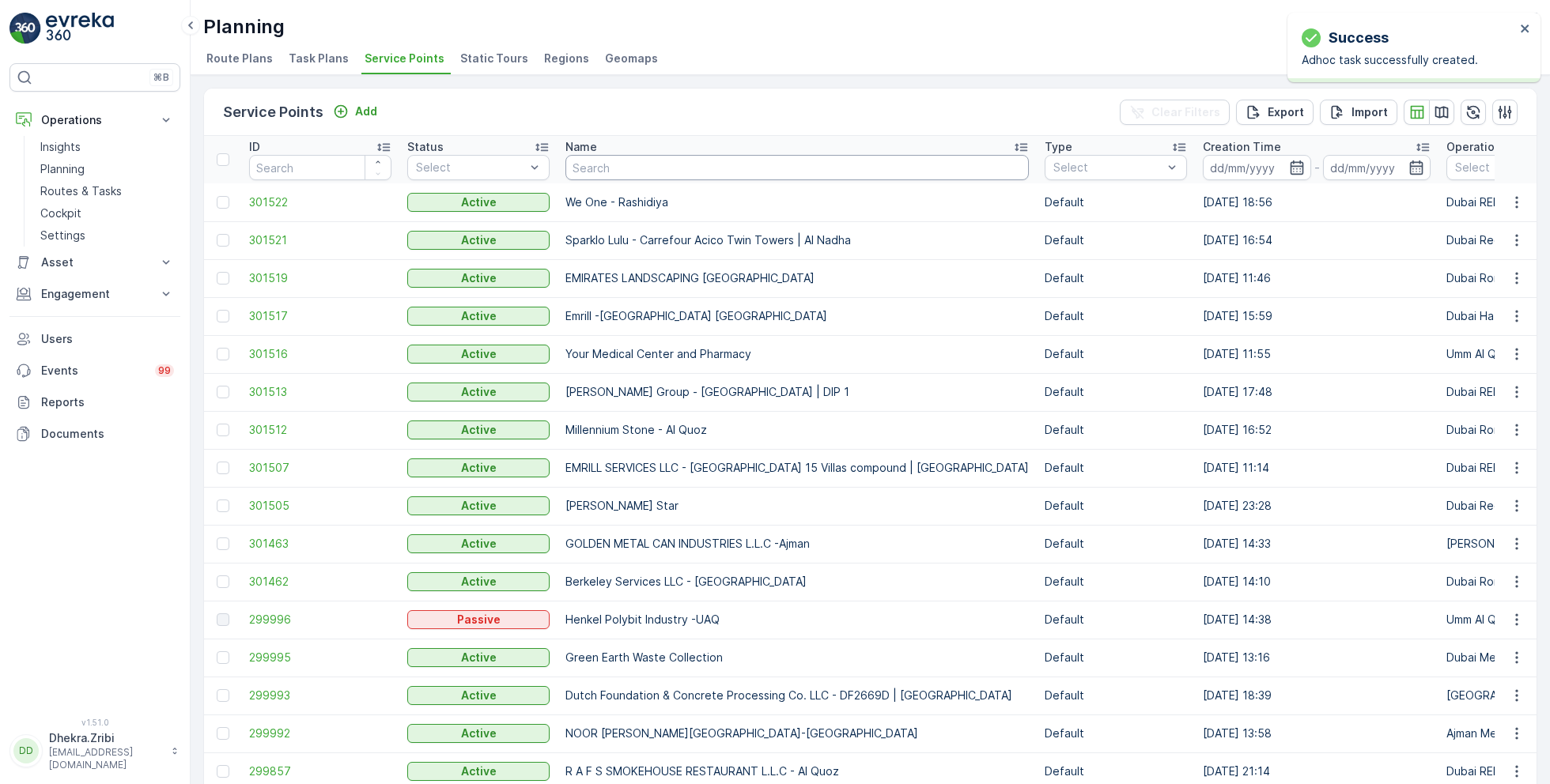
click at [634, 168] on input "text" at bounding box center [797, 167] width 464 height 25
paste input "ROTO PACKING METERIALS"
type input "ROTO PACKING METERIALS"
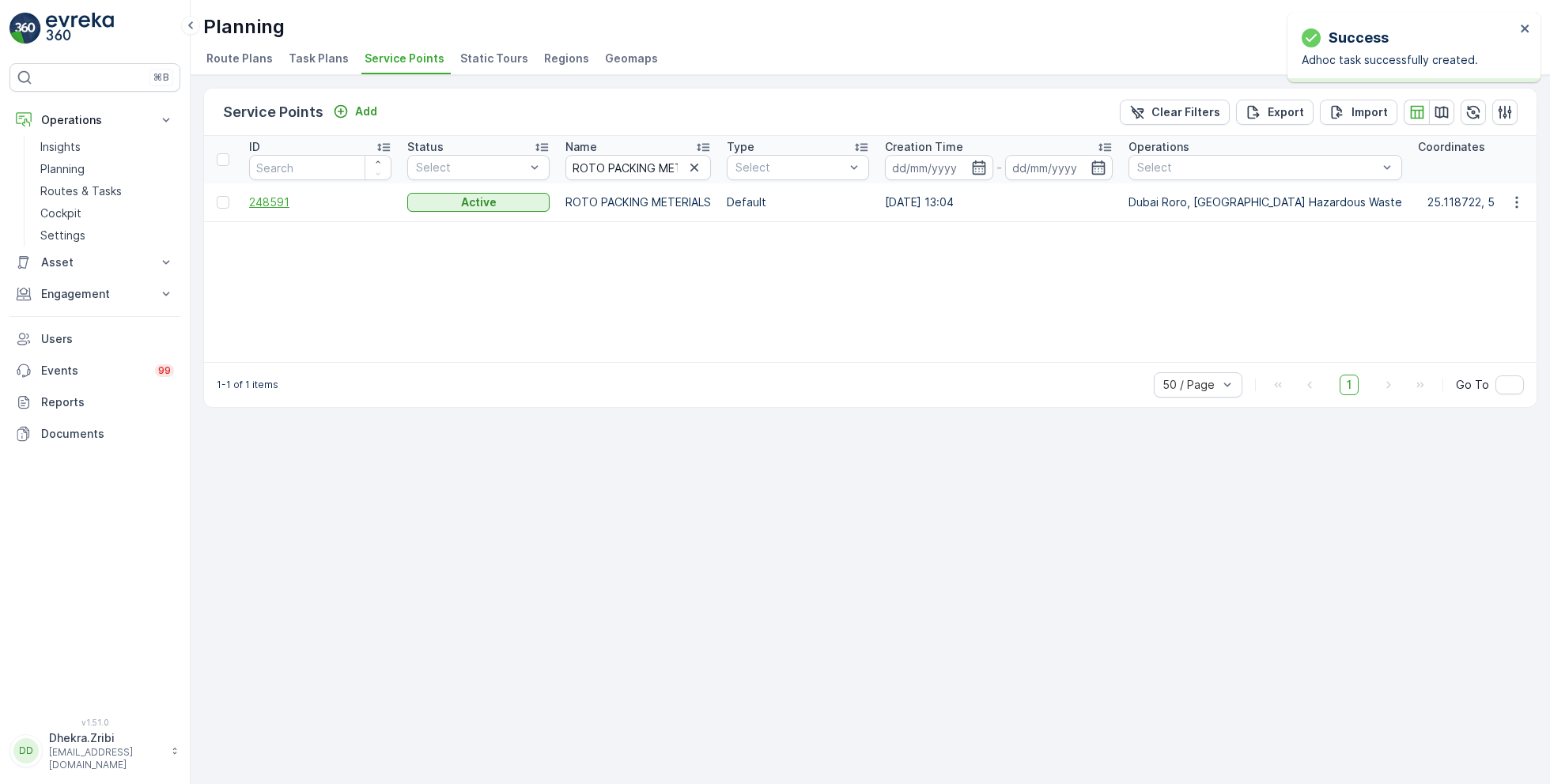
click at [282, 204] on span "248591" at bounding box center [320, 203] width 143 height 16
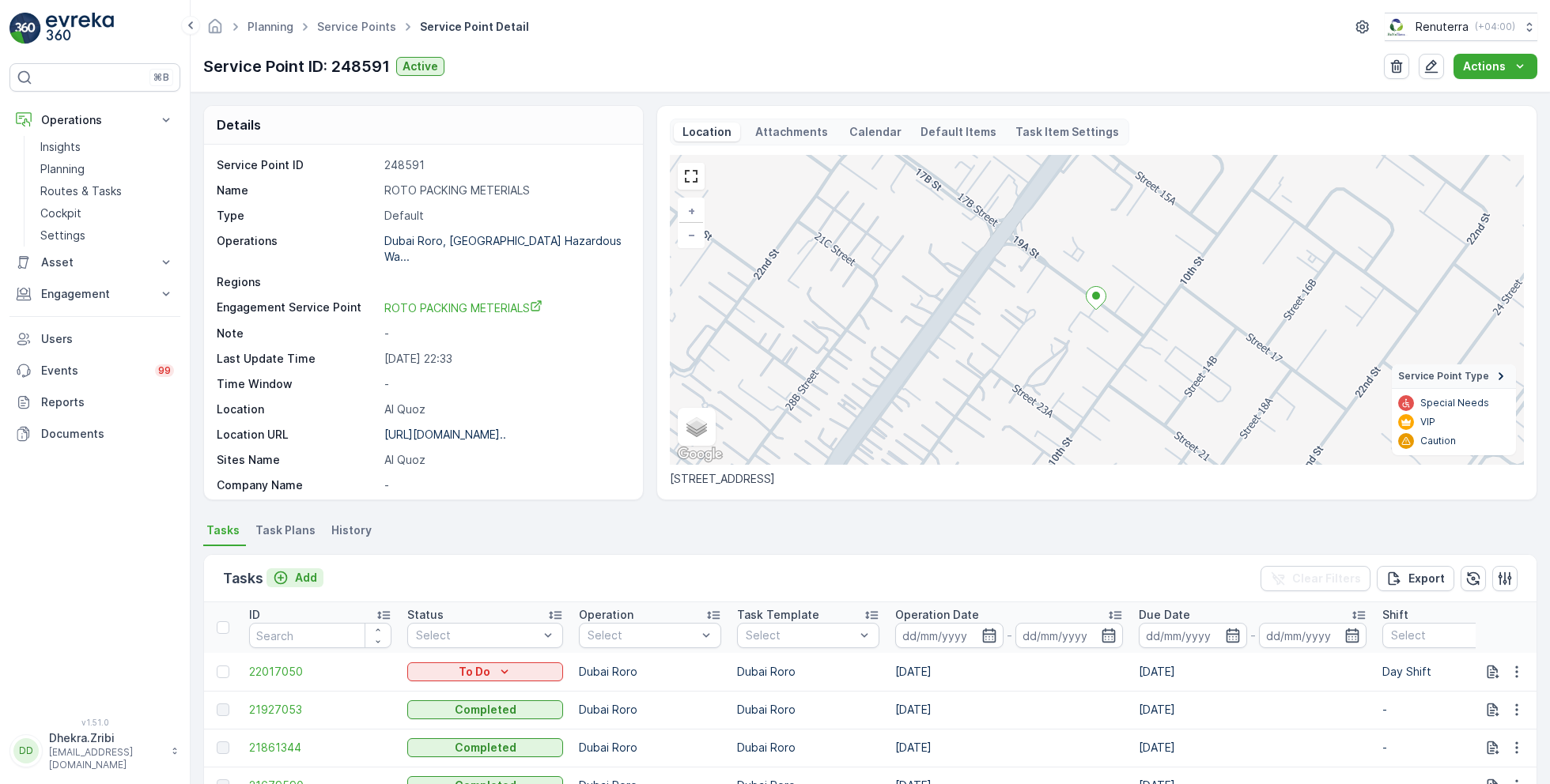
click at [299, 574] on p "Add" at bounding box center [305, 578] width 22 height 16
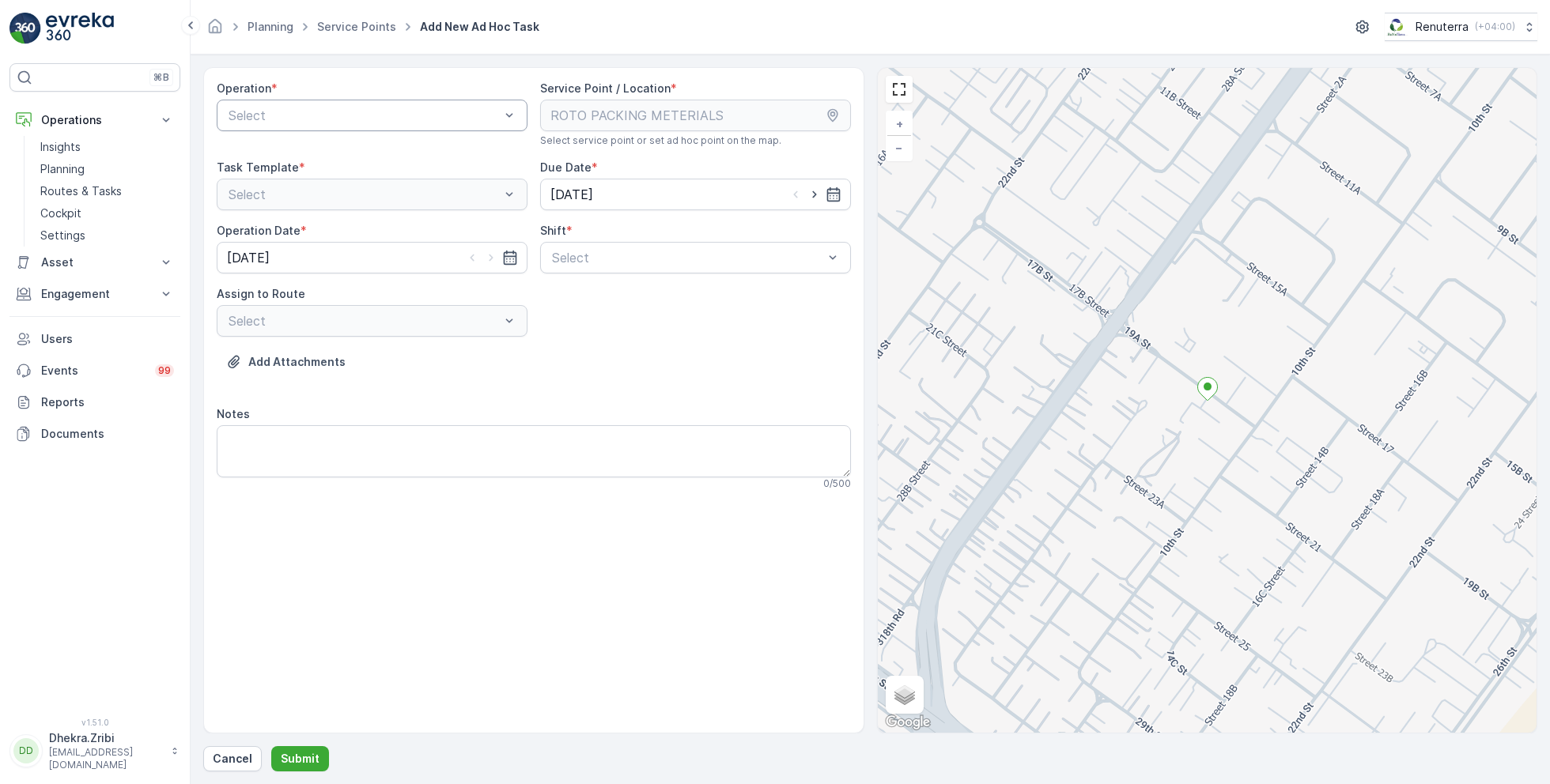
click at [344, 125] on div "Select" at bounding box center [372, 116] width 311 height 31
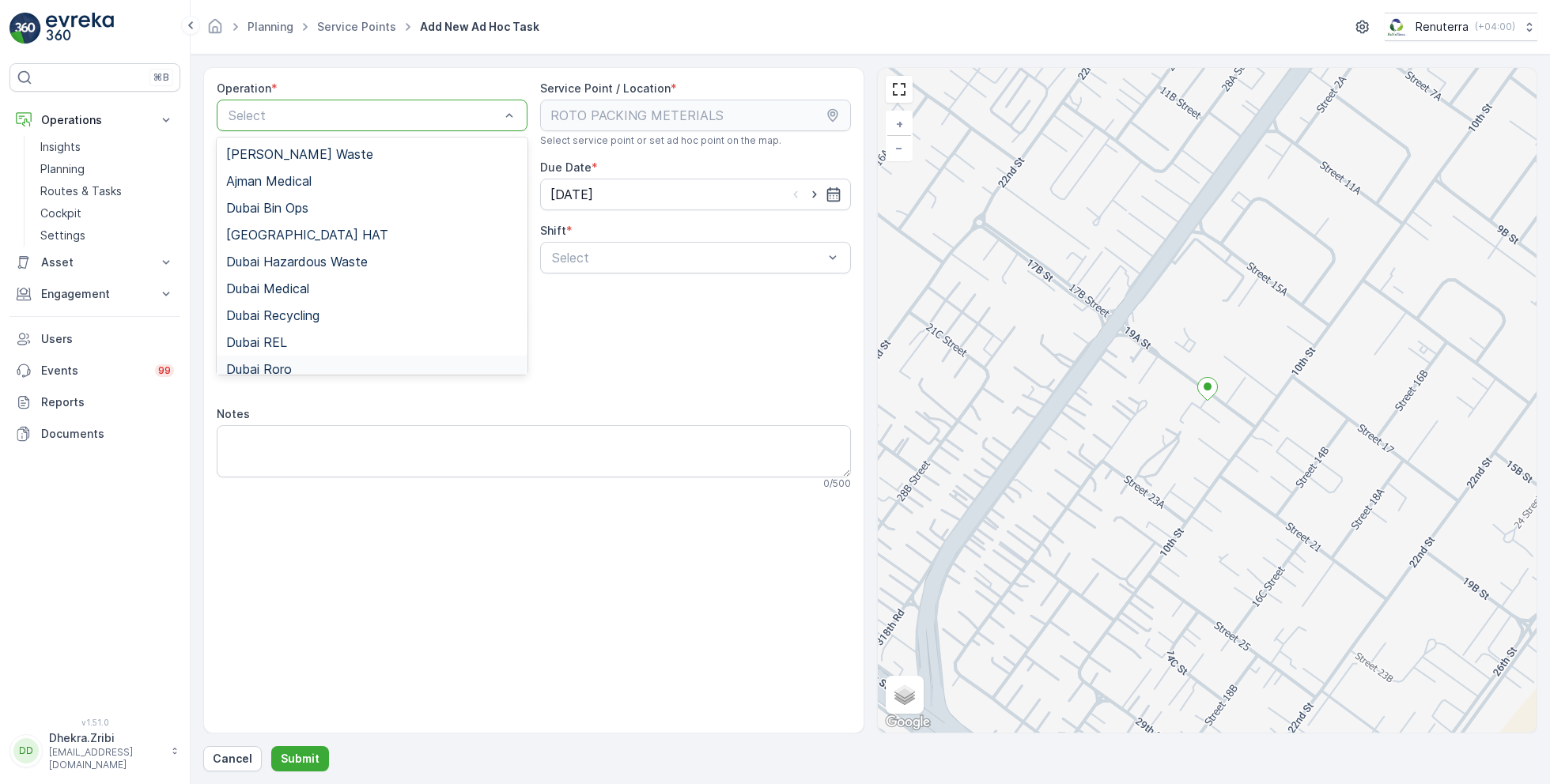
click at [291, 362] on span "Dubai Roro" at bounding box center [258, 369] width 65 height 14
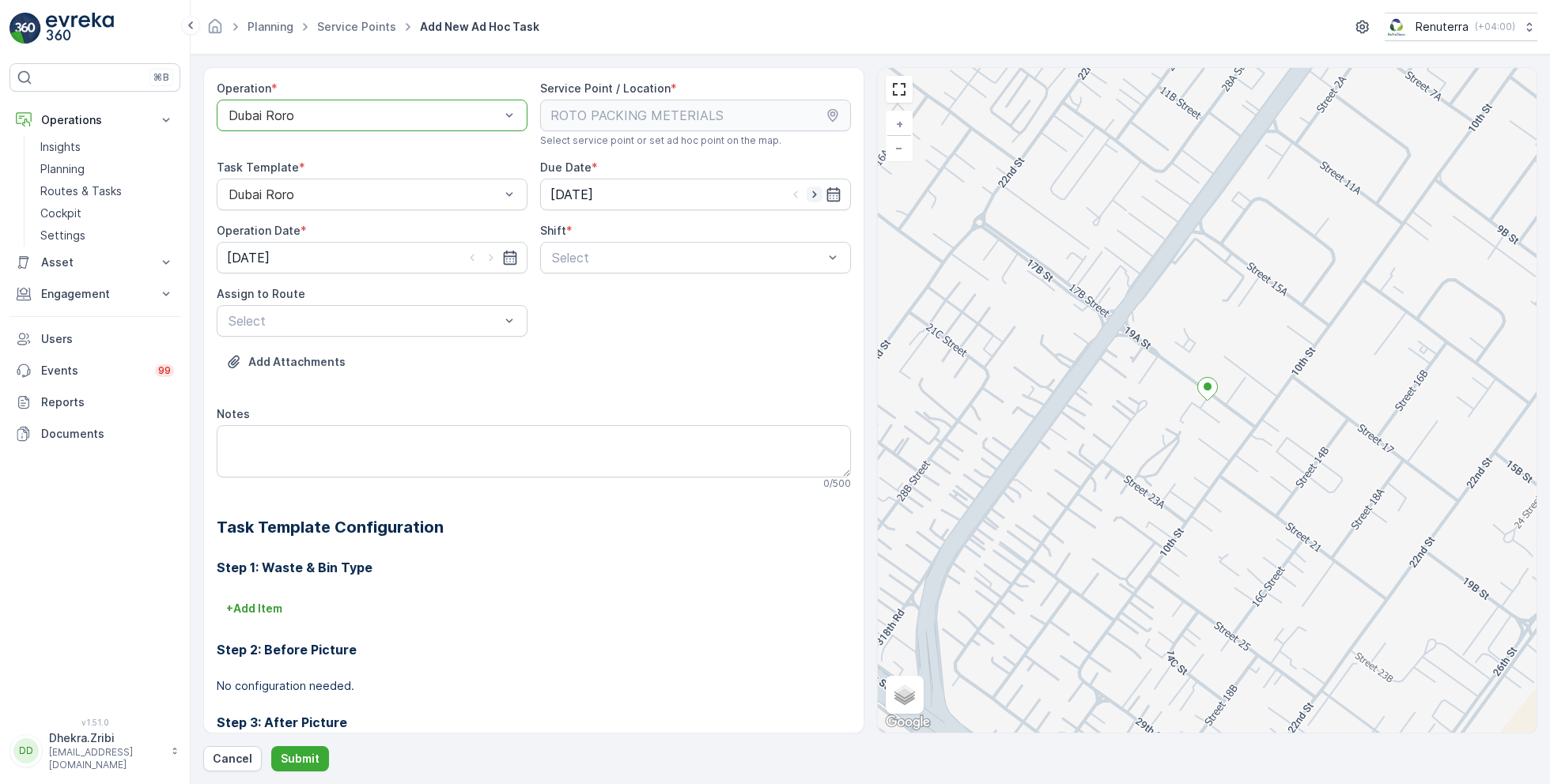
click at [814, 194] on icon "button" at bounding box center [815, 194] width 16 height 16
type input "[DATE]"
click at [489, 255] on icon "button" at bounding box center [491, 258] width 4 height 7
type input "[DATE]"
click at [574, 294] on span "Day Shift" at bounding box center [578, 297] width 57 height 14
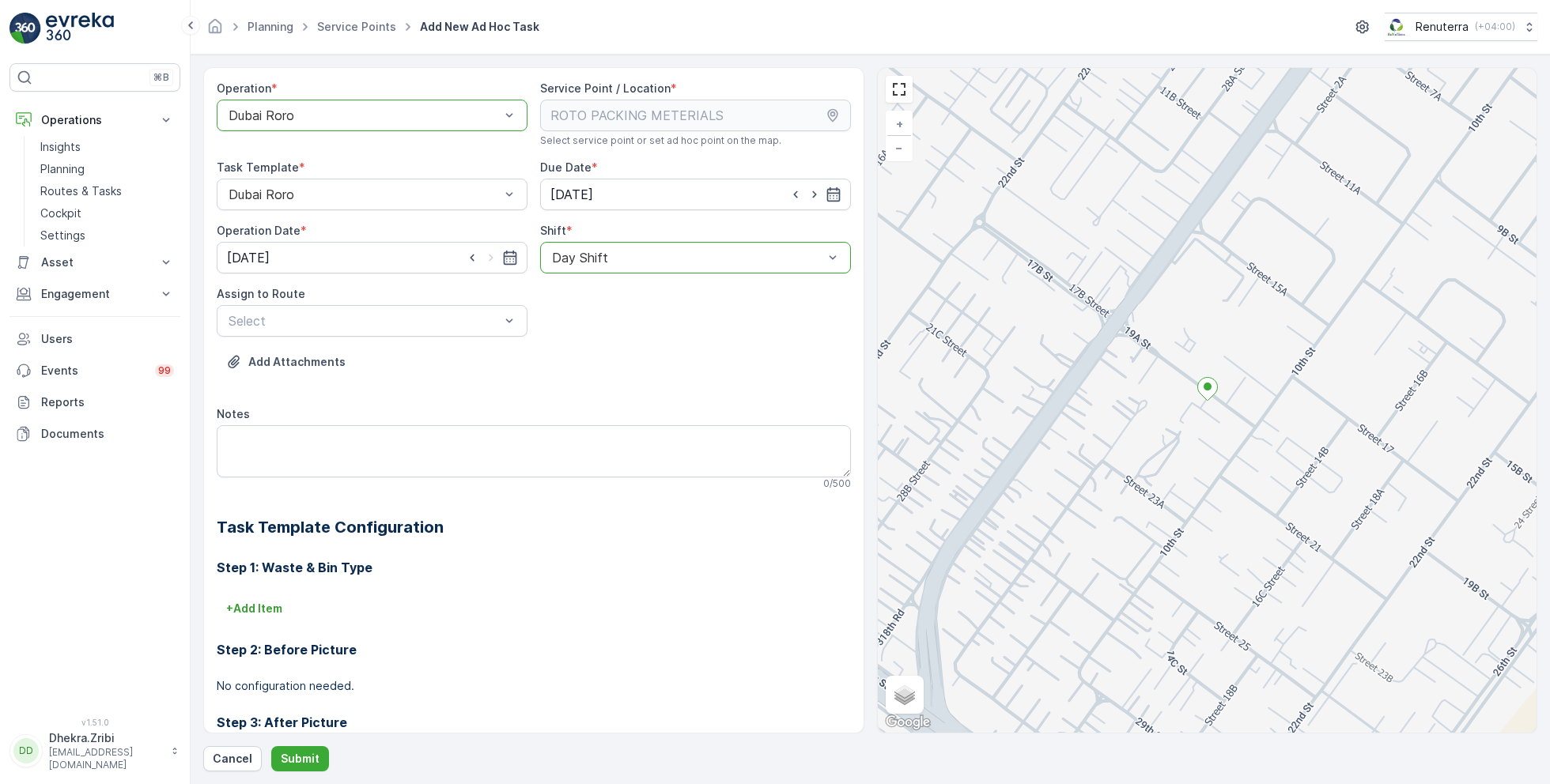
click at [454, 301] on div "Assign to Route Select" at bounding box center [372, 312] width 311 height 50
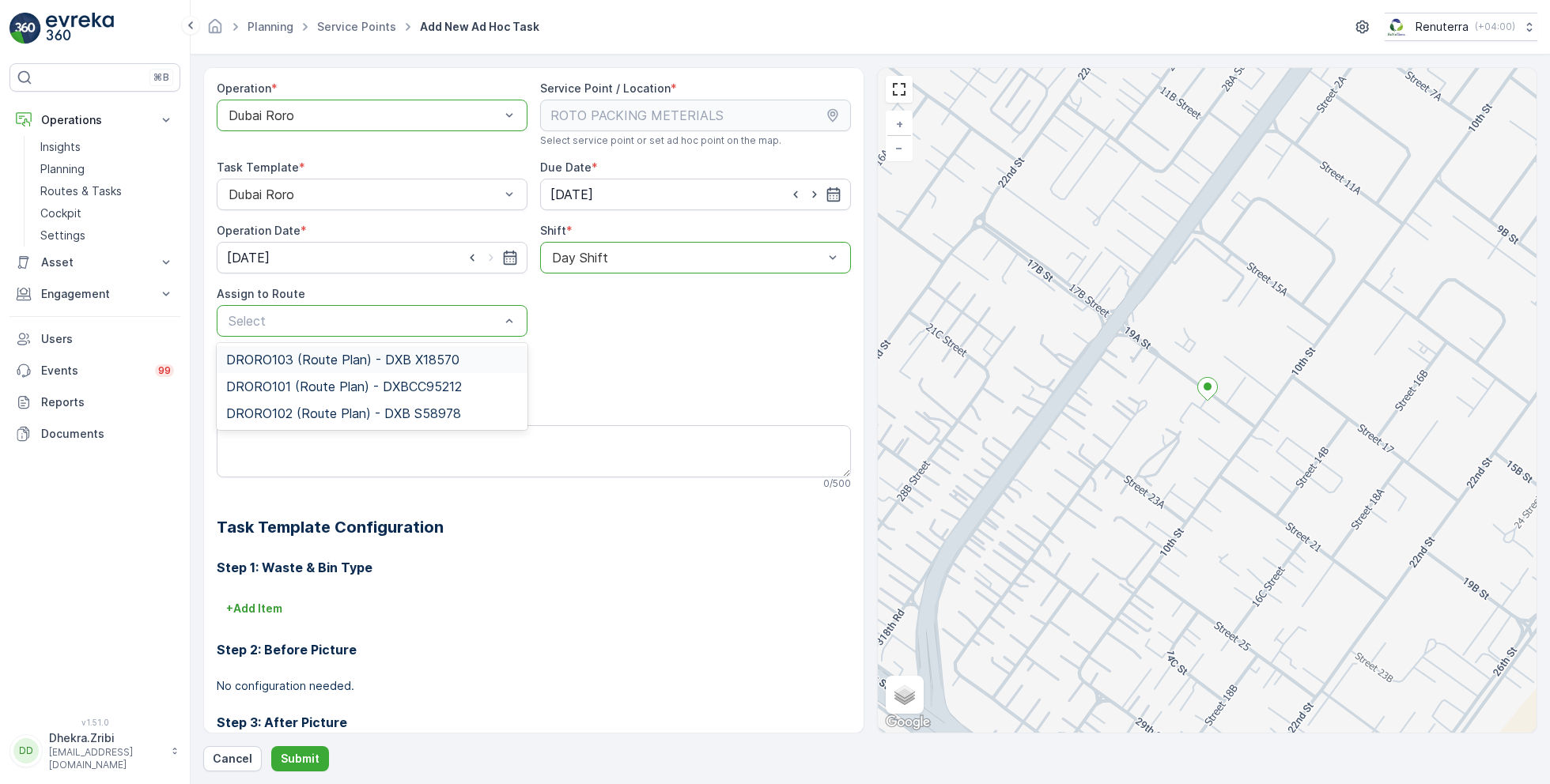
click at [317, 354] on span "DRORO103 (Route Plan) - DXB X18570" at bounding box center [343, 359] width 233 height 14
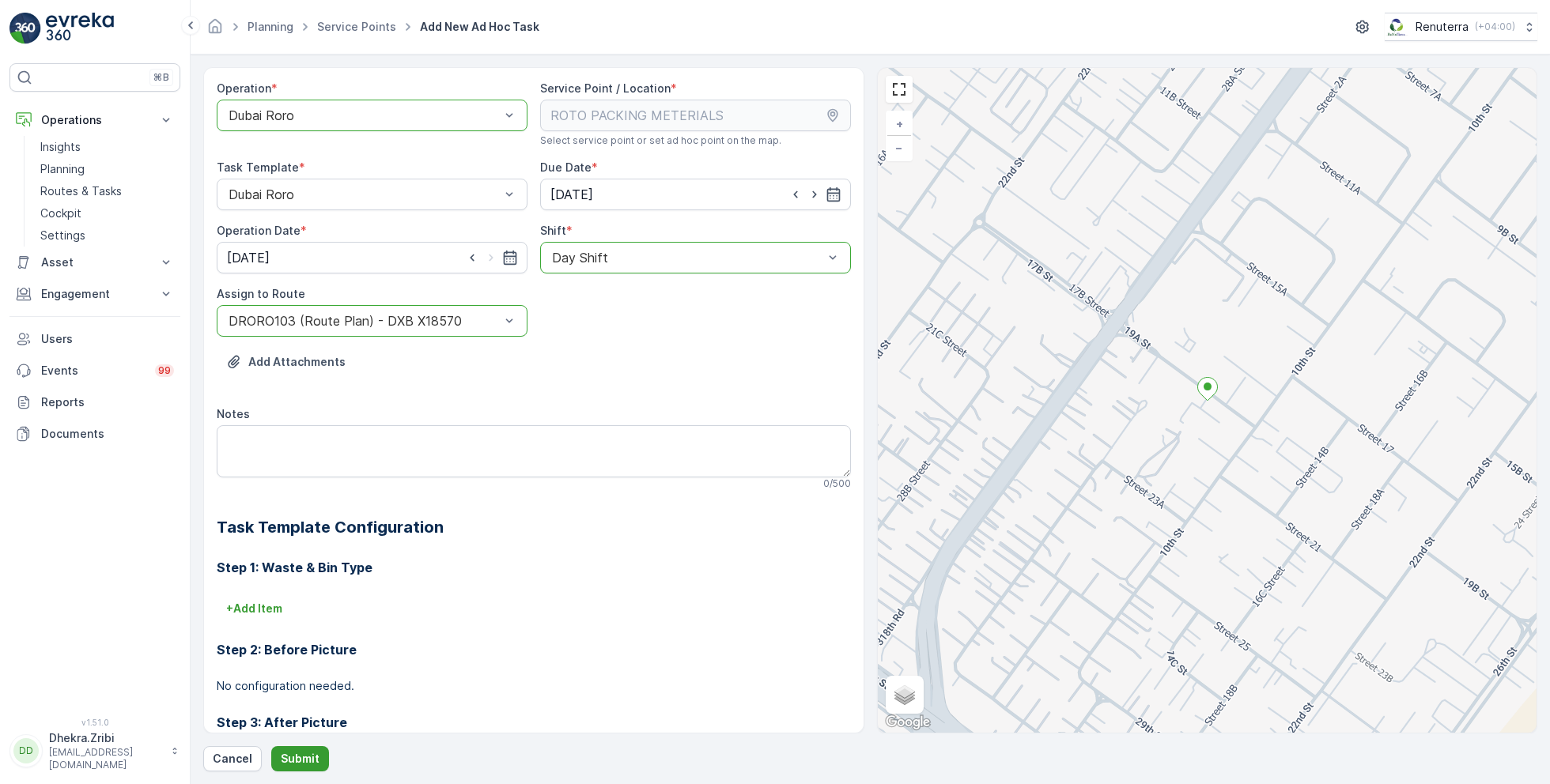
click at [295, 754] on p "Submit" at bounding box center [300, 759] width 39 height 16
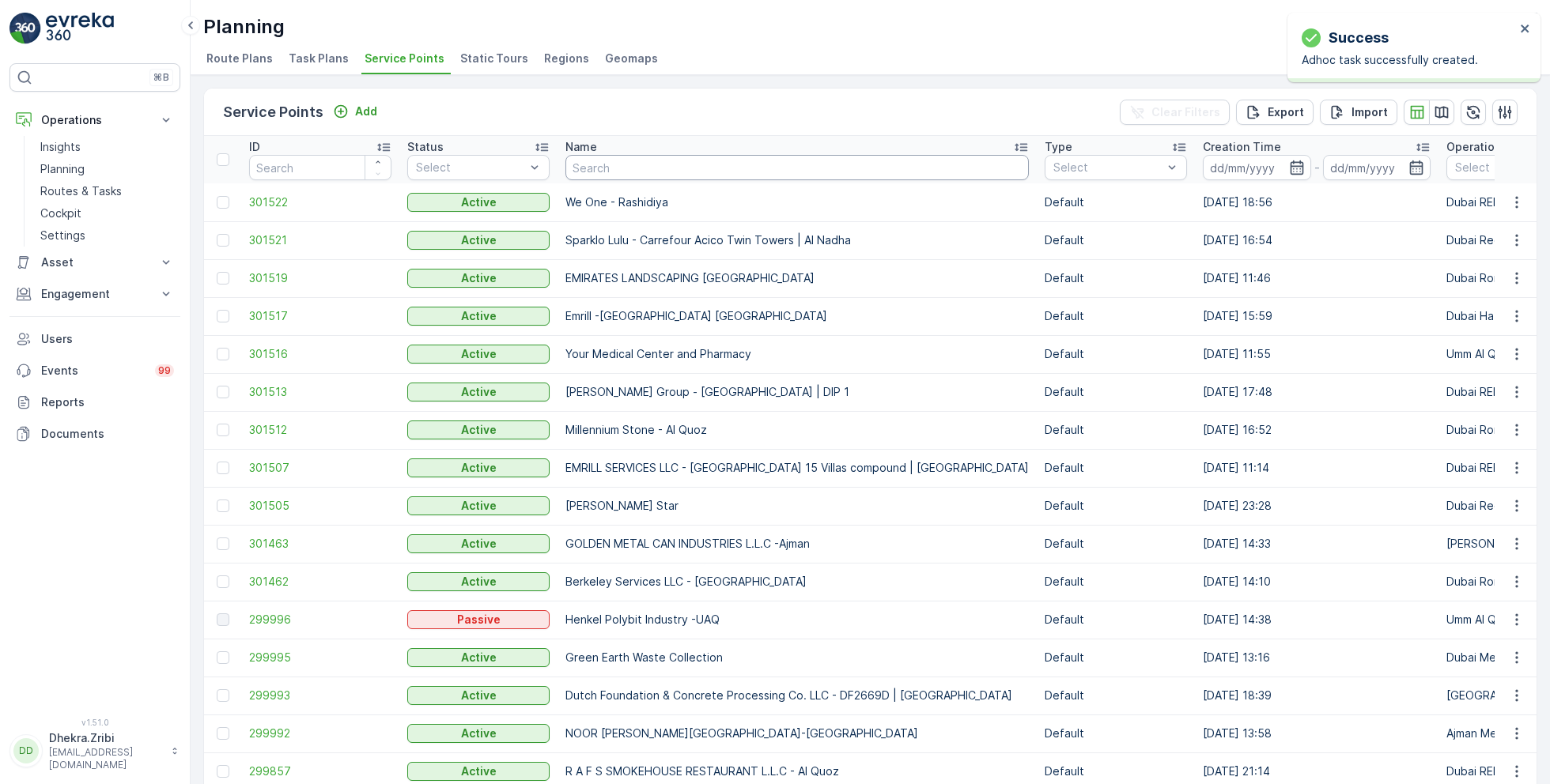
click at [640, 171] on input "text" at bounding box center [797, 167] width 464 height 25
paste input "[PERSON_NAME] Project (EM836) - [PERSON_NAME]"
type input "[PERSON_NAME] Project (EM836) - [PERSON_NAME]"
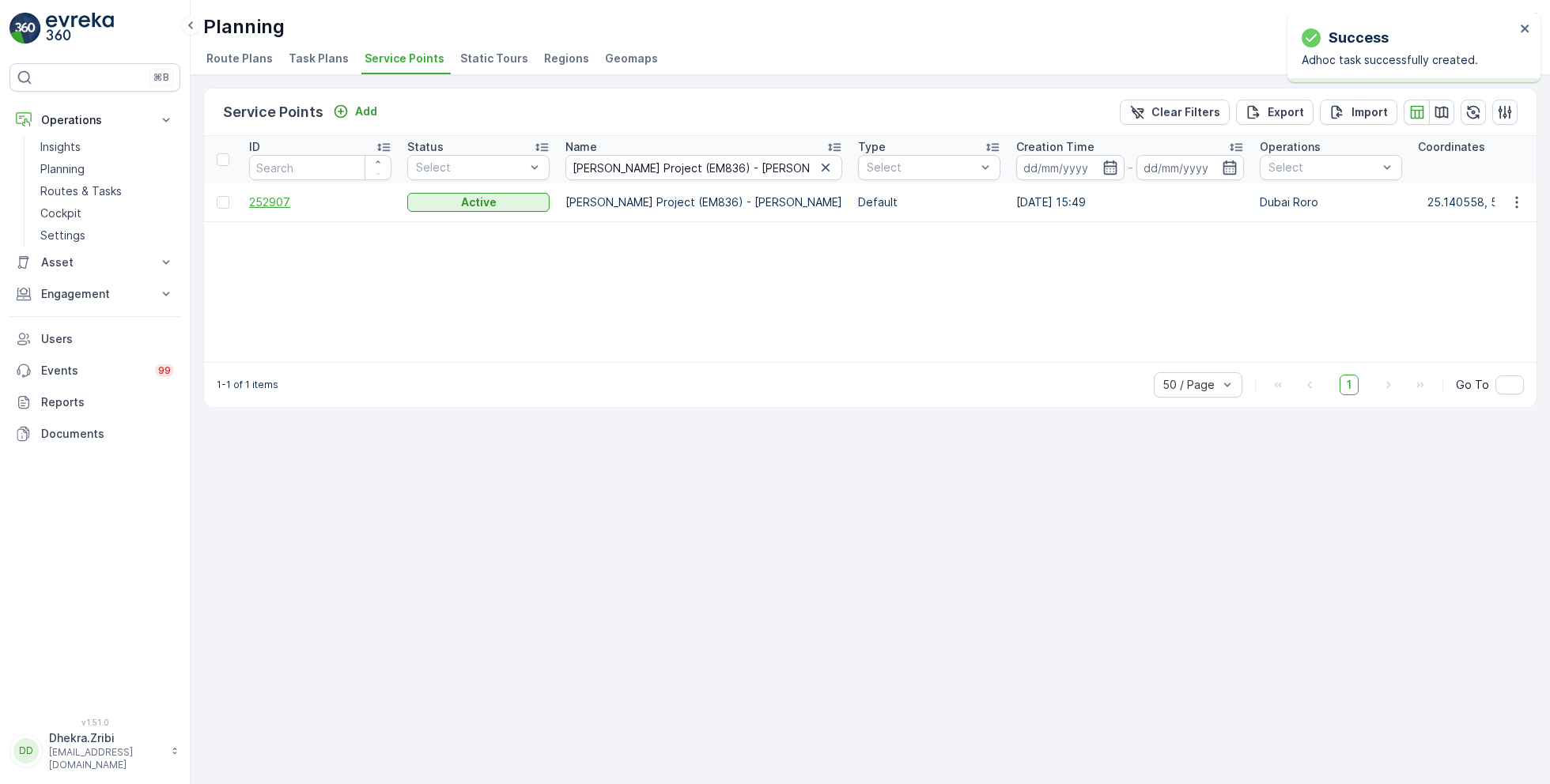
click at [282, 199] on span "252907" at bounding box center [320, 203] width 143 height 16
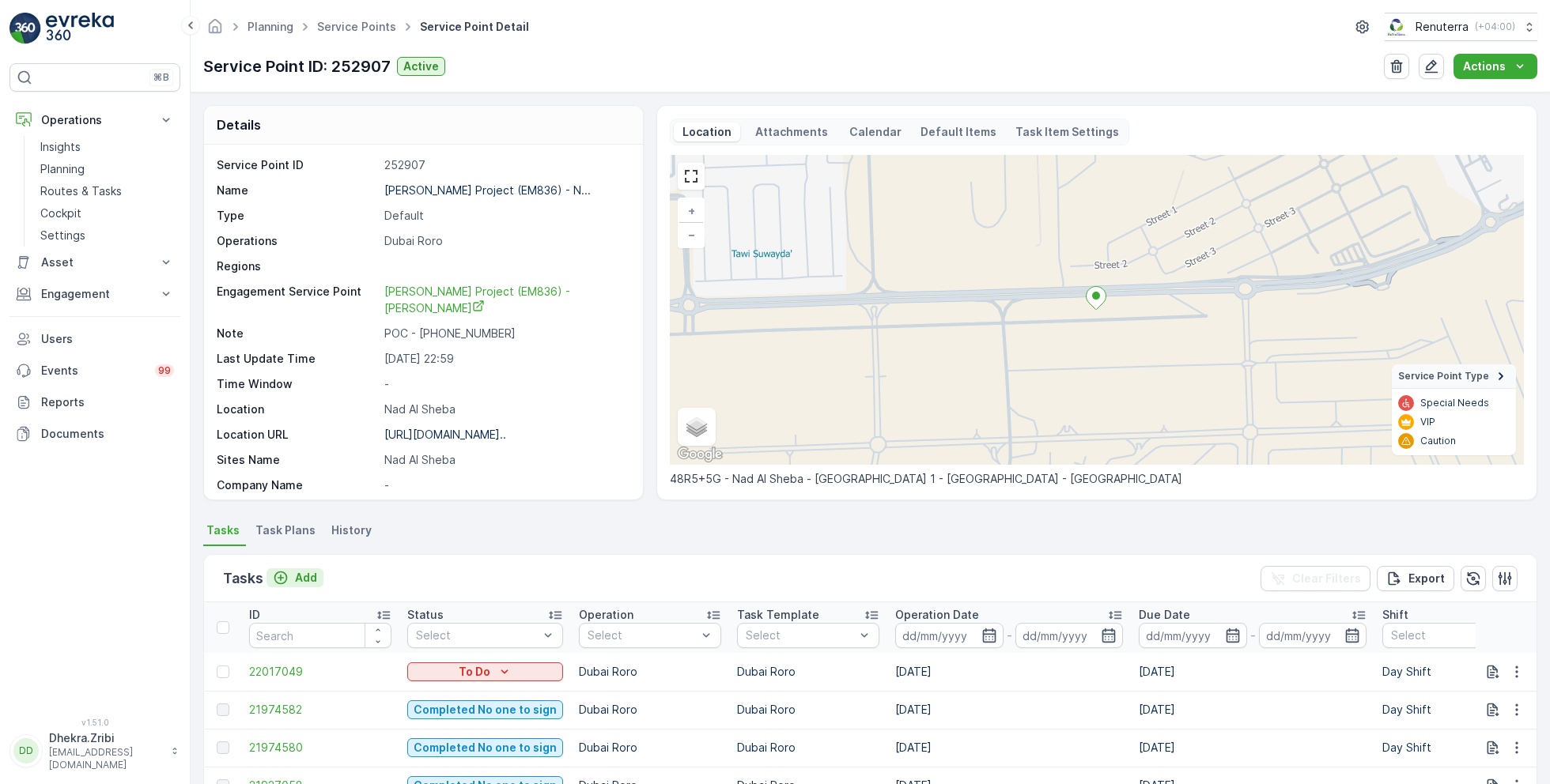
click at [305, 580] on p "Add" at bounding box center [305, 578] width 22 height 16
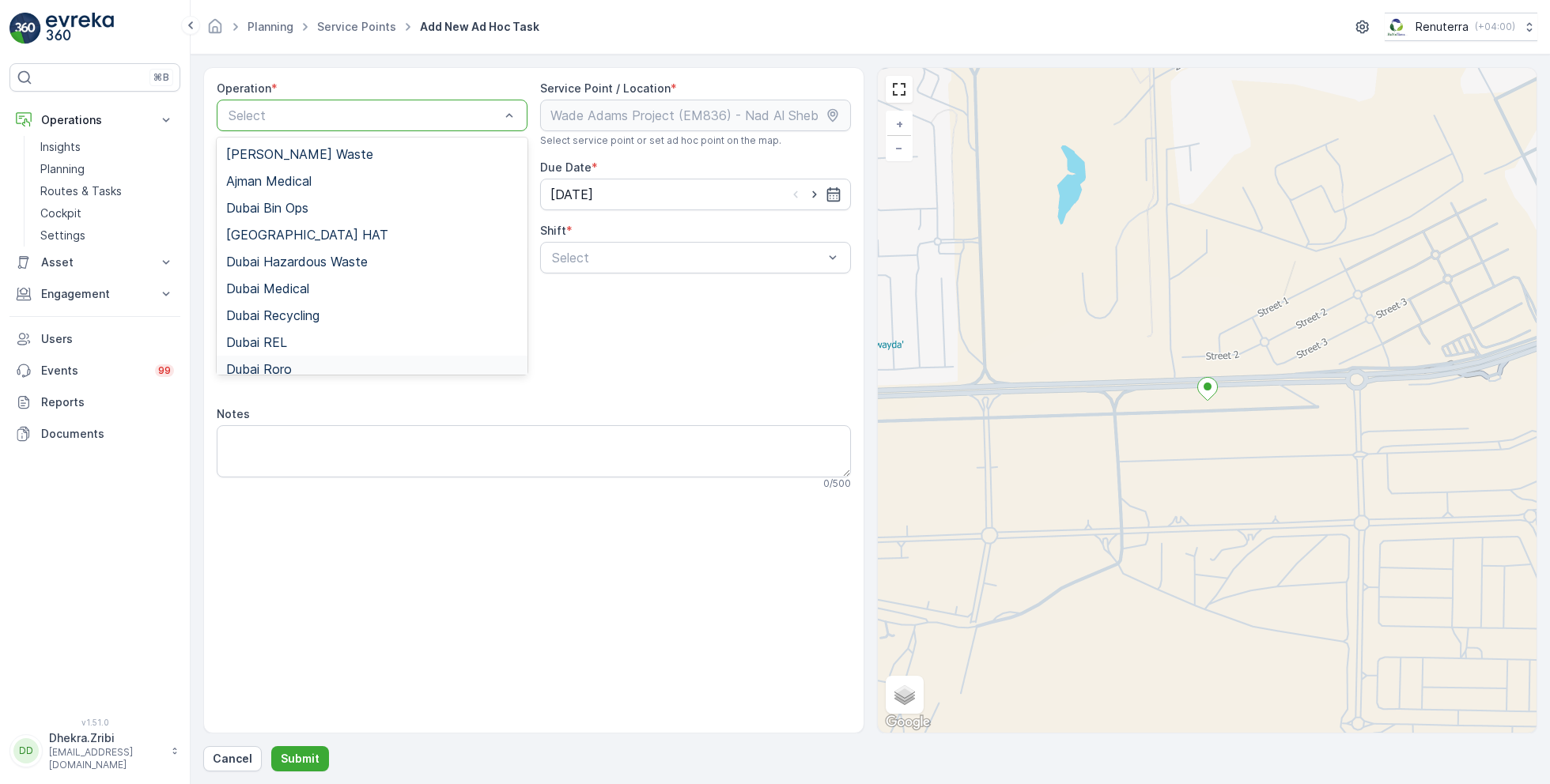
click at [290, 370] on span "Dubai Roro" at bounding box center [258, 369] width 65 height 14
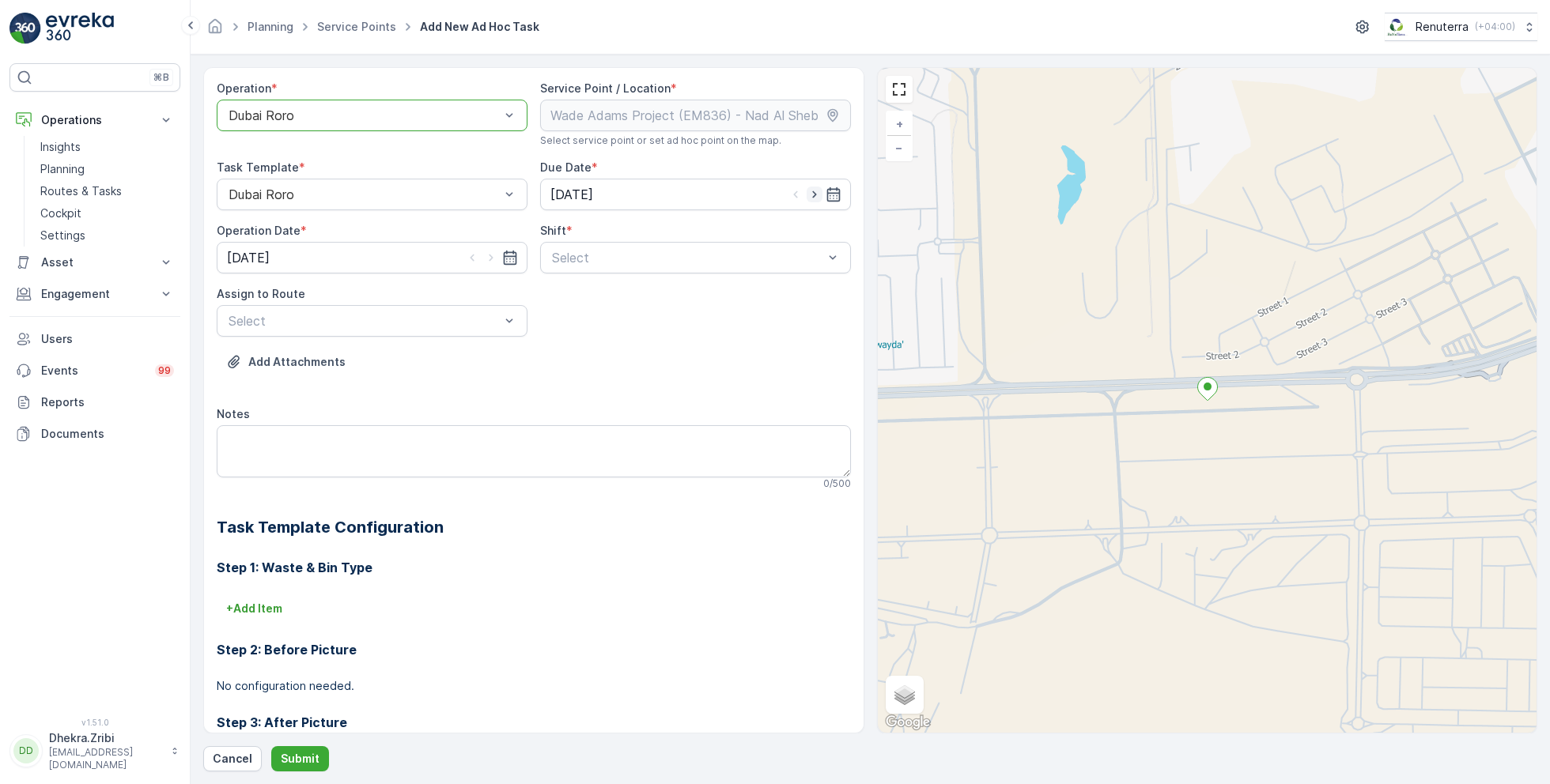
click at [817, 188] on icon "button" at bounding box center [815, 194] width 16 height 16
type input "[DATE]"
click at [490, 256] on icon "button" at bounding box center [491, 258] width 4 height 7
type input "[DATE]"
click at [580, 290] on span "Day Shift" at bounding box center [578, 297] width 57 height 14
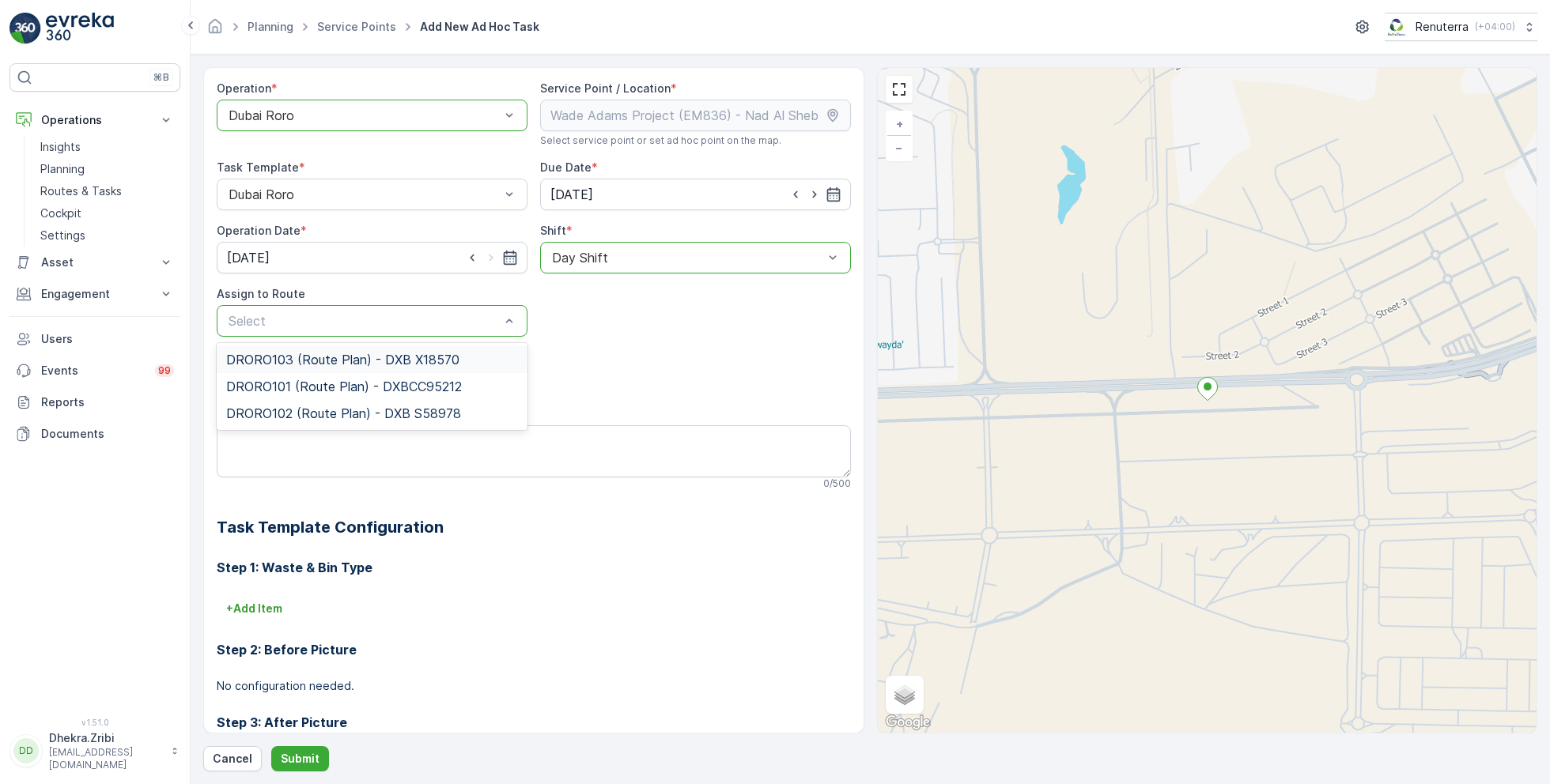
click at [307, 358] on span "DRORO103 (Route Plan) - DXB X18570" at bounding box center [343, 359] width 233 height 14
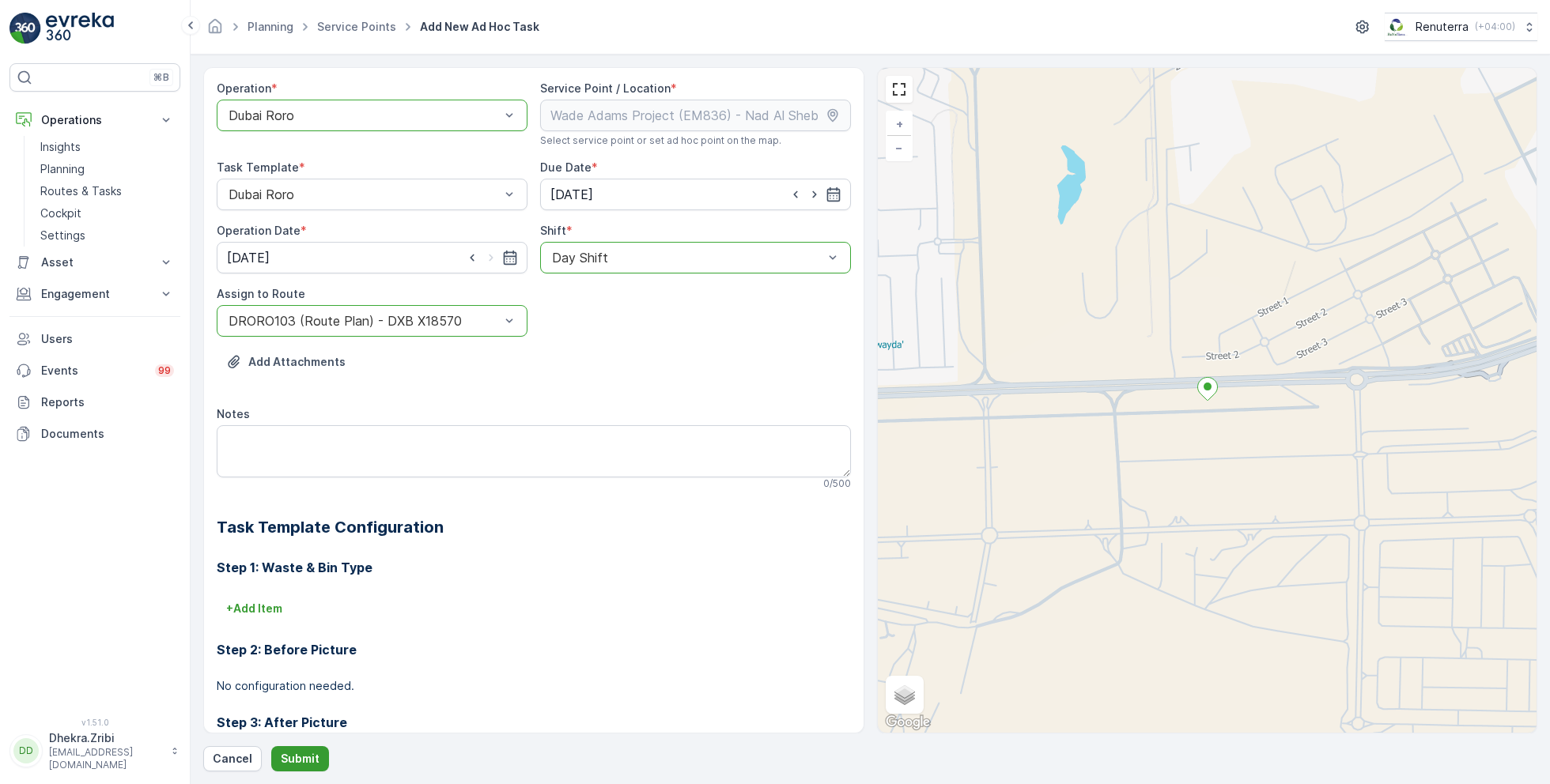
click at [292, 763] on p "Submit" at bounding box center [300, 759] width 39 height 16
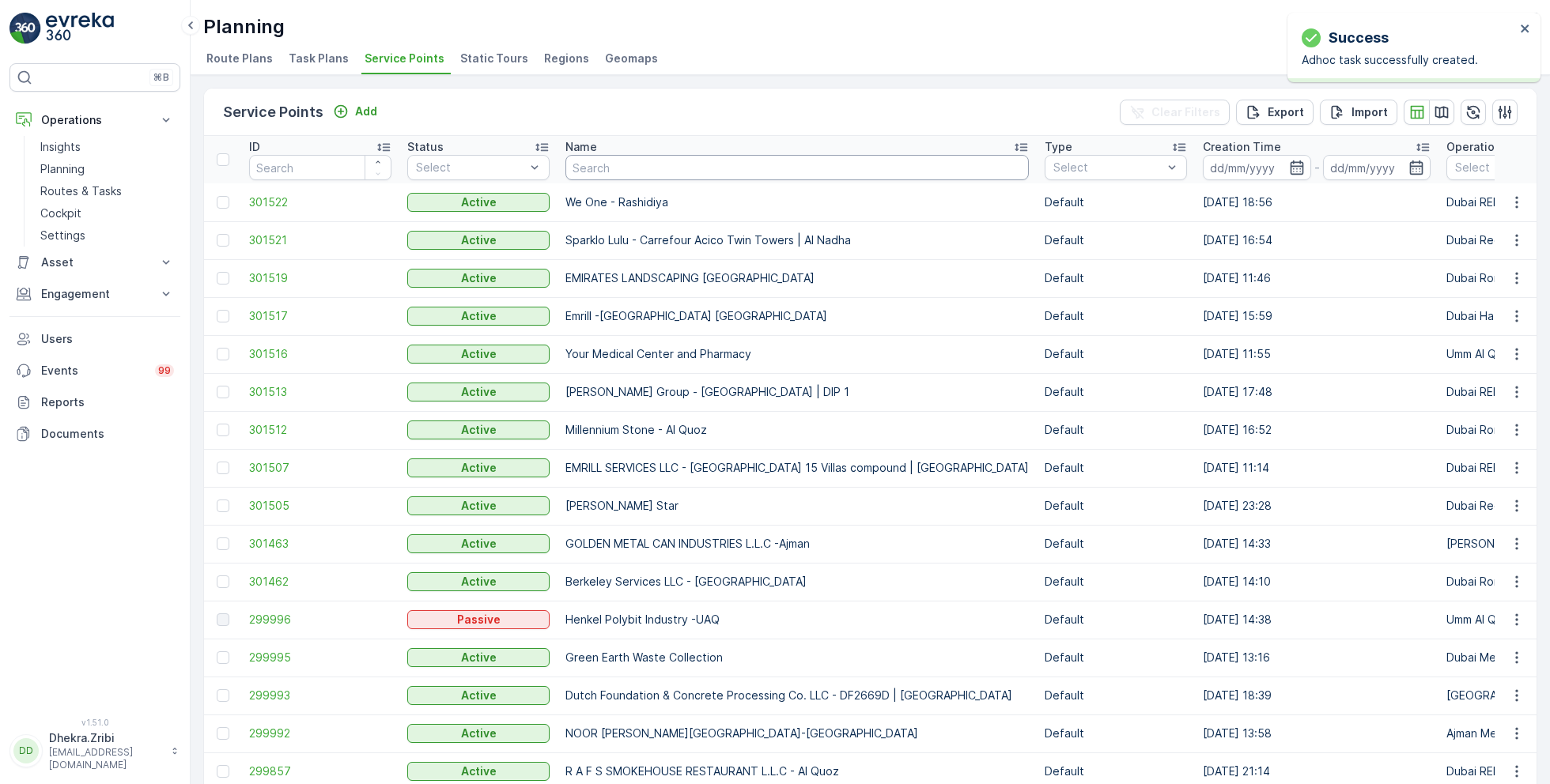
click at [606, 164] on input "text" at bounding box center [797, 167] width 464 height 25
paste input "[PERSON_NAME] Project (EM836) - [PERSON_NAME]"
type input "[PERSON_NAME] Project (EM836) - [PERSON_NAME]"
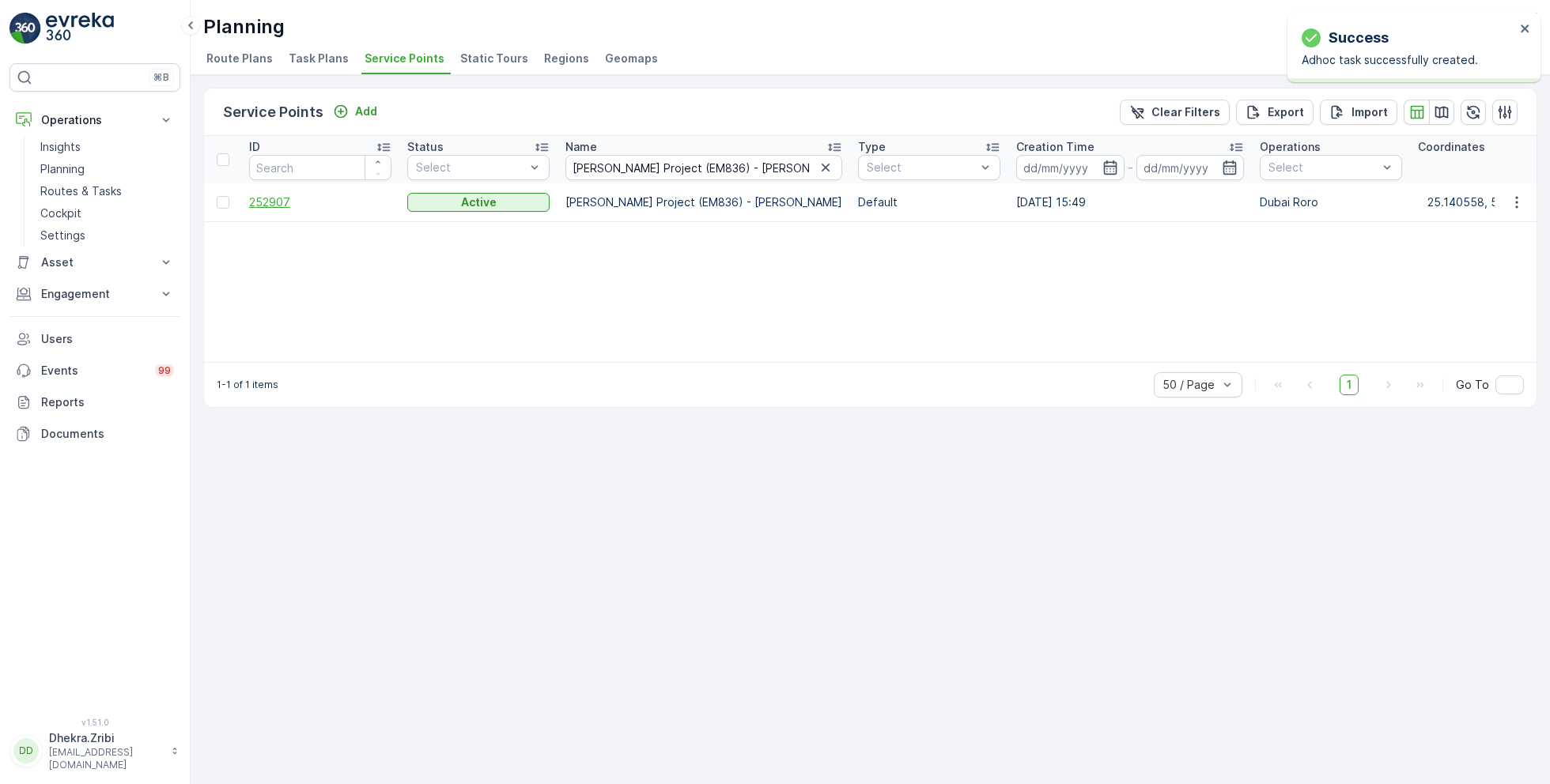
click at [273, 203] on span "252907" at bounding box center [320, 203] width 143 height 16
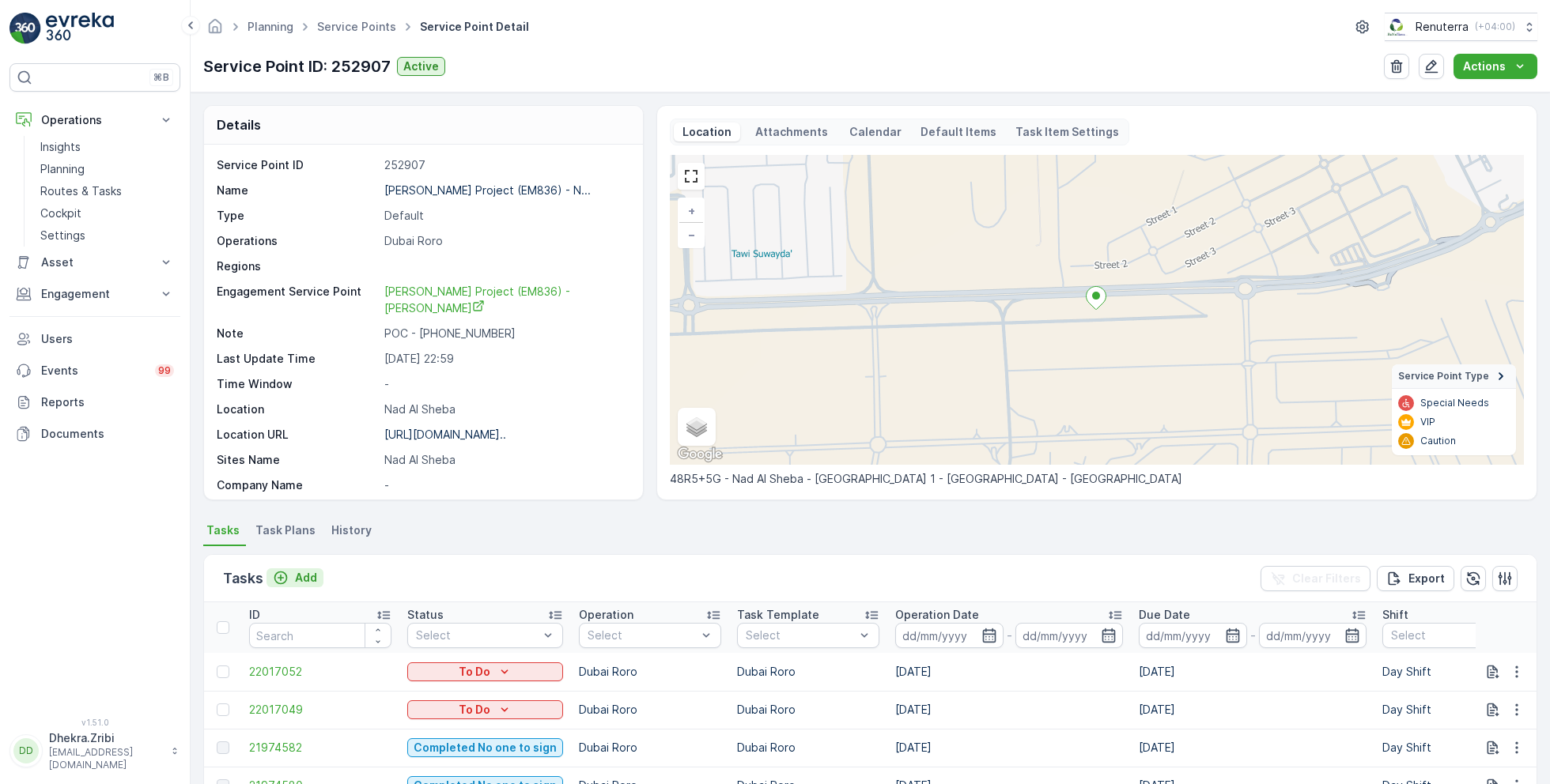
click at [308, 579] on p "Add" at bounding box center [305, 578] width 22 height 16
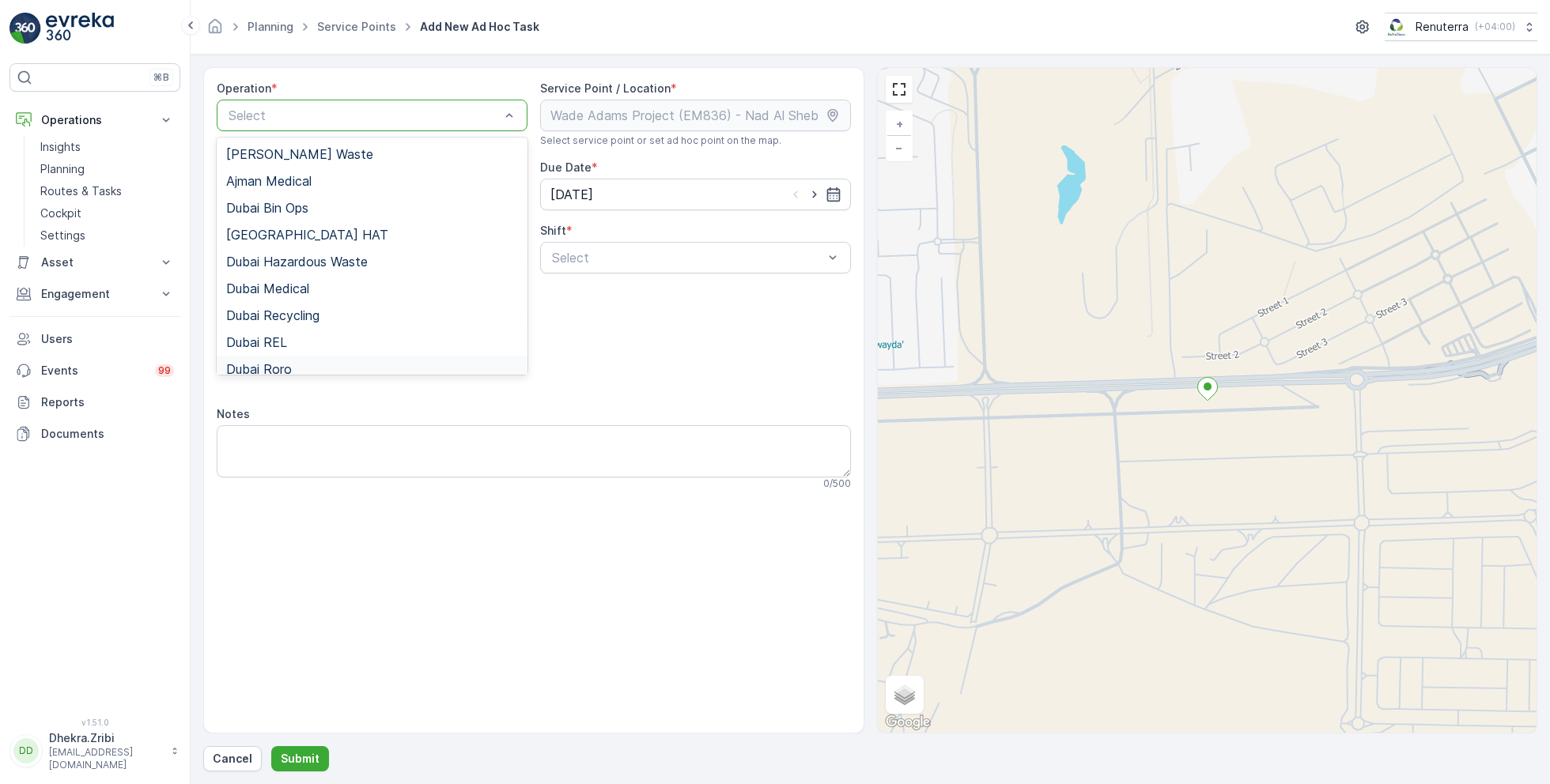
click at [282, 362] on span "Dubai Roro" at bounding box center [258, 369] width 65 height 14
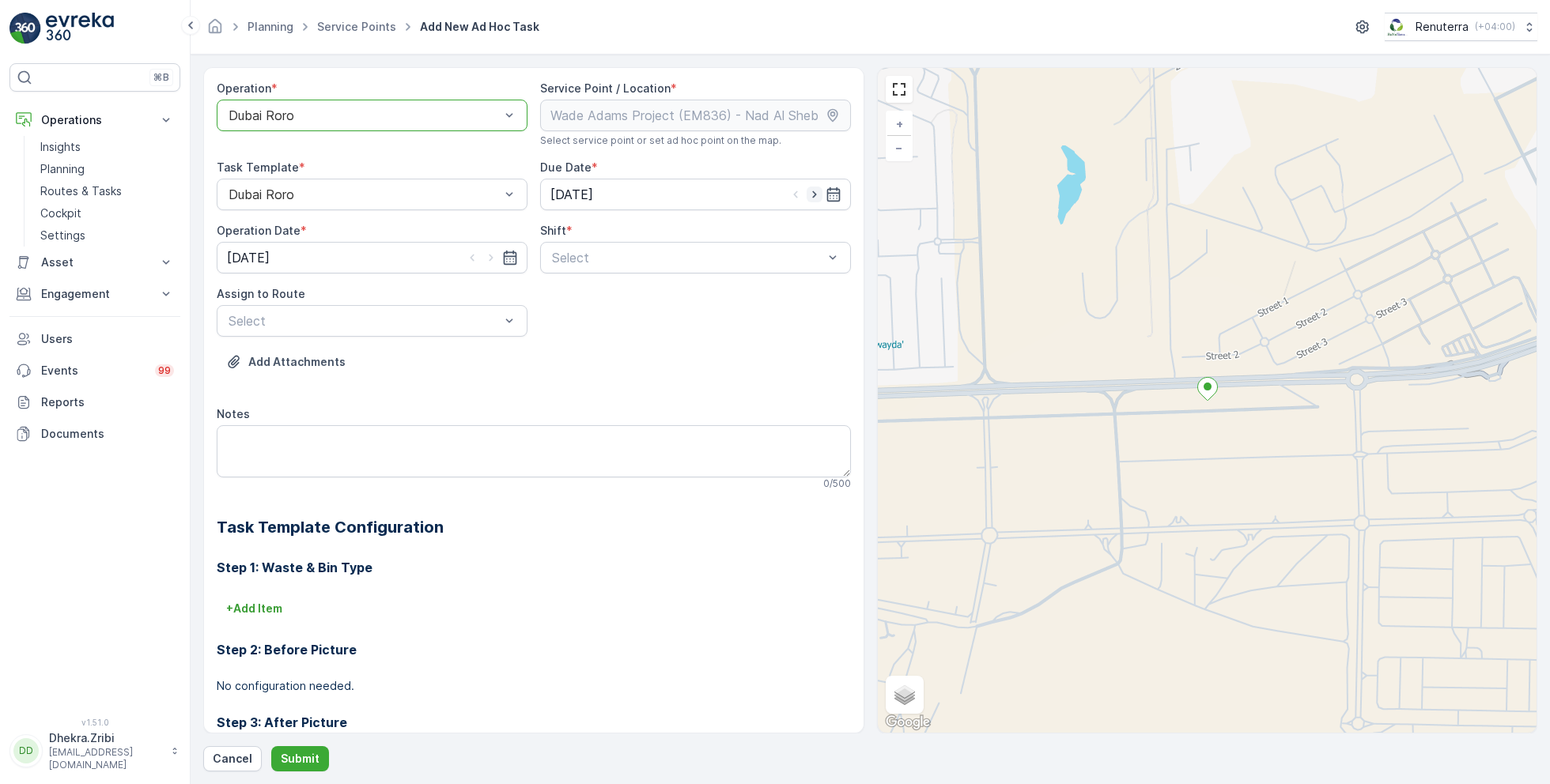
click at [812, 193] on icon "button" at bounding box center [815, 194] width 16 height 16
type input "[DATE]"
click at [484, 255] on icon "button" at bounding box center [491, 258] width 16 height 16
type input "[DATE]"
click at [566, 304] on div "Day Shift" at bounding box center [695, 296] width 311 height 27
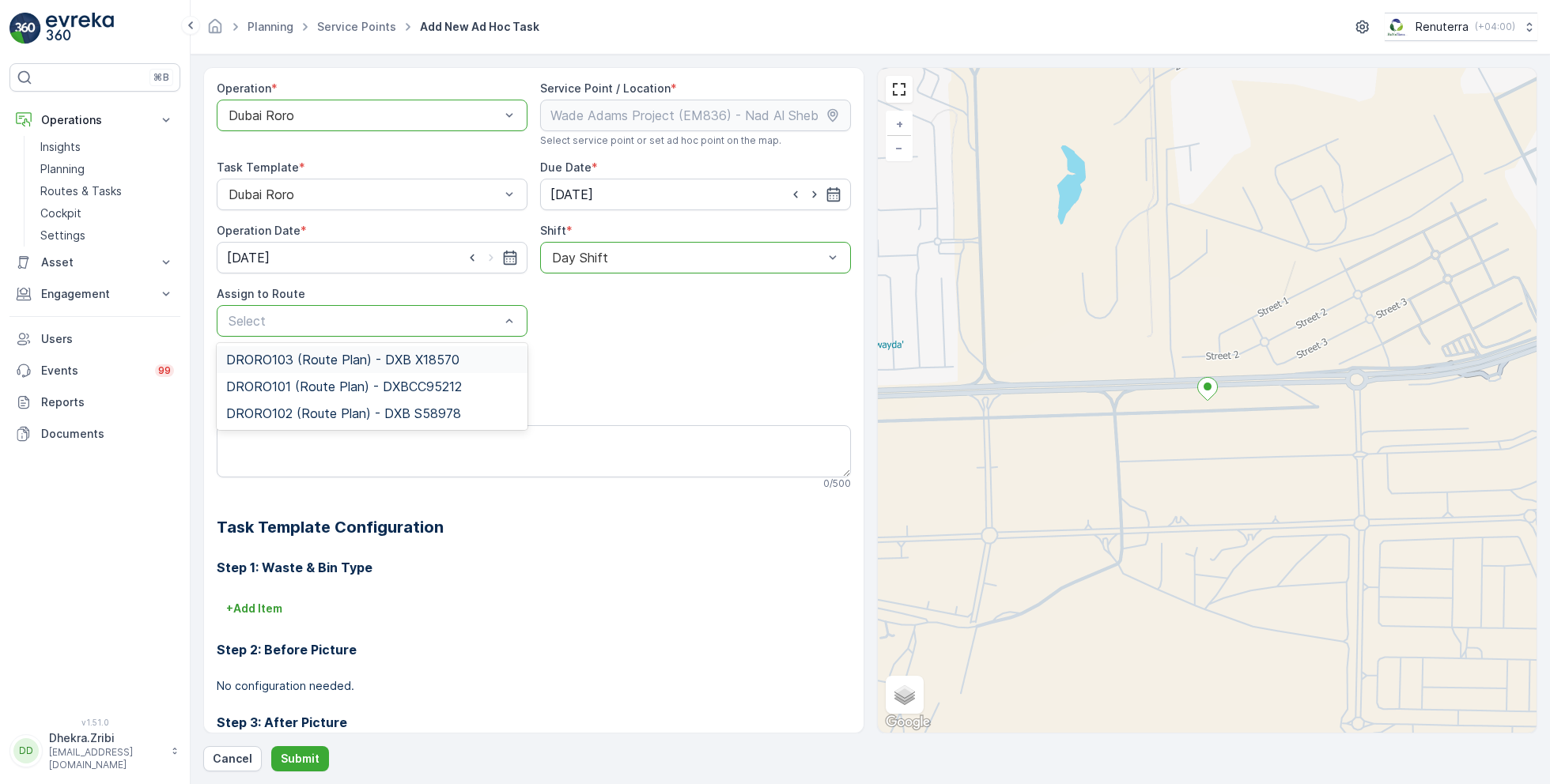
click at [292, 361] on span "DRORO103 (Route Plan) - DXB X18570" at bounding box center [343, 359] width 233 height 14
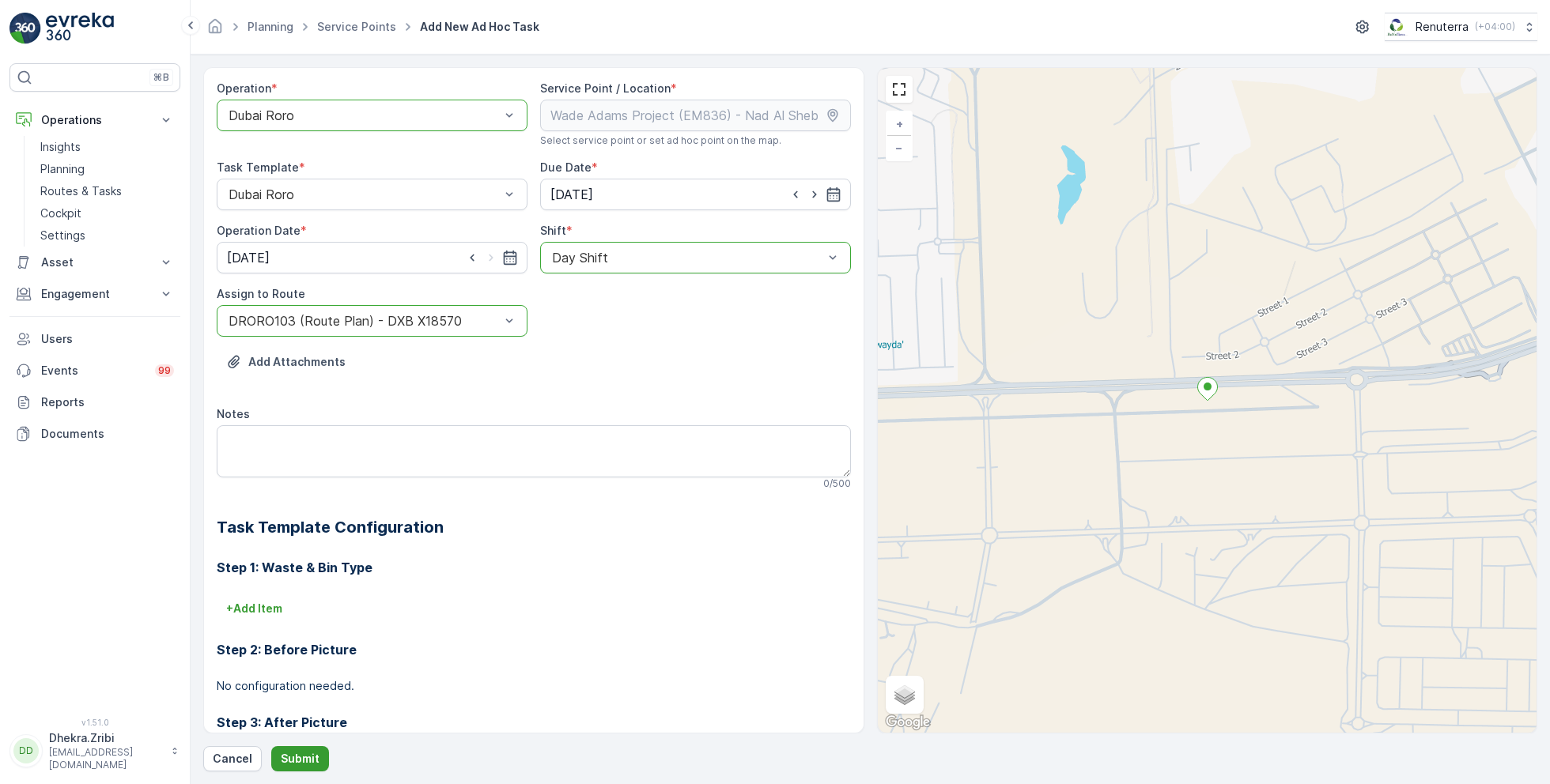
click at [301, 754] on p "Submit" at bounding box center [300, 759] width 39 height 16
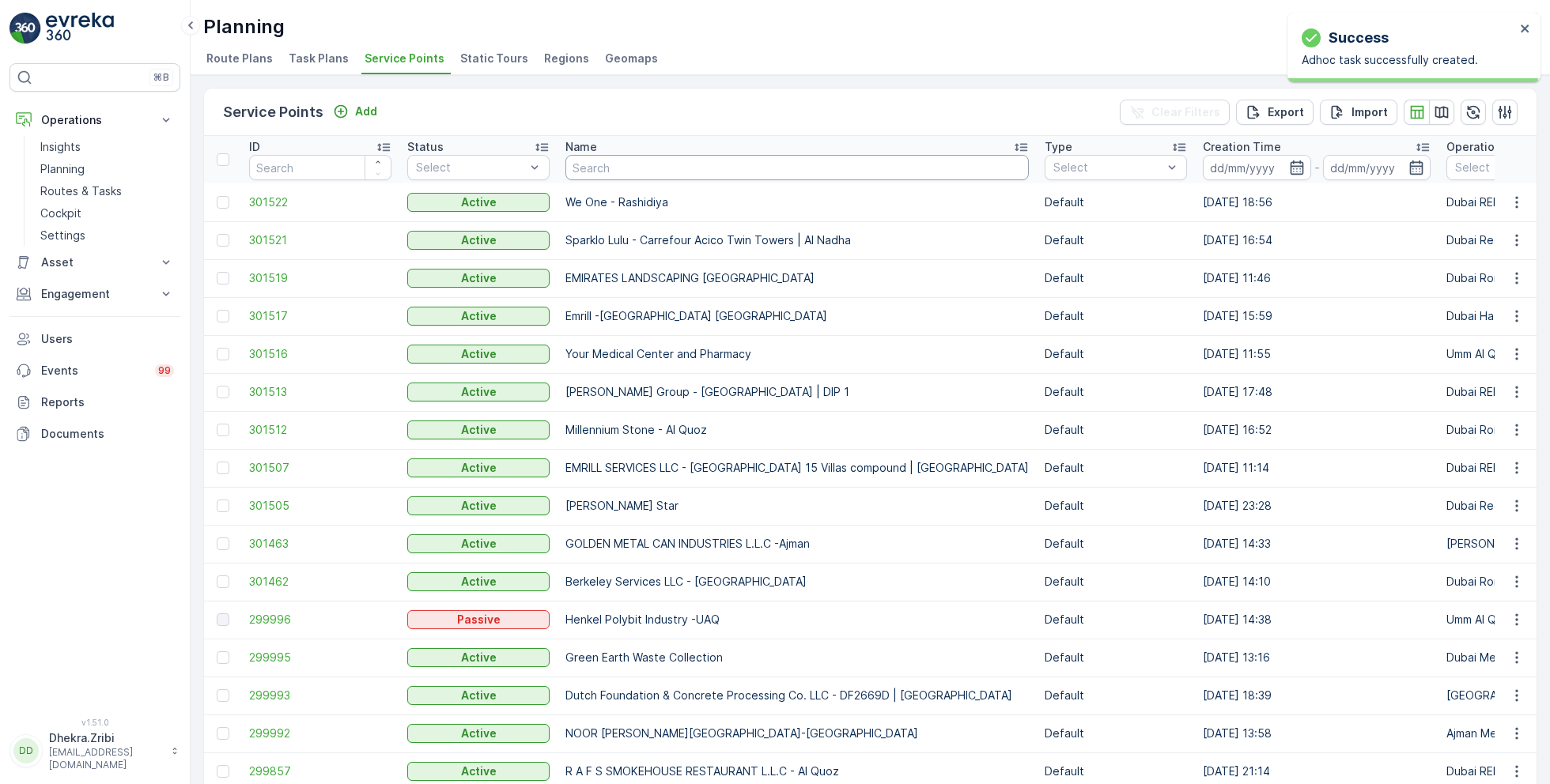
click at [631, 168] on input "text" at bounding box center [797, 167] width 464 height 25
type input "casa"
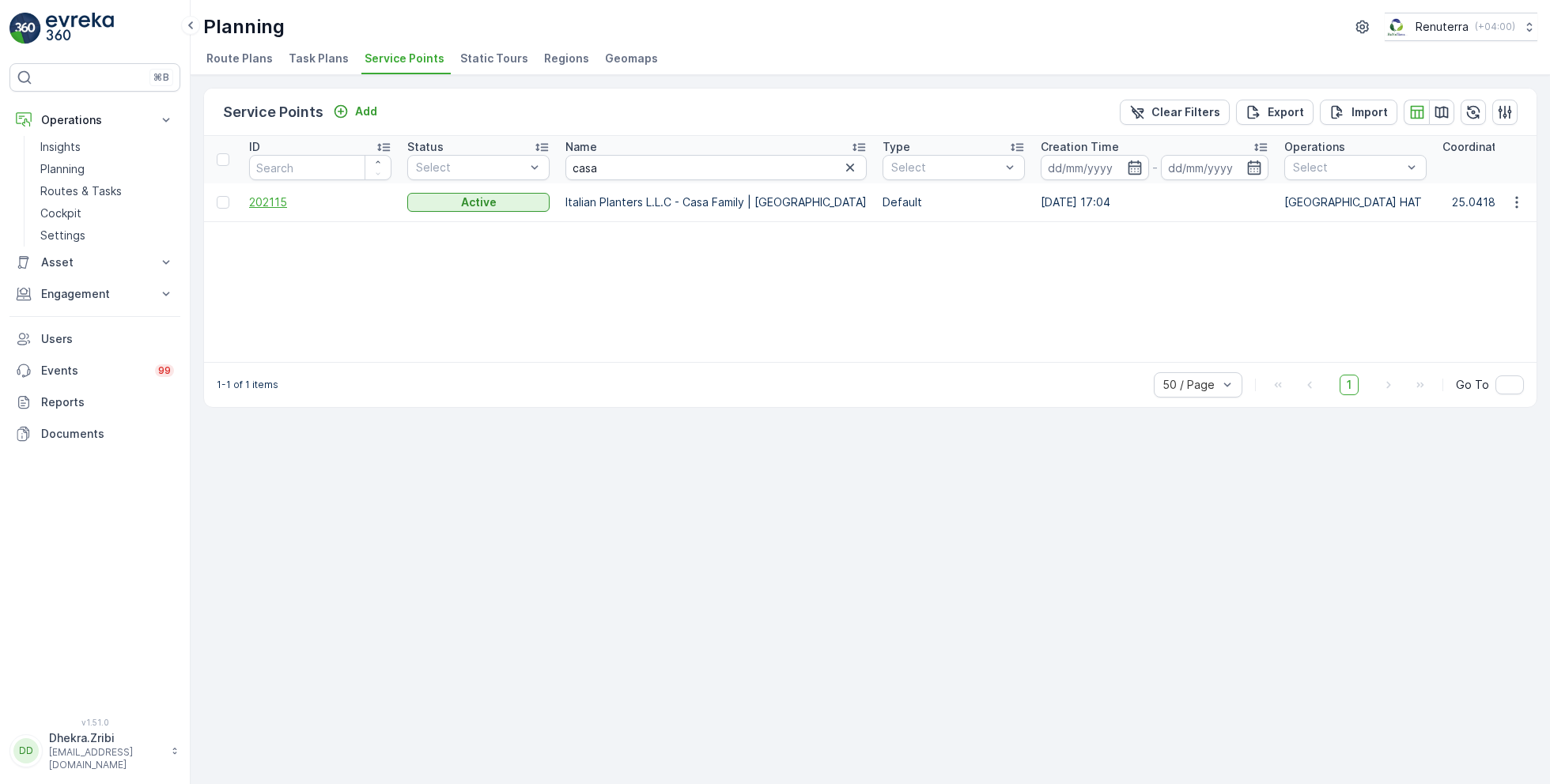
click at [261, 198] on span "202115" at bounding box center [320, 203] width 143 height 16
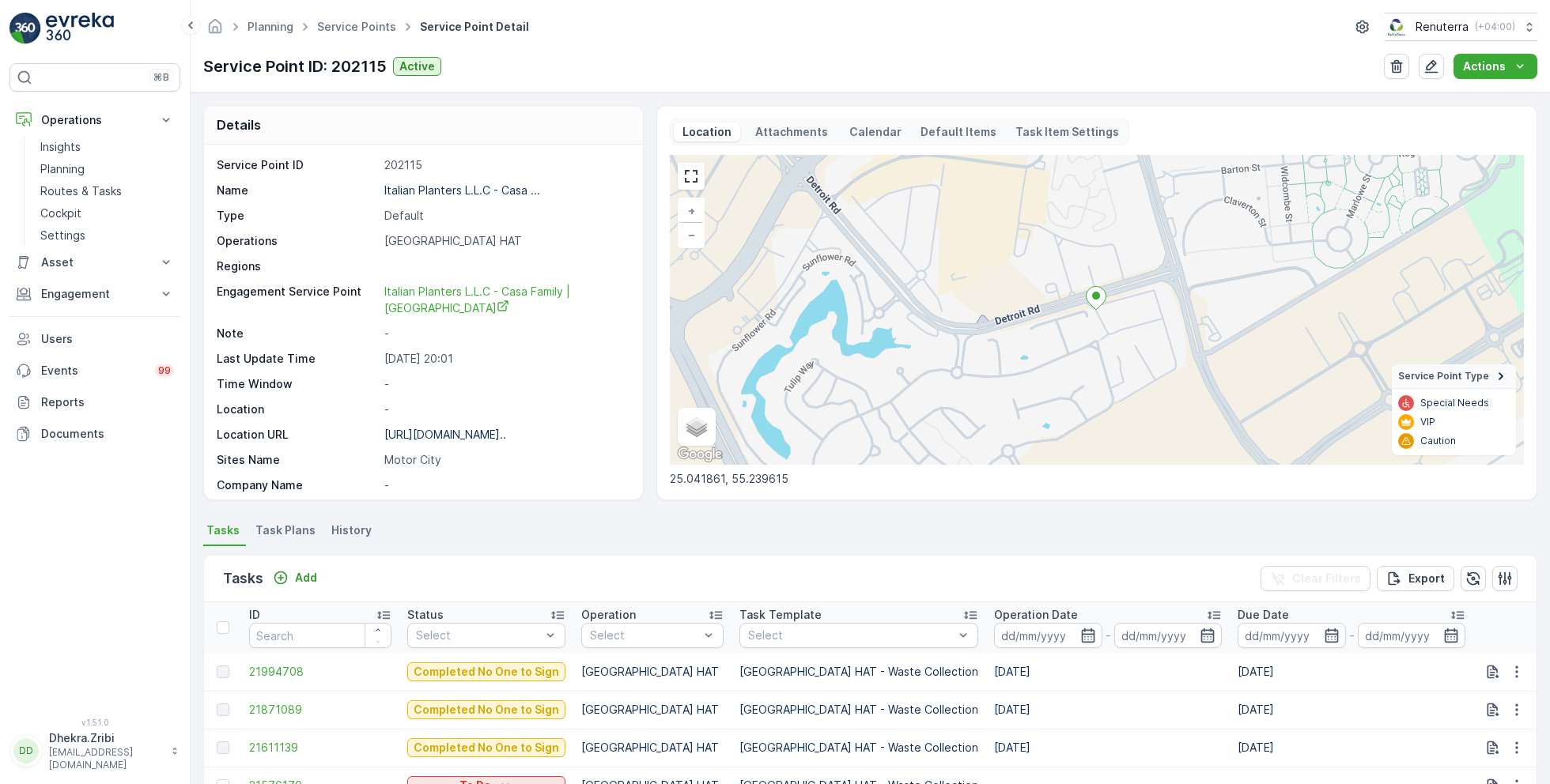
scroll to position [258, 0]
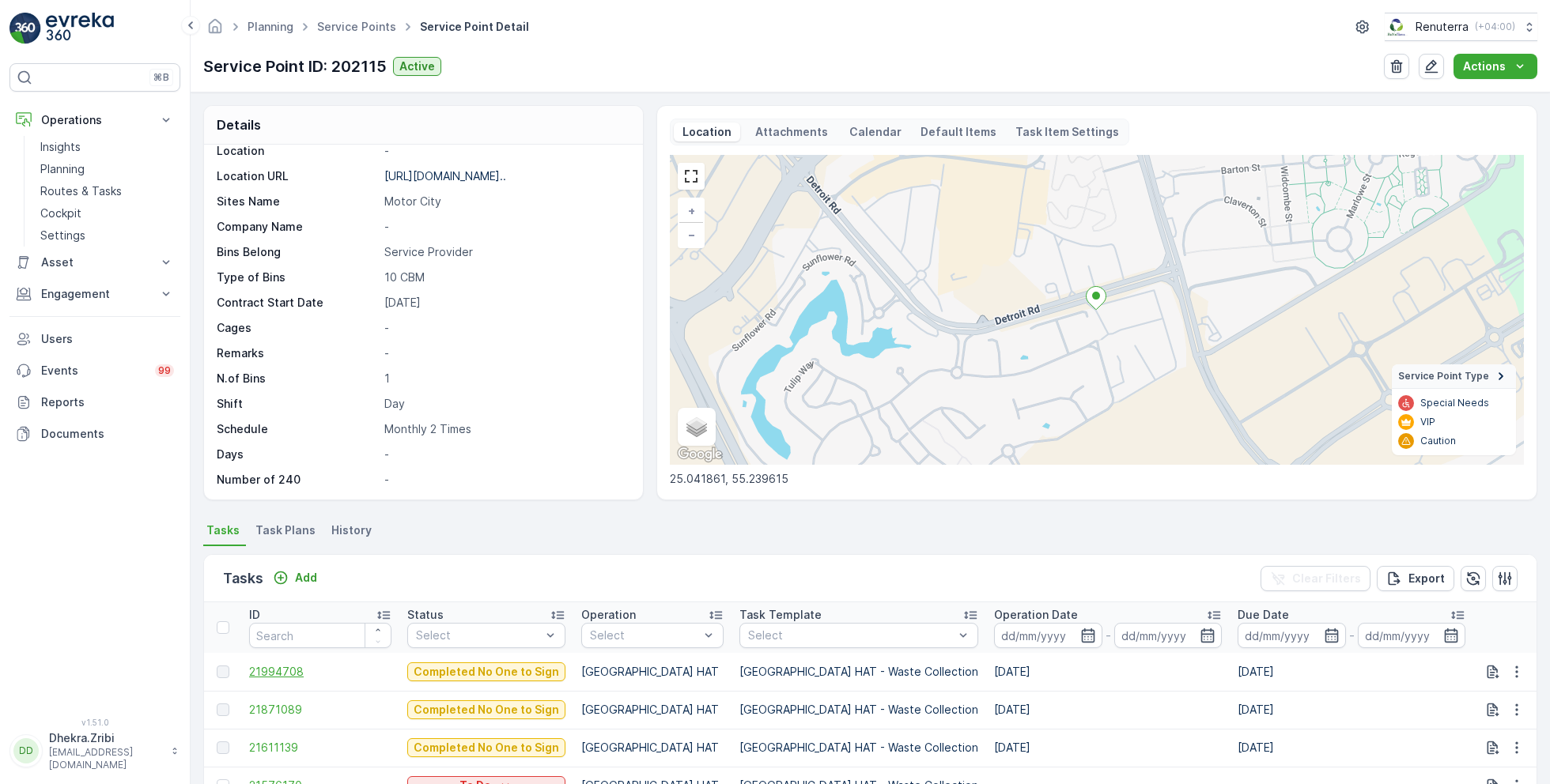
click at [291, 675] on span "21994708" at bounding box center [320, 672] width 143 height 16
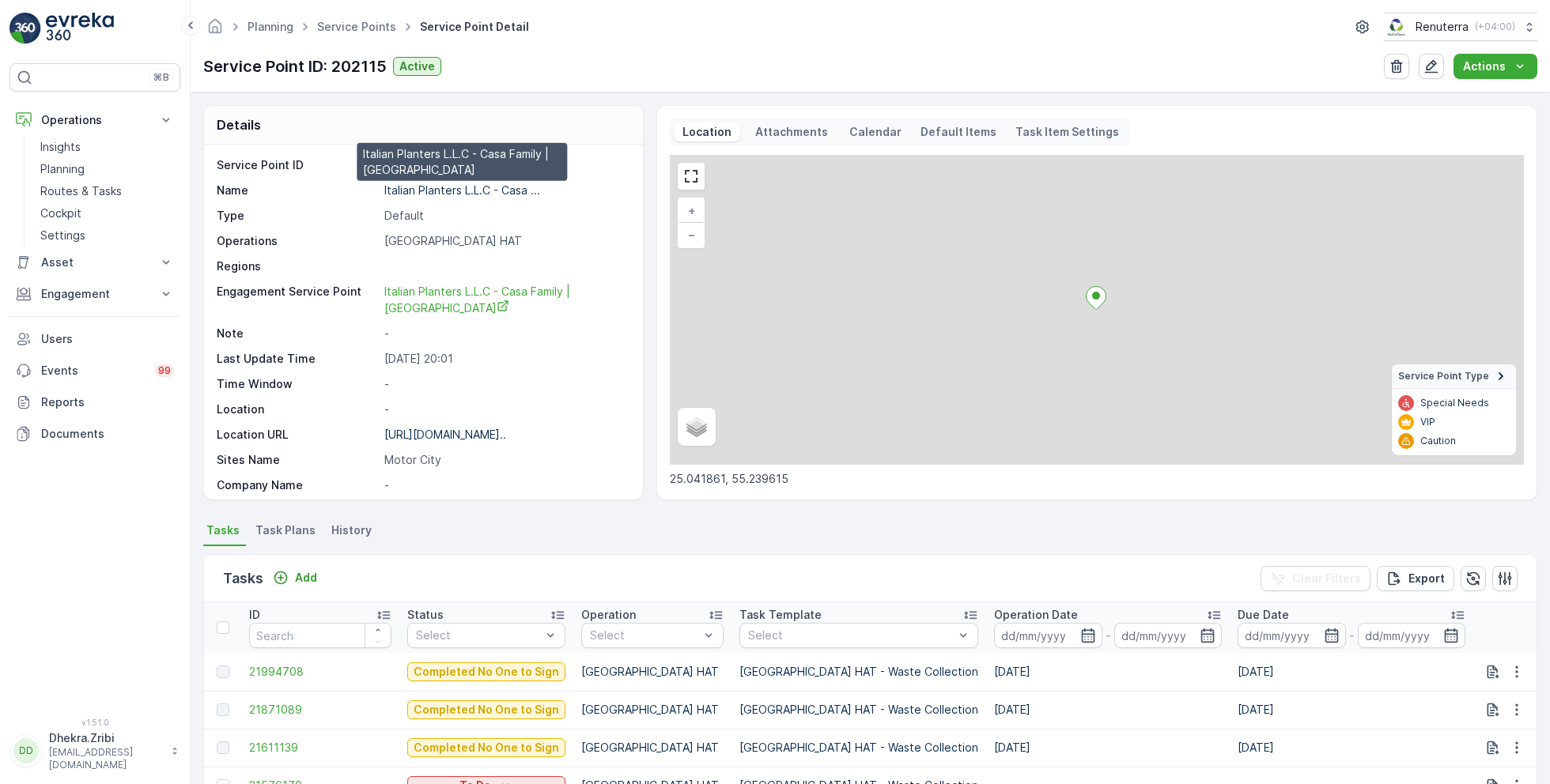
click at [467, 190] on p "Italian Planters L.L.C - Casa ..." at bounding box center [462, 190] width 156 height 13
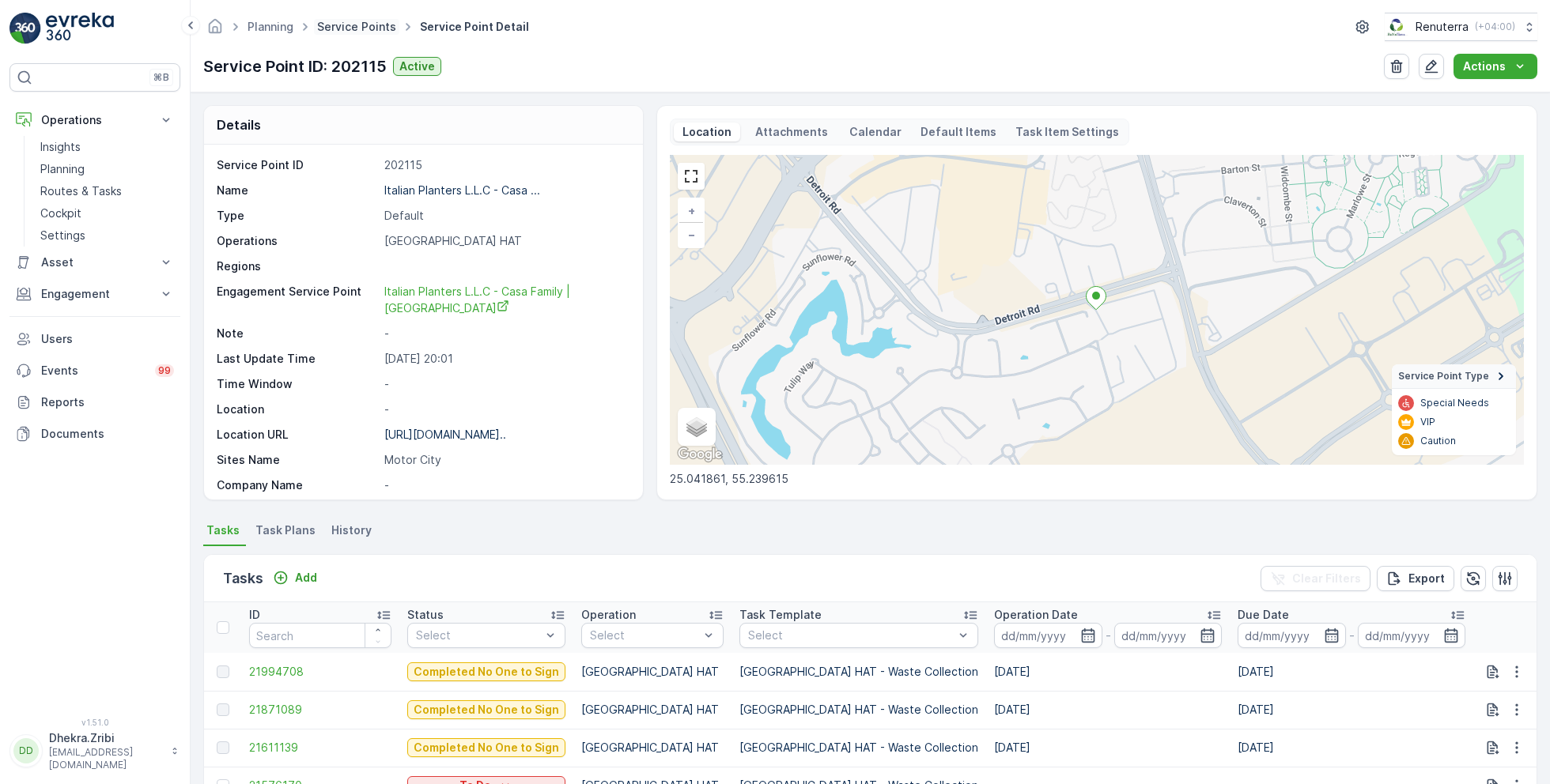
click at [377, 26] on link "Service Points" at bounding box center [356, 26] width 79 height 13
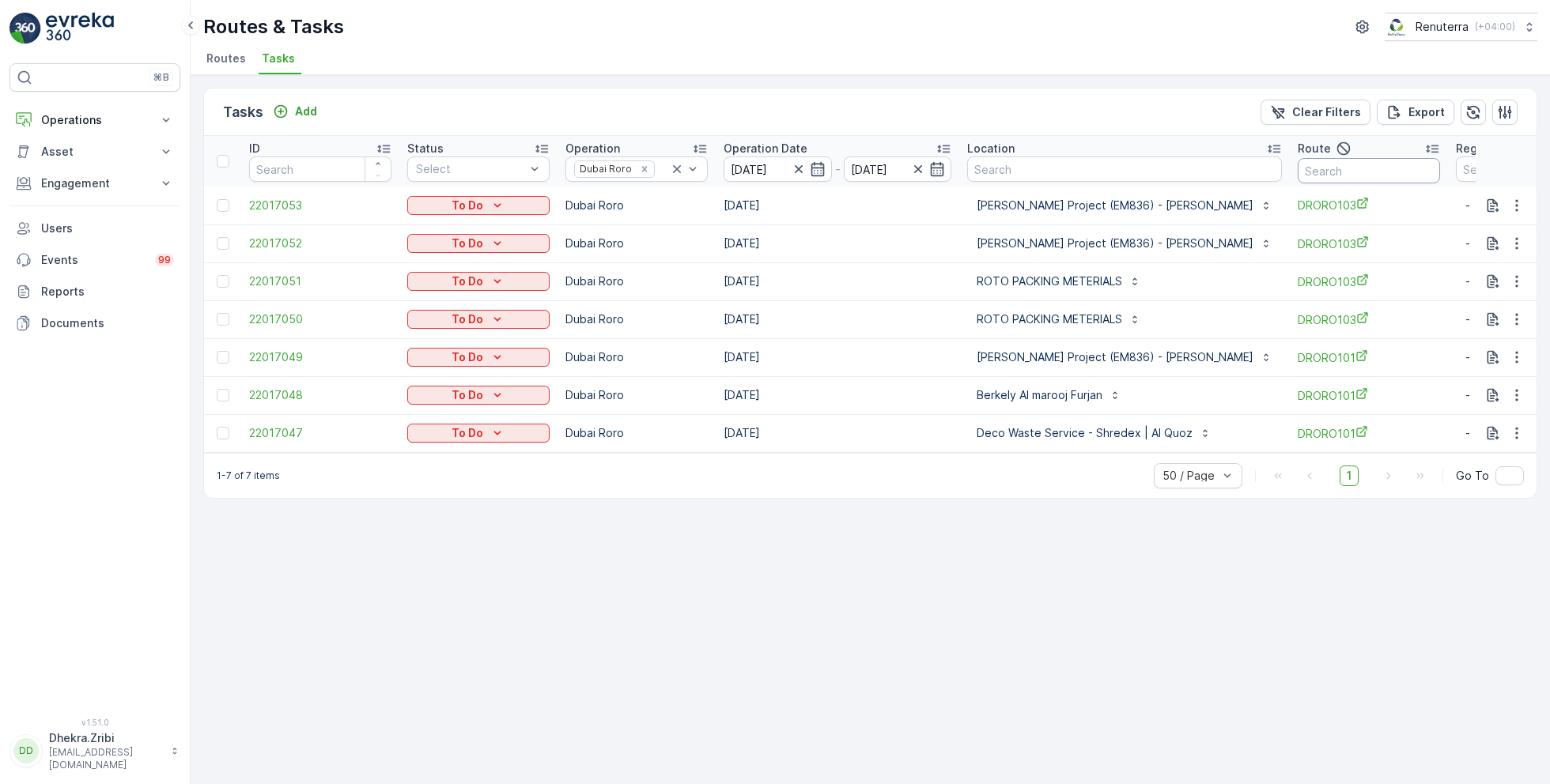
click at [1326, 167] on input "text" at bounding box center [1369, 171] width 143 height 25
type input "101"
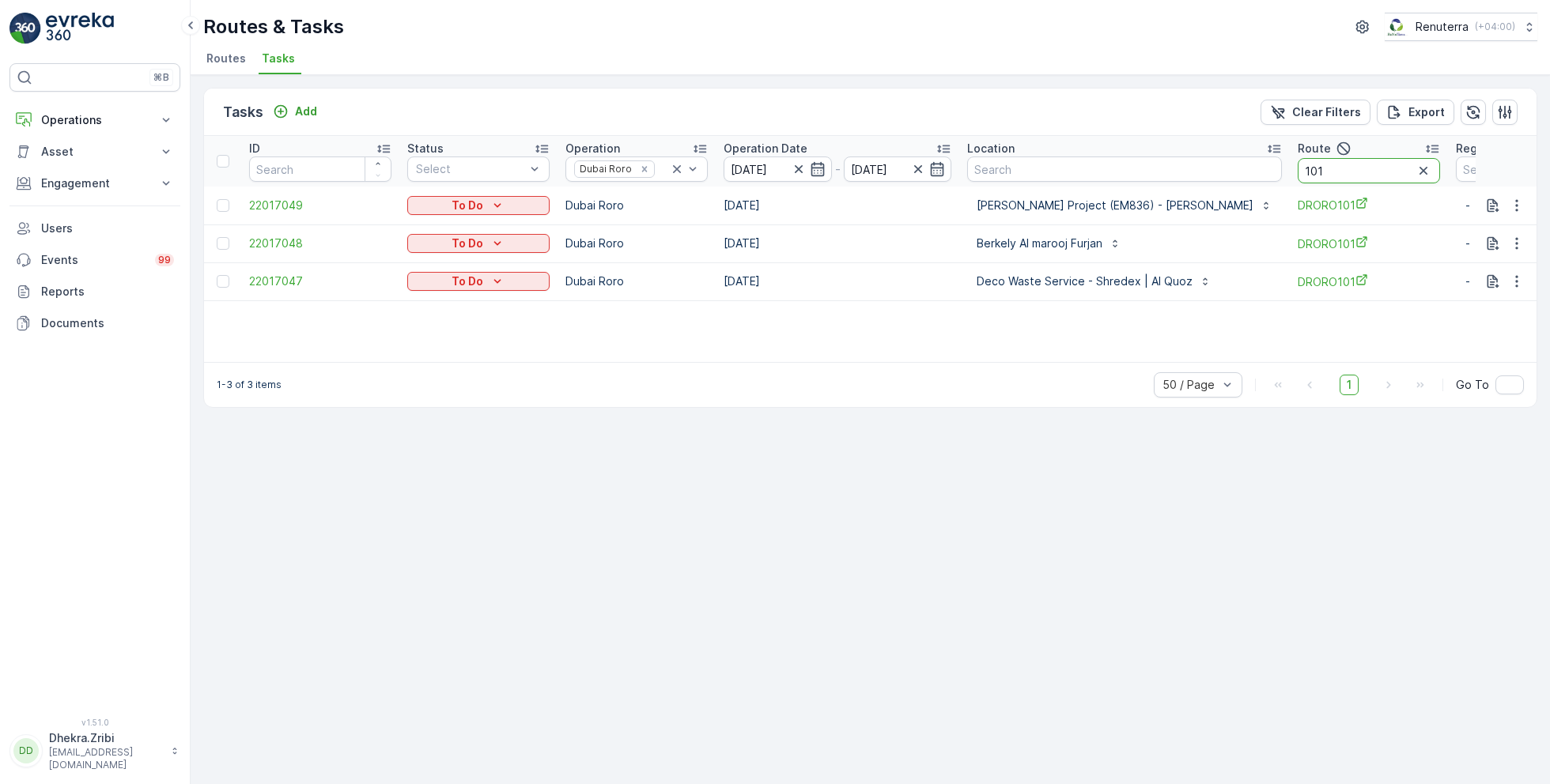
click at [1298, 176] on input "101" at bounding box center [1369, 171] width 143 height 25
type input "103"
